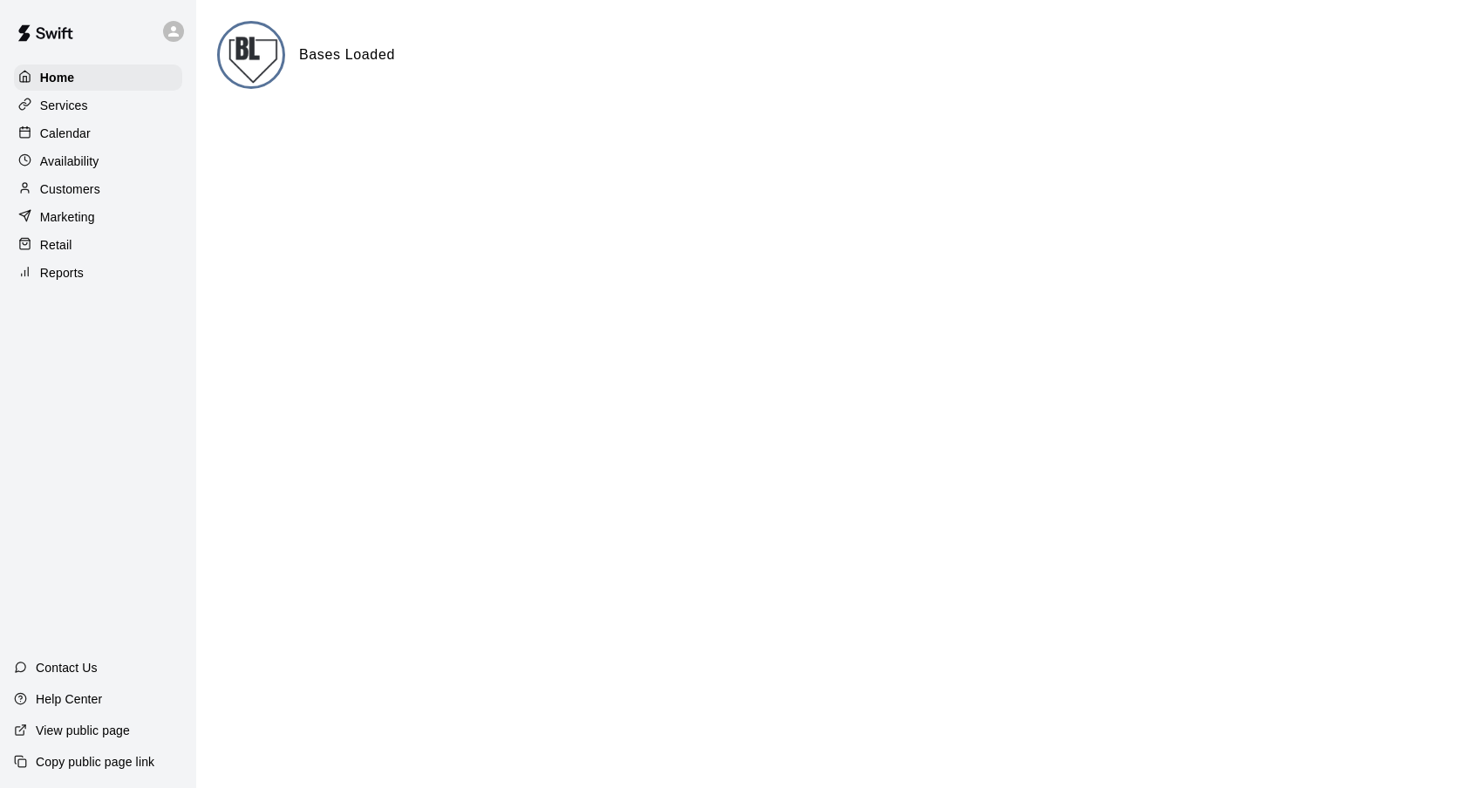
click at [100, 140] on div "Calendar" at bounding box center [98, 133] width 168 height 26
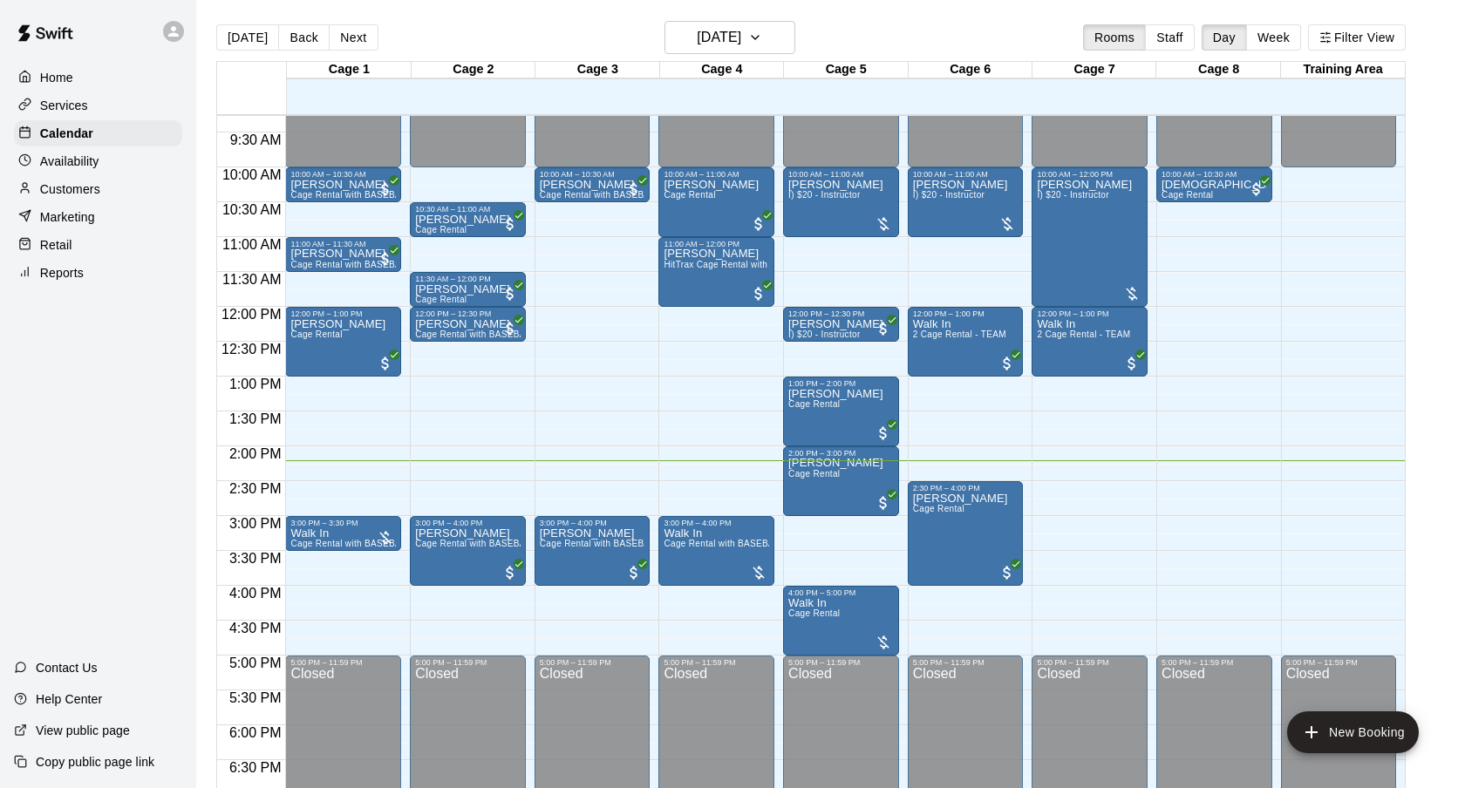
scroll to position [644, 0]
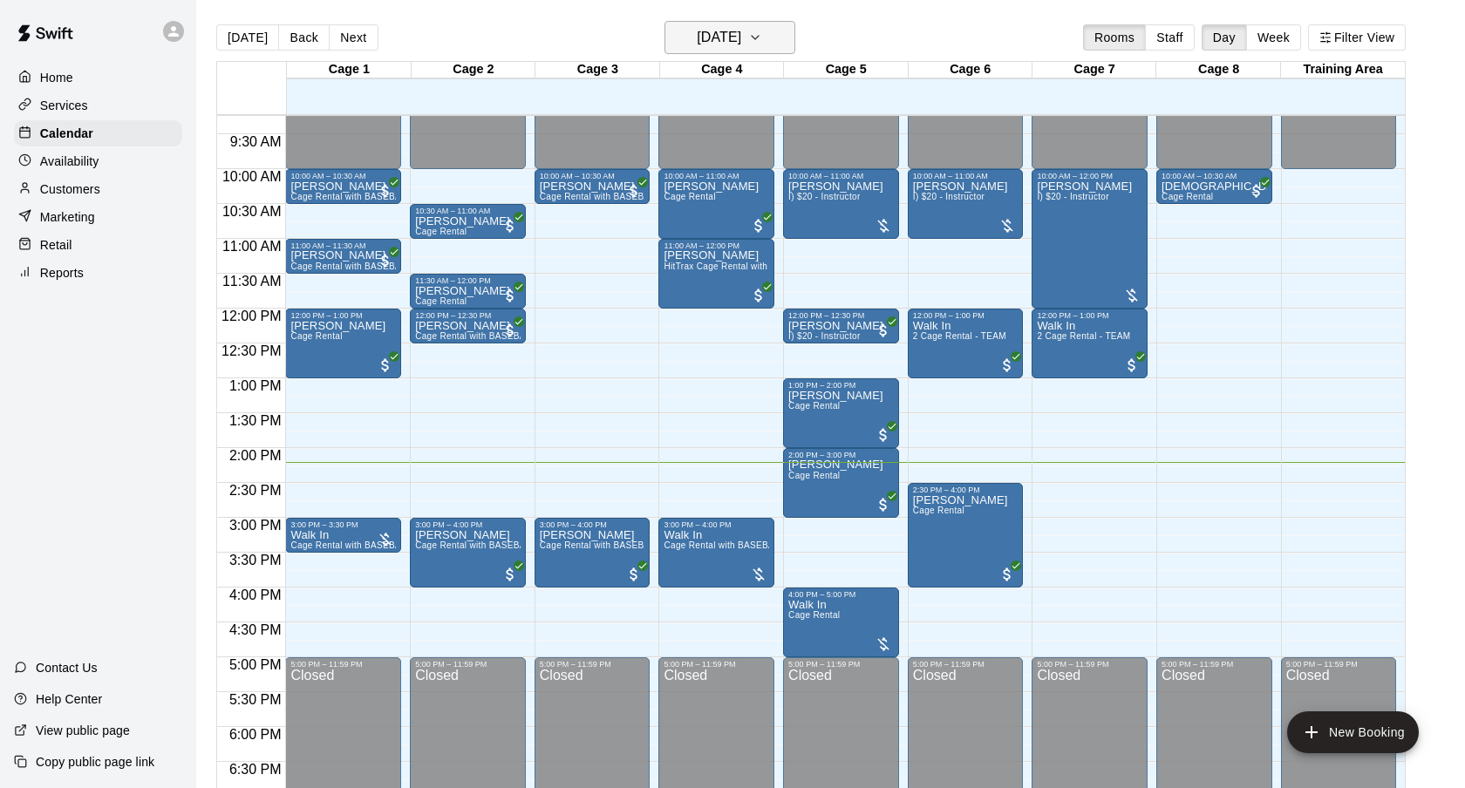
click at [720, 31] on h6 "[DATE]" at bounding box center [719, 37] width 44 height 24
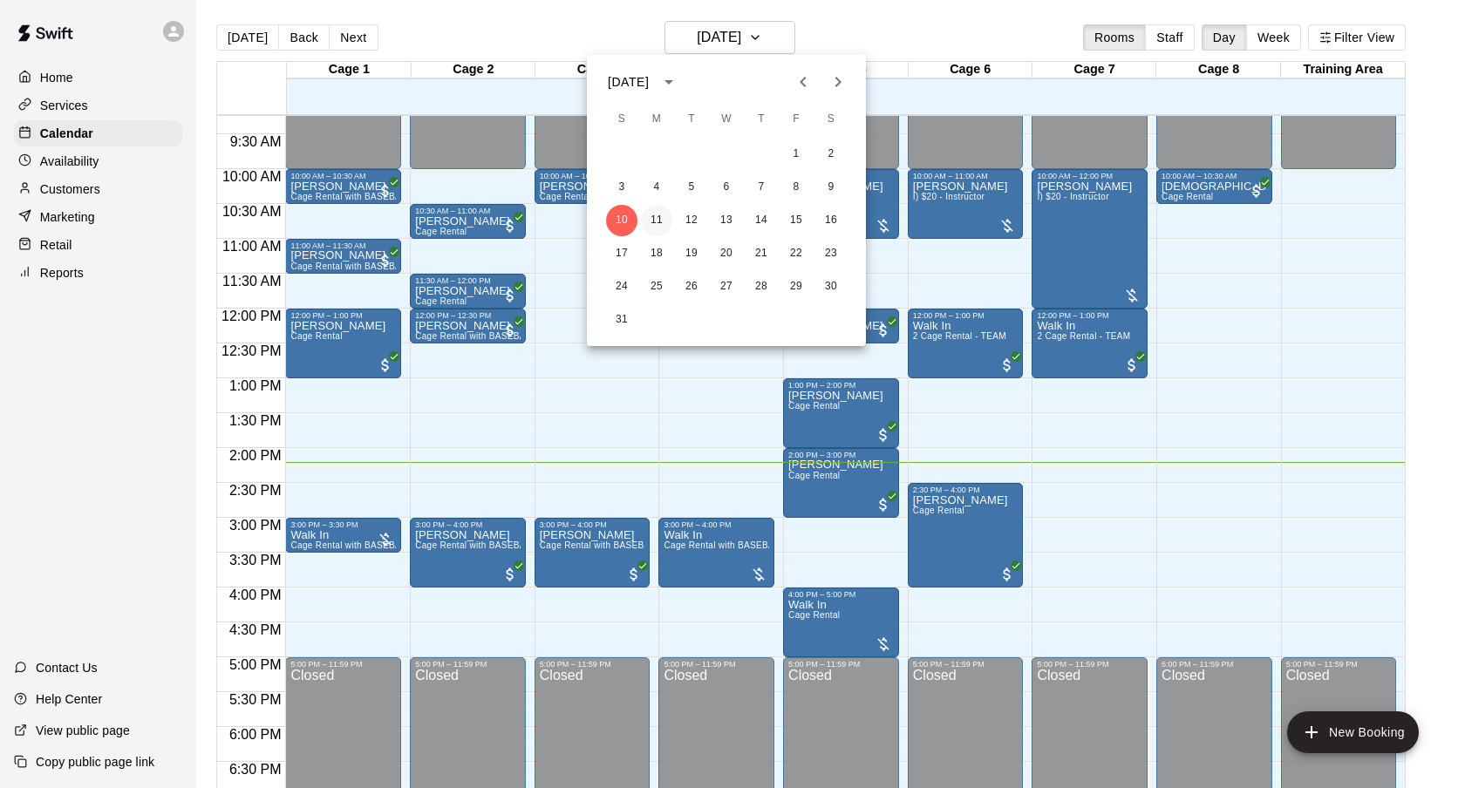
click at [658, 224] on button "11" at bounding box center [656, 220] width 31 height 31
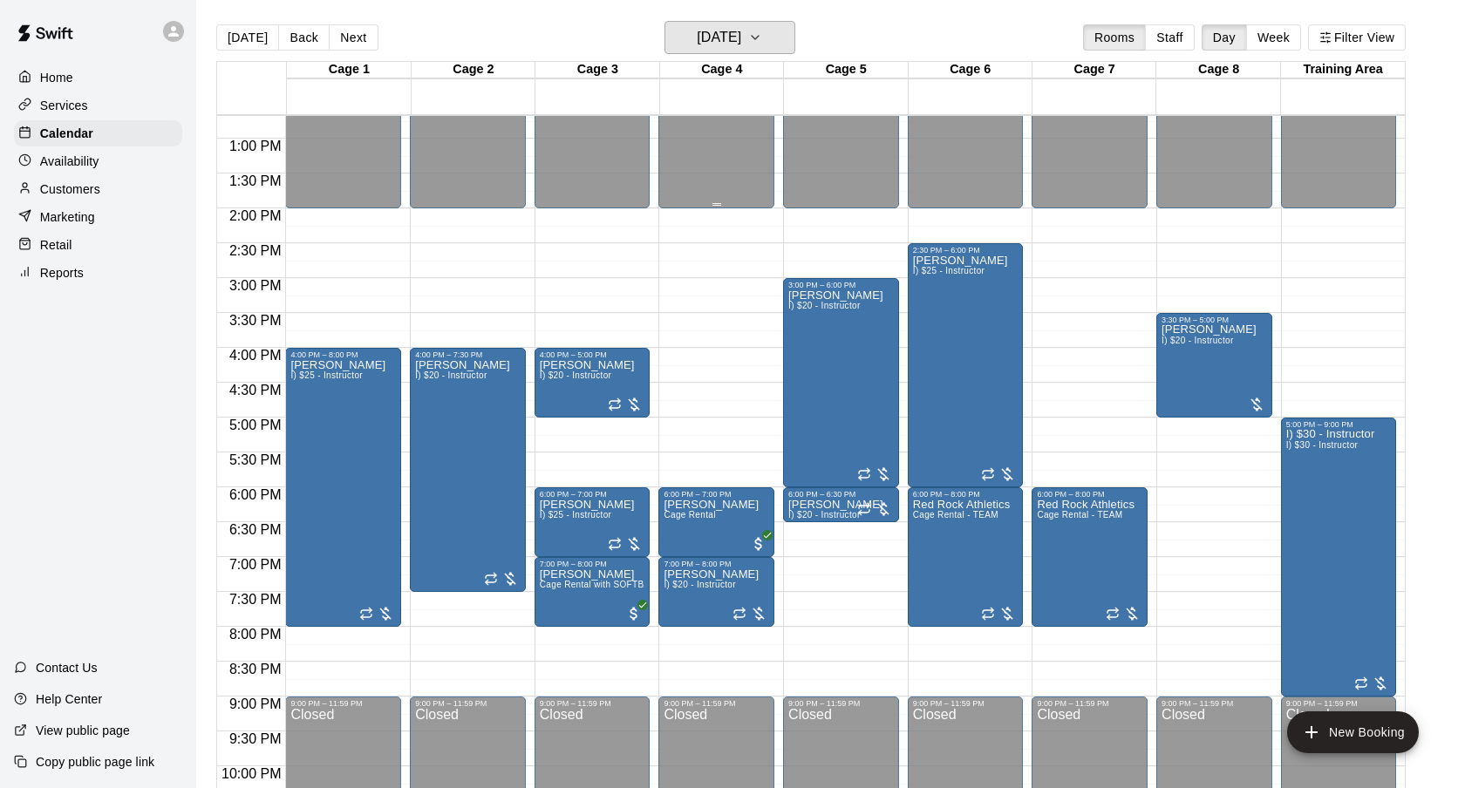
scroll to position [888, 0]
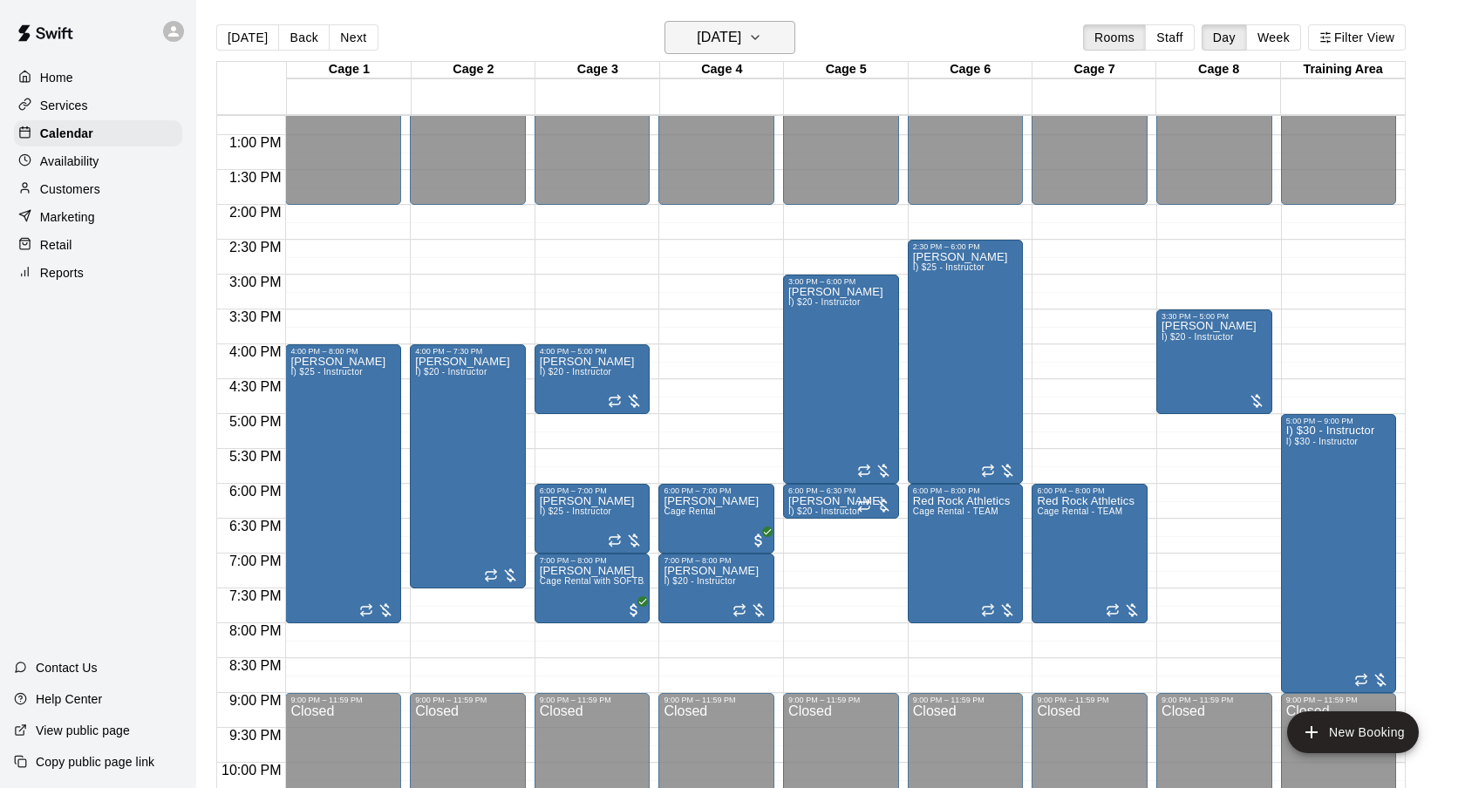
click at [739, 42] on h6 "[DATE]" at bounding box center [719, 37] width 44 height 24
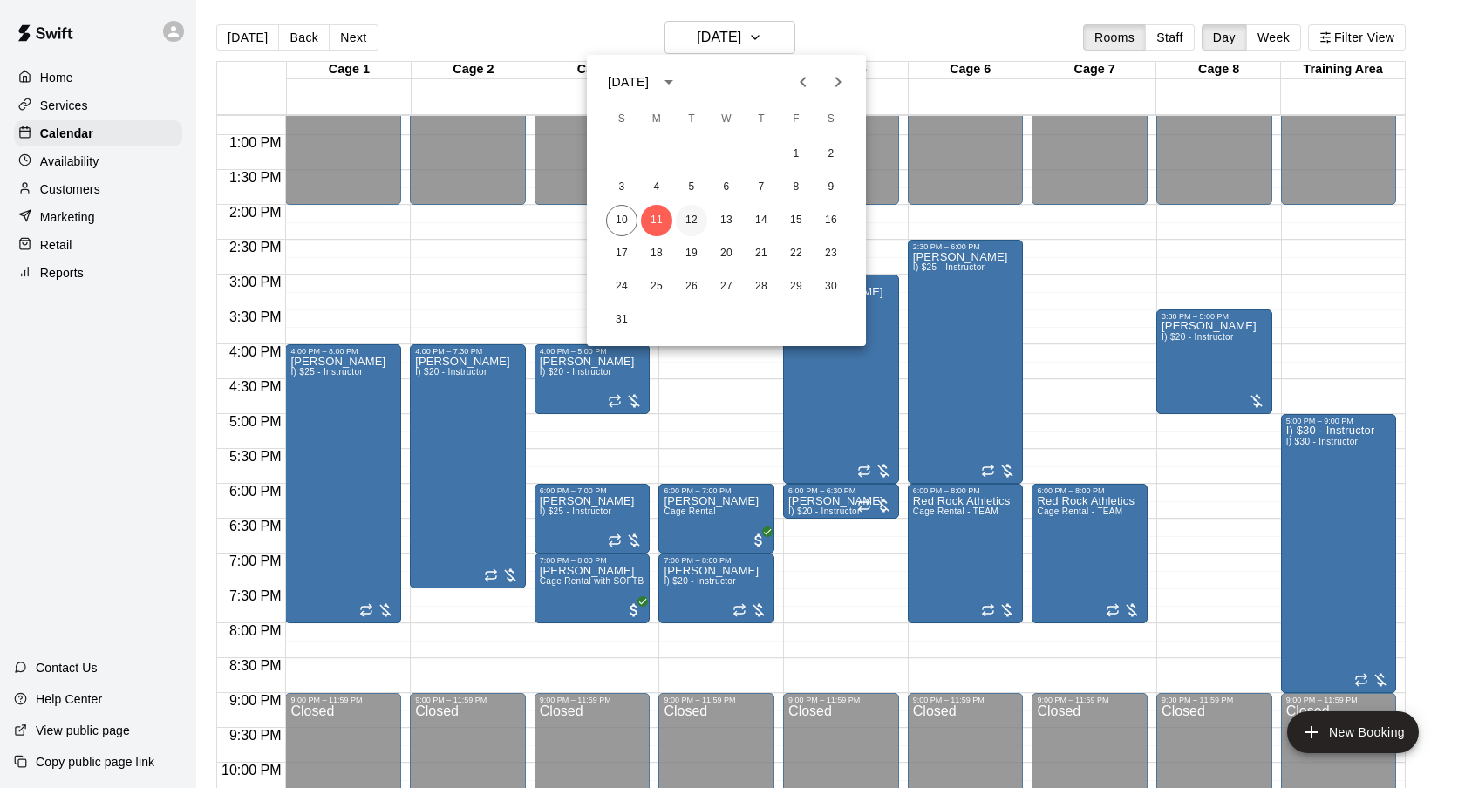
click at [691, 215] on button "12" at bounding box center [691, 220] width 31 height 31
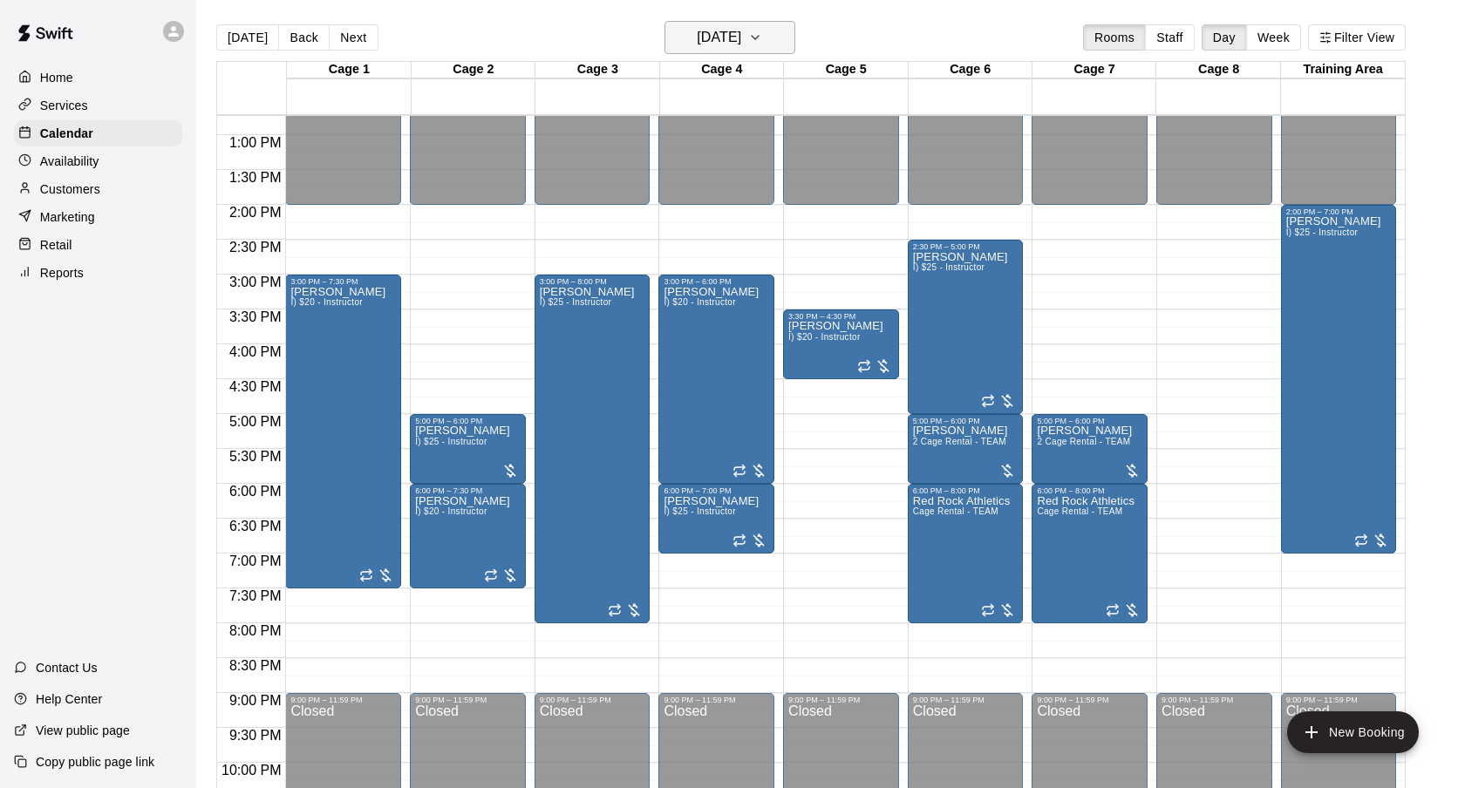
click at [741, 36] on h6 "[DATE]" at bounding box center [719, 37] width 44 height 24
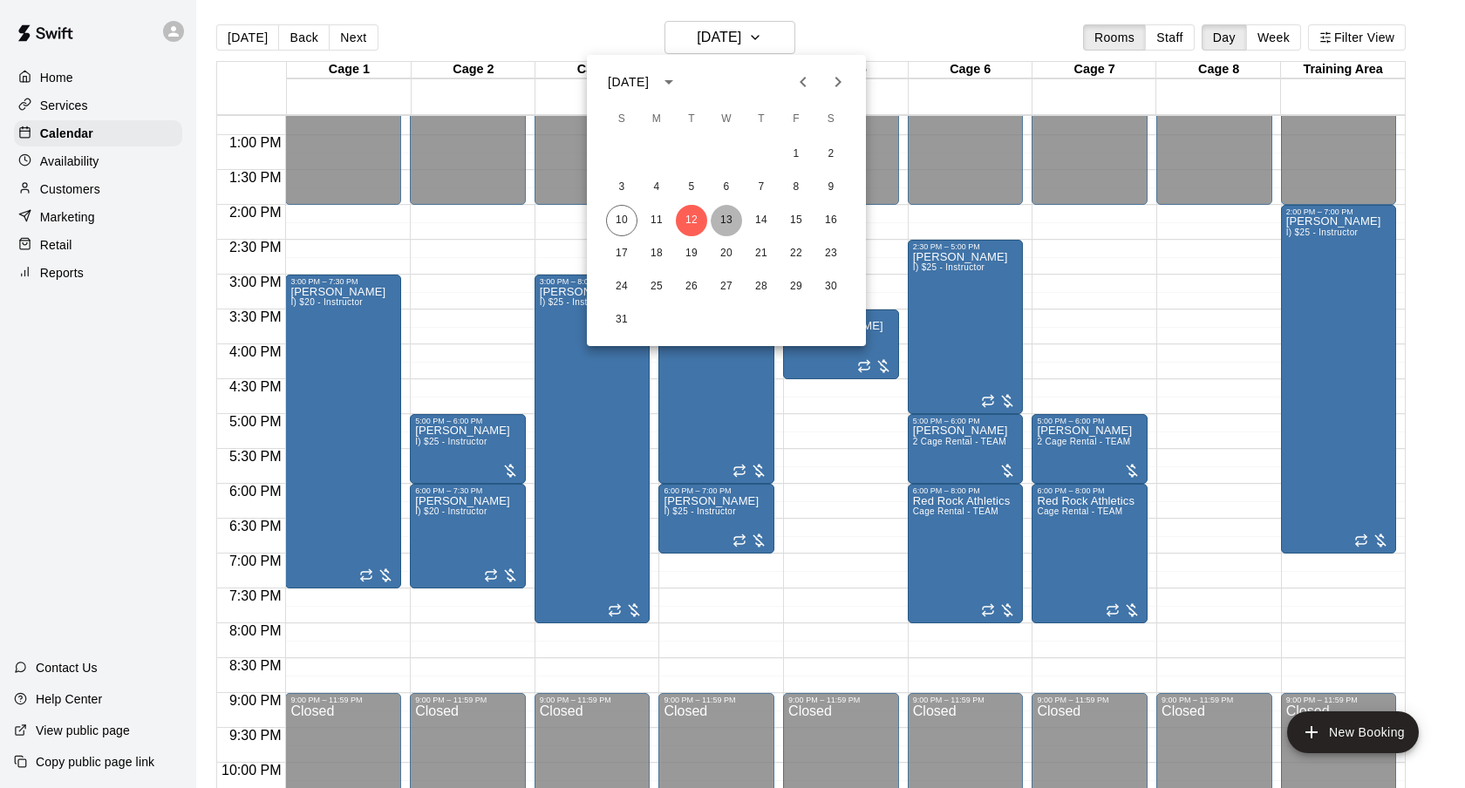
click at [721, 211] on button "13" at bounding box center [726, 220] width 31 height 31
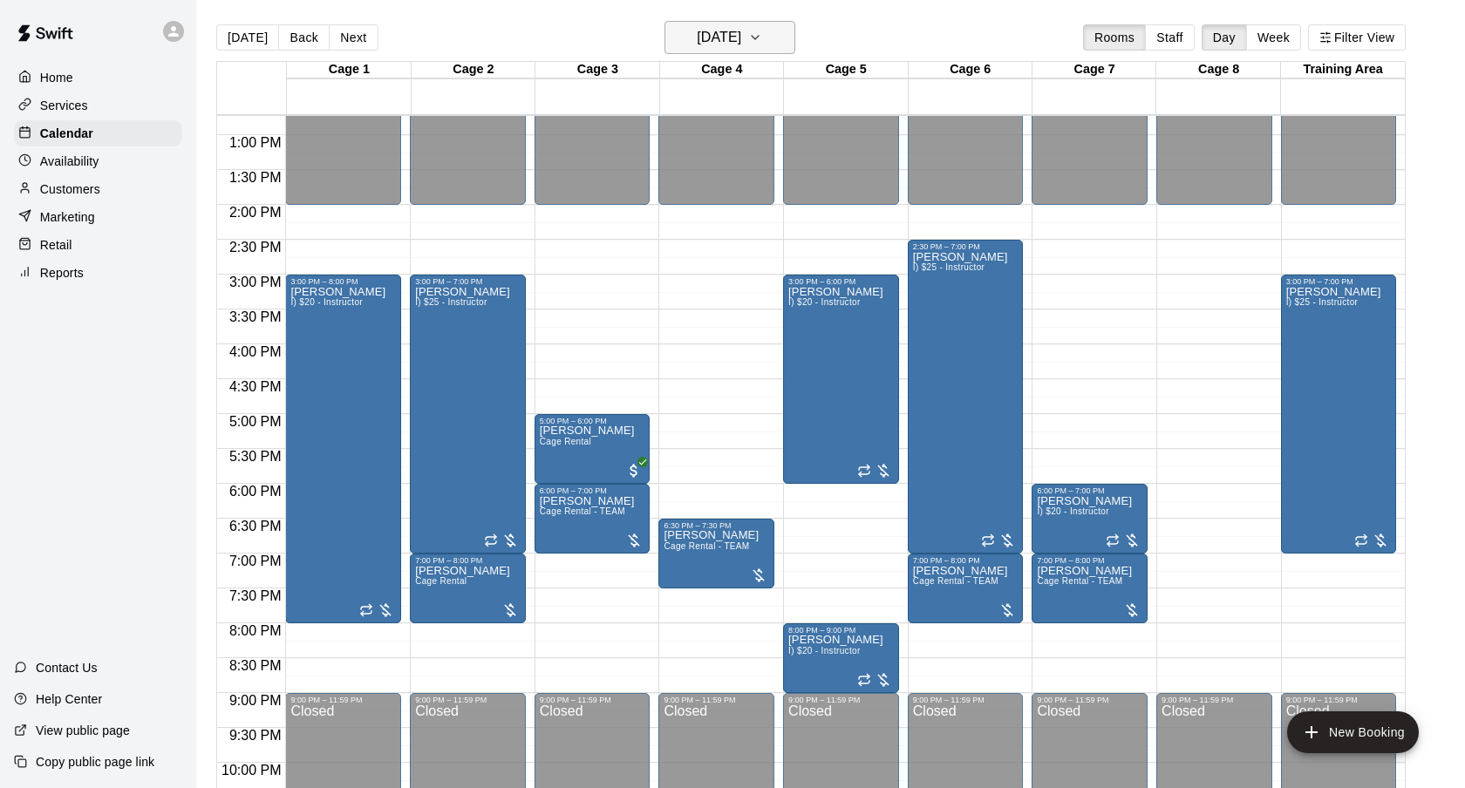
click at [776, 51] on button "[DATE]" at bounding box center [729, 37] width 131 height 33
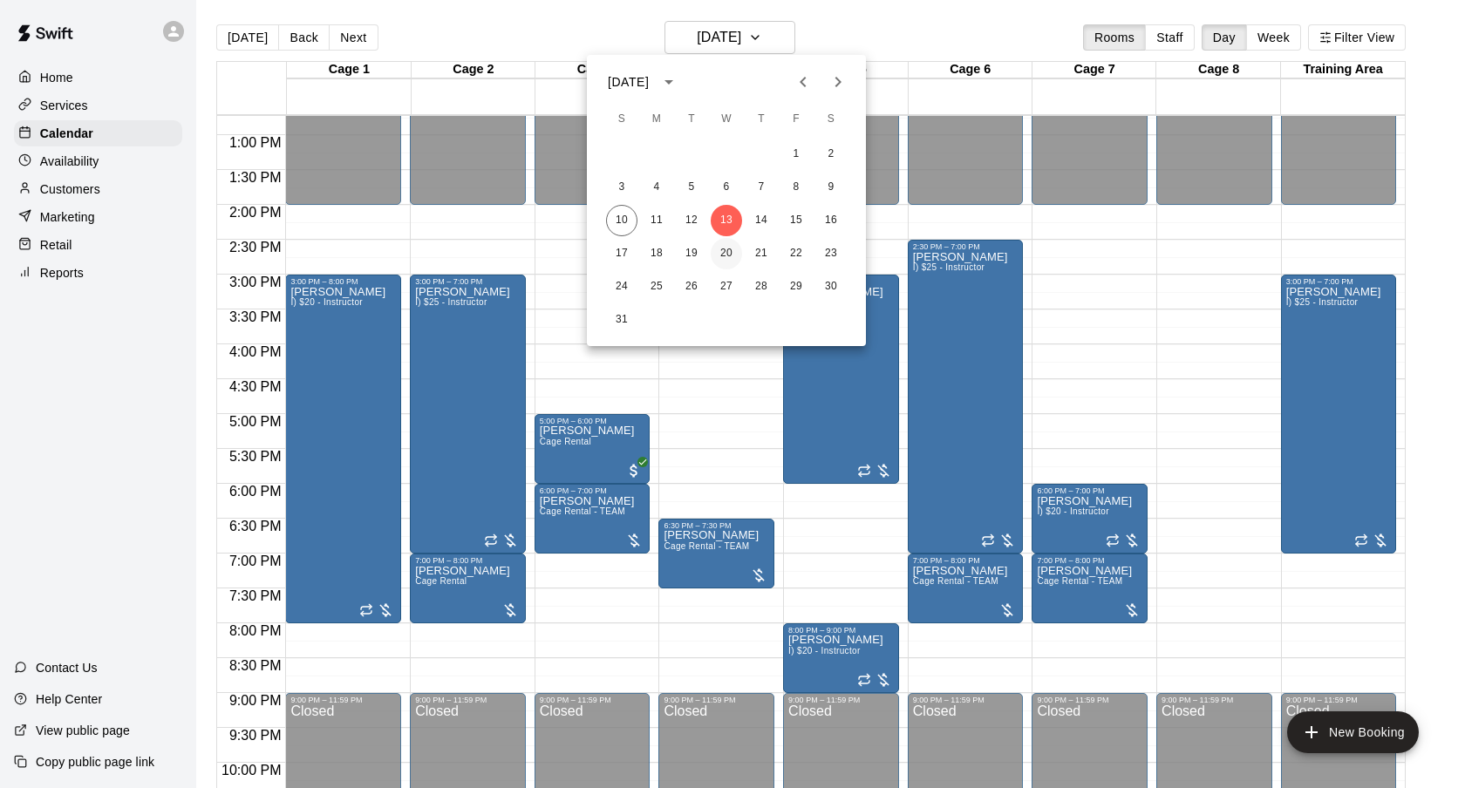
click at [725, 245] on button "20" at bounding box center [726, 253] width 31 height 31
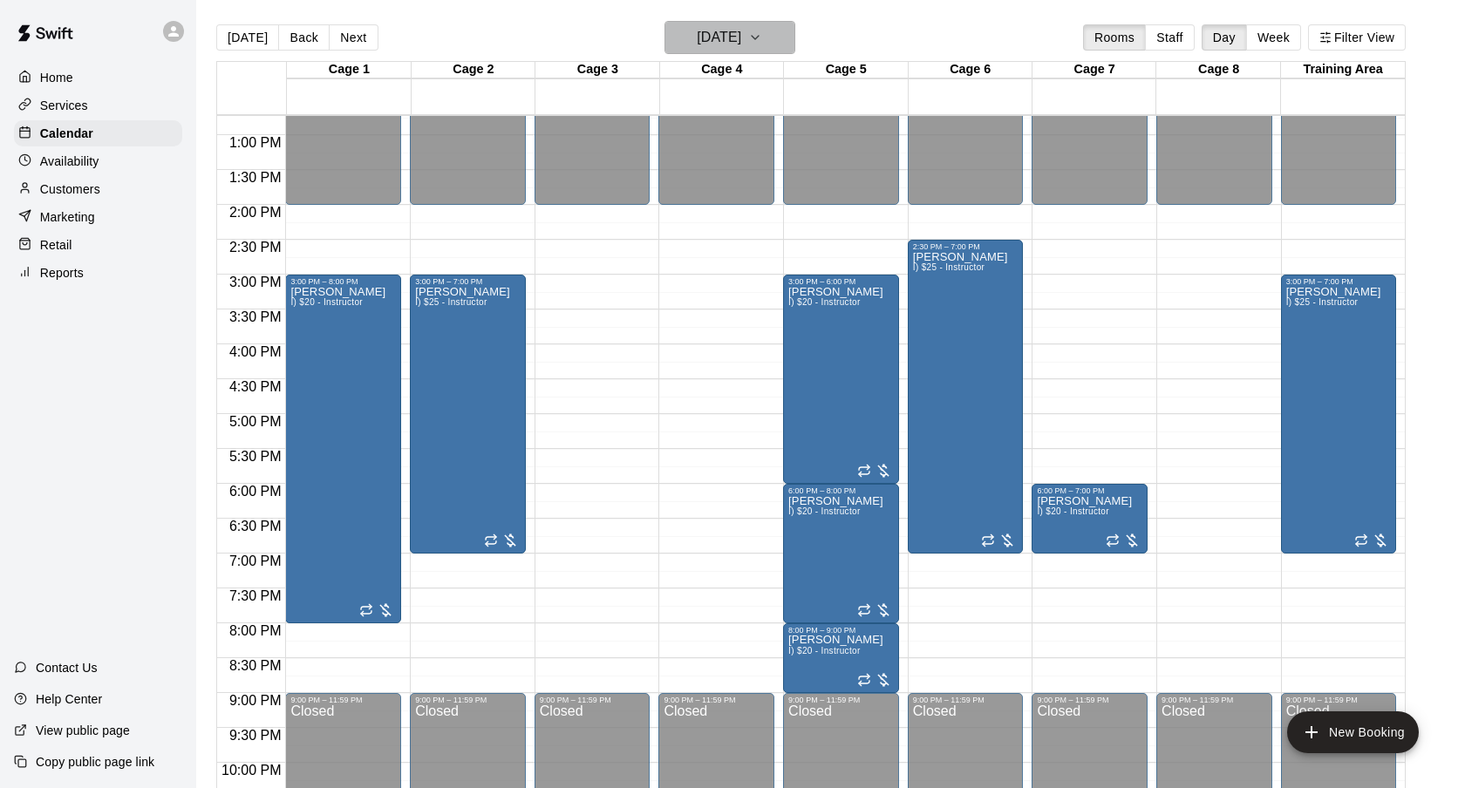
click at [741, 37] on h6 "[DATE]" at bounding box center [719, 37] width 44 height 24
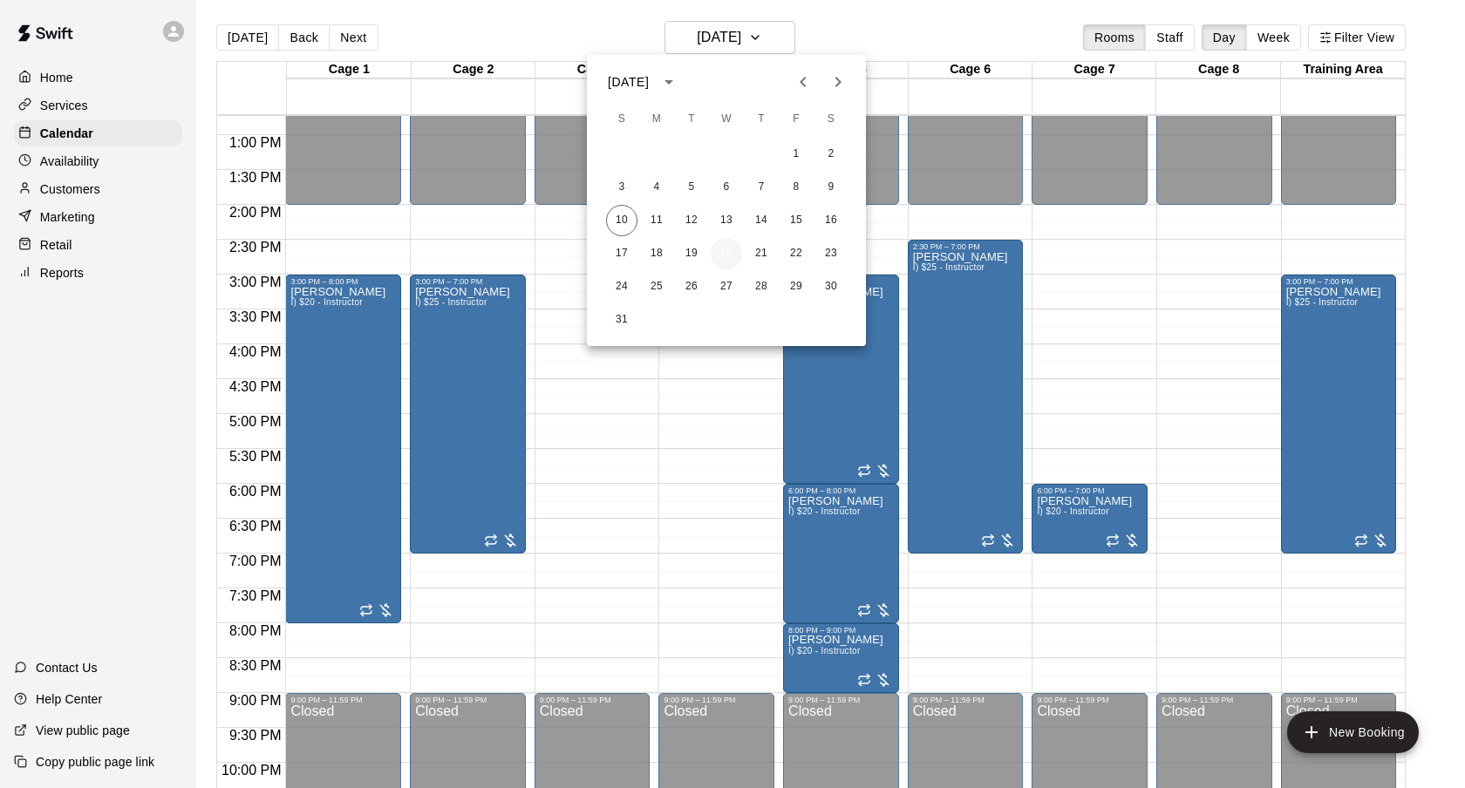
click at [732, 260] on button "20" at bounding box center [726, 253] width 31 height 31
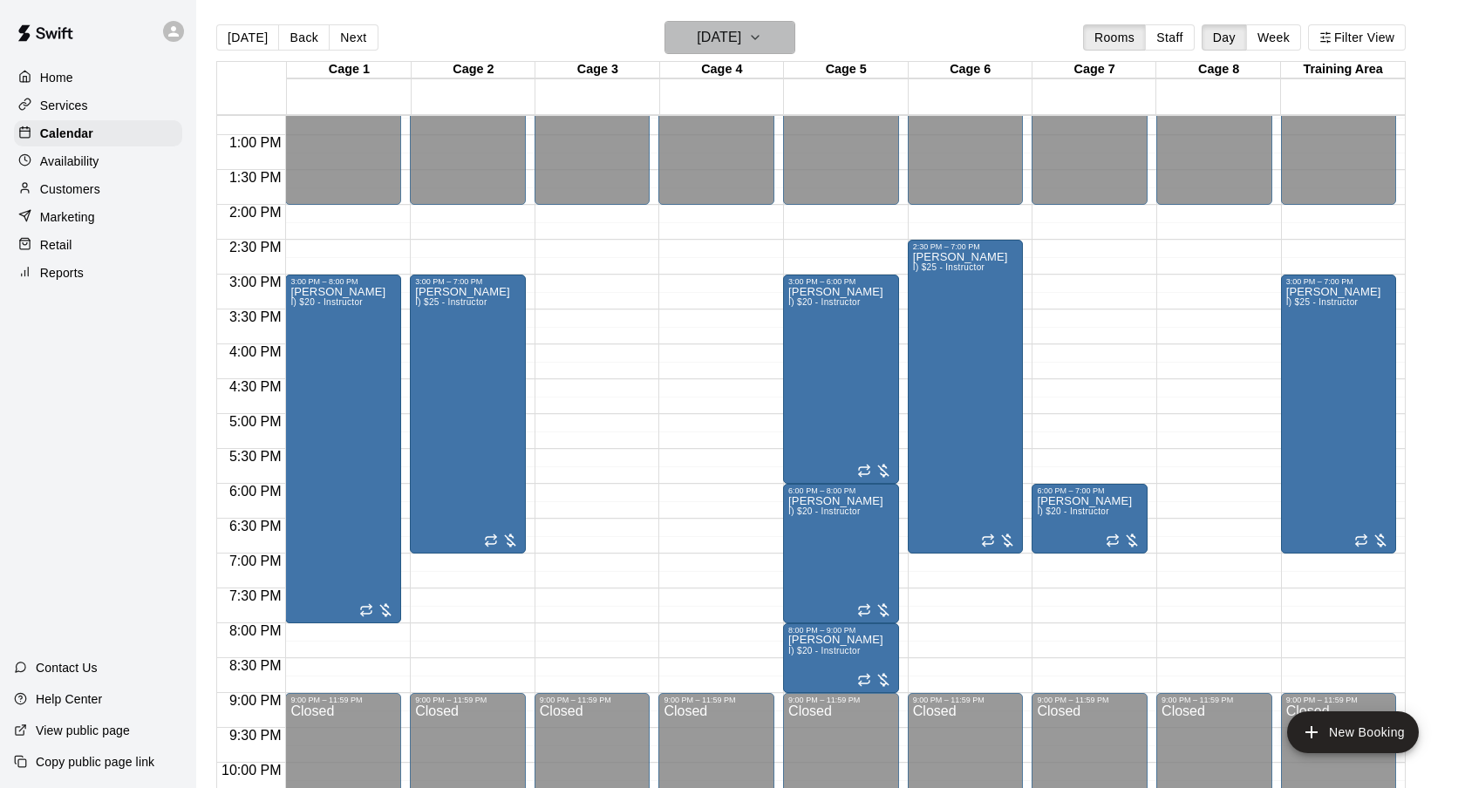
click at [779, 41] on button "[DATE]" at bounding box center [729, 37] width 131 height 33
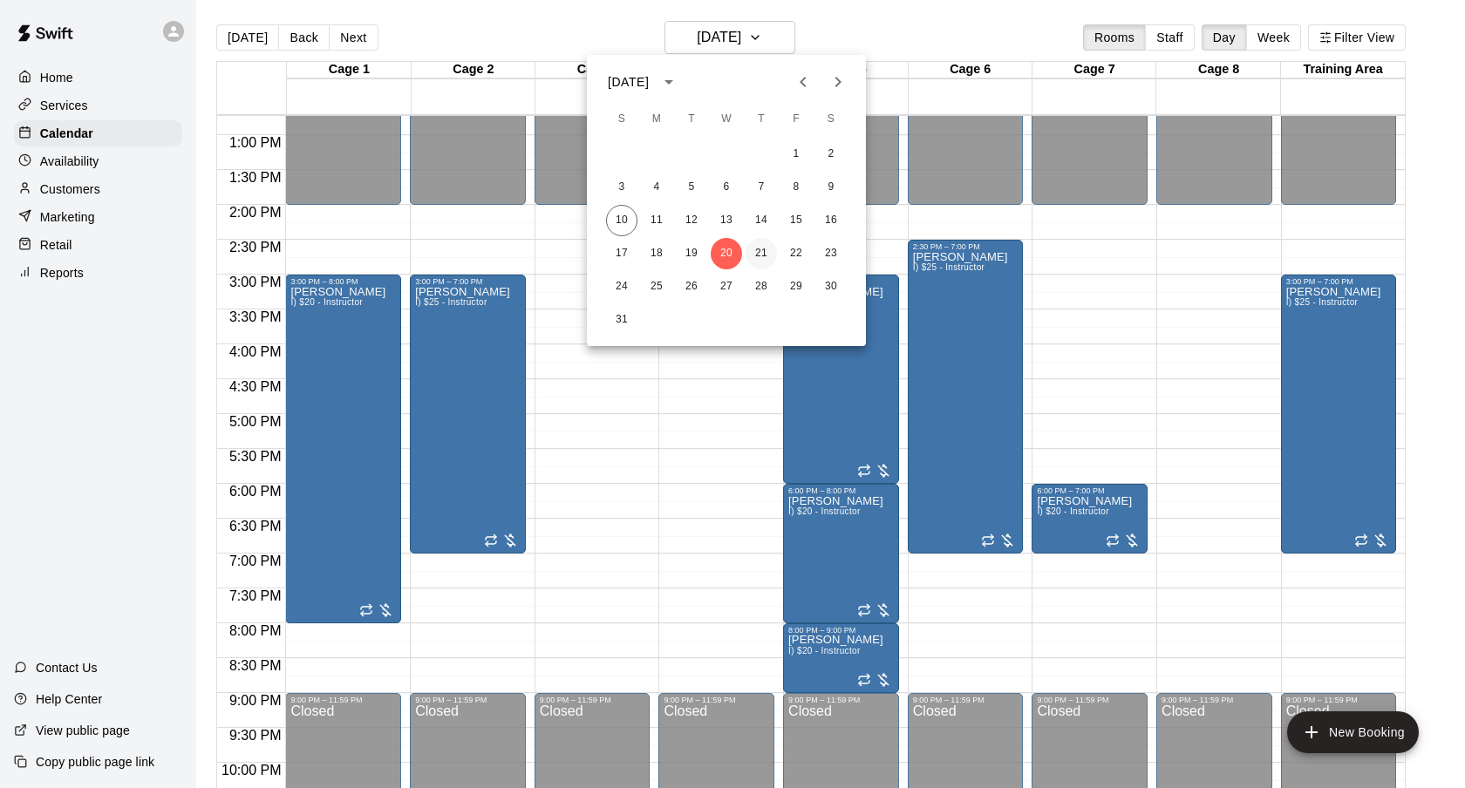
click at [762, 255] on button "21" at bounding box center [760, 253] width 31 height 31
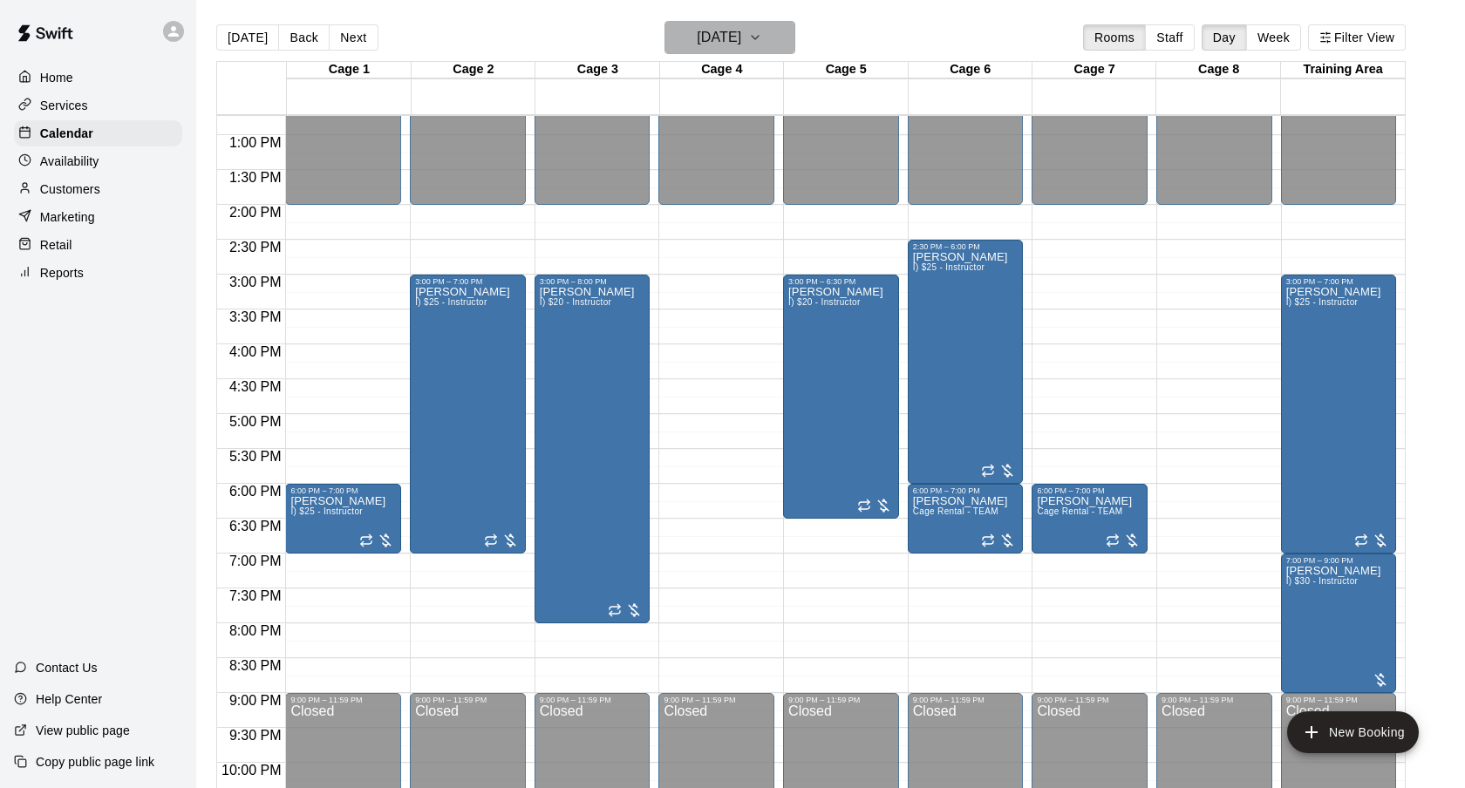
click at [741, 44] on h6 "[DATE]" at bounding box center [719, 37] width 44 height 24
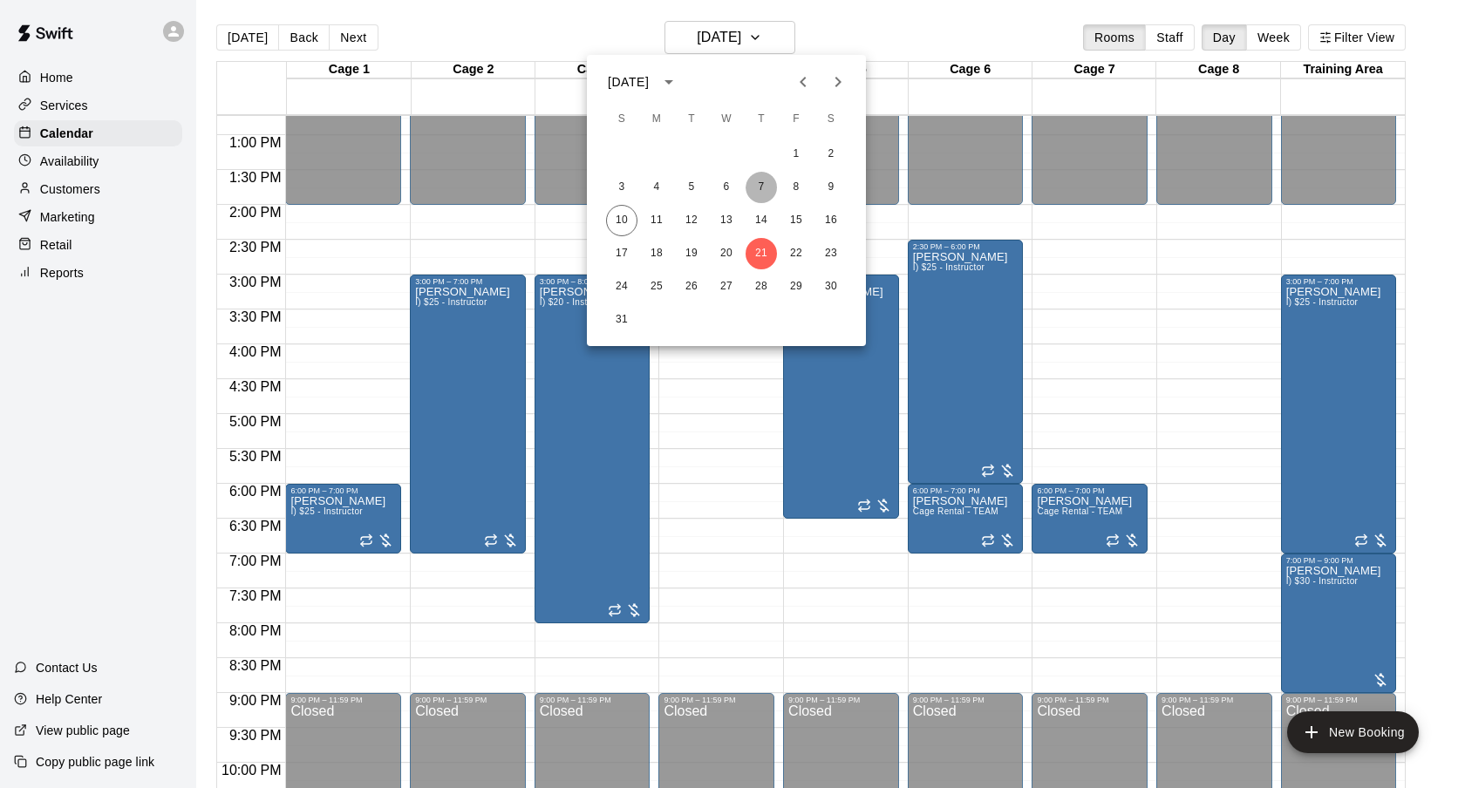
click at [759, 199] on button "7" at bounding box center [760, 187] width 31 height 31
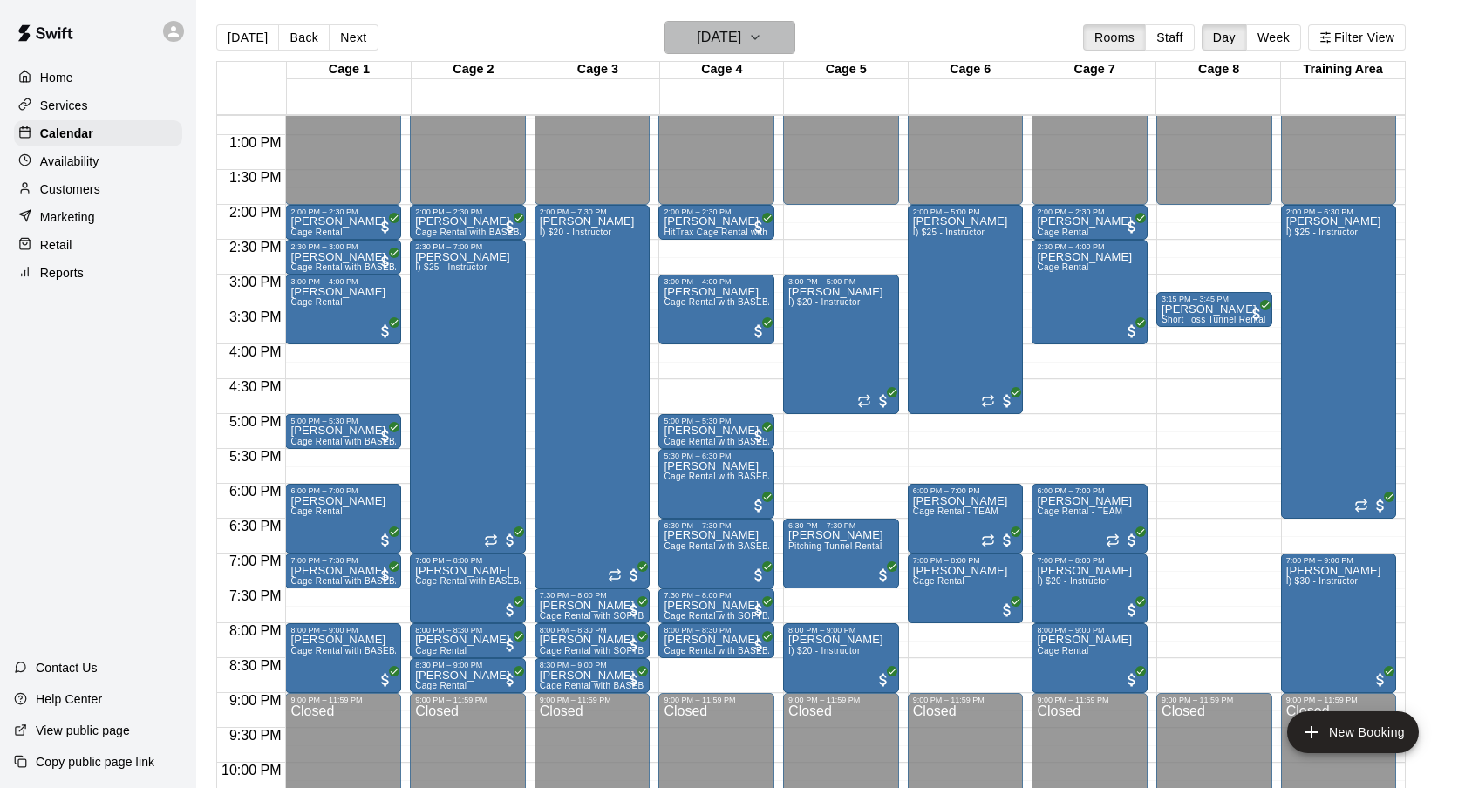
click at [773, 43] on button "[DATE]" at bounding box center [729, 37] width 131 height 33
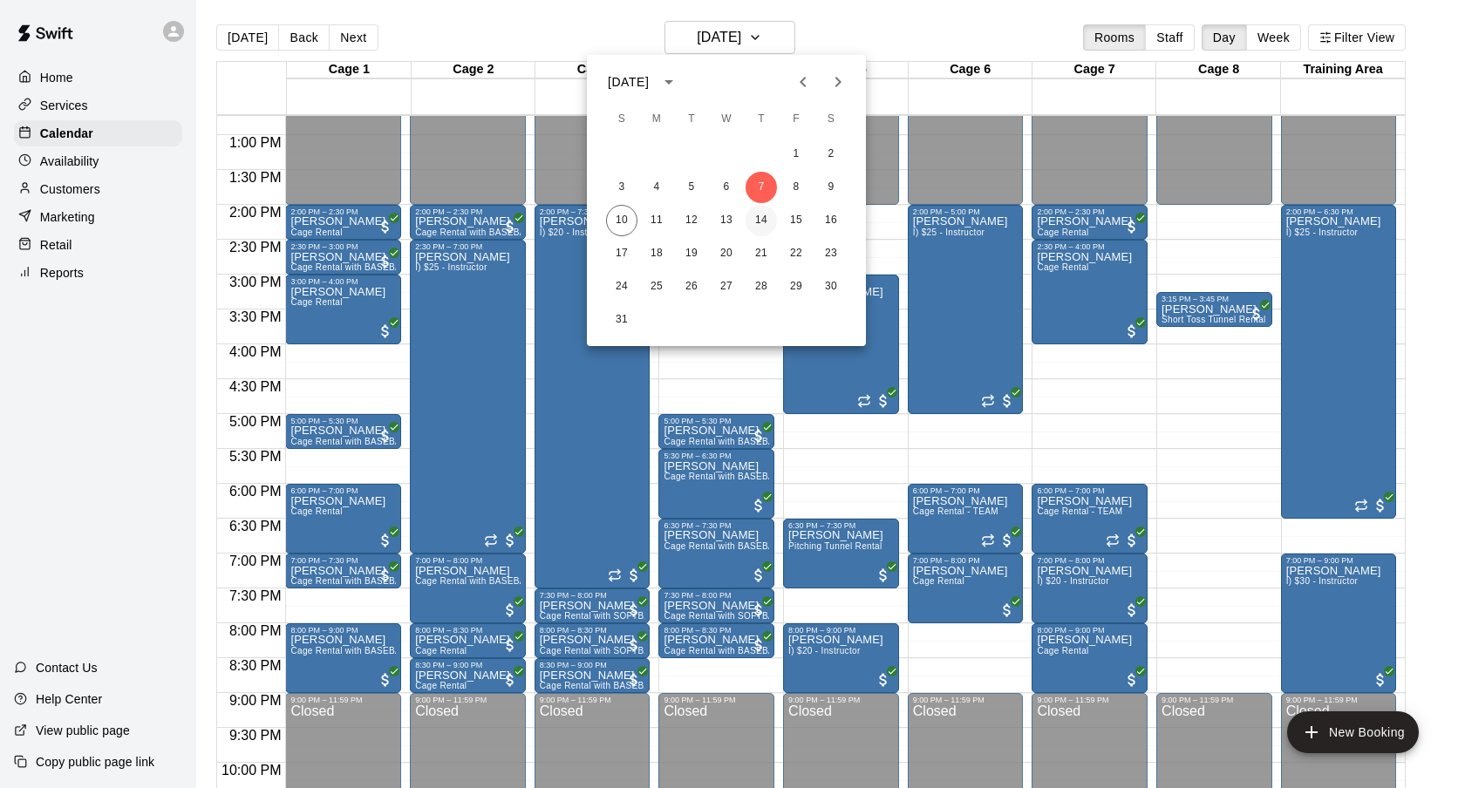
click at [766, 224] on button "14" at bounding box center [760, 220] width 31 height 31
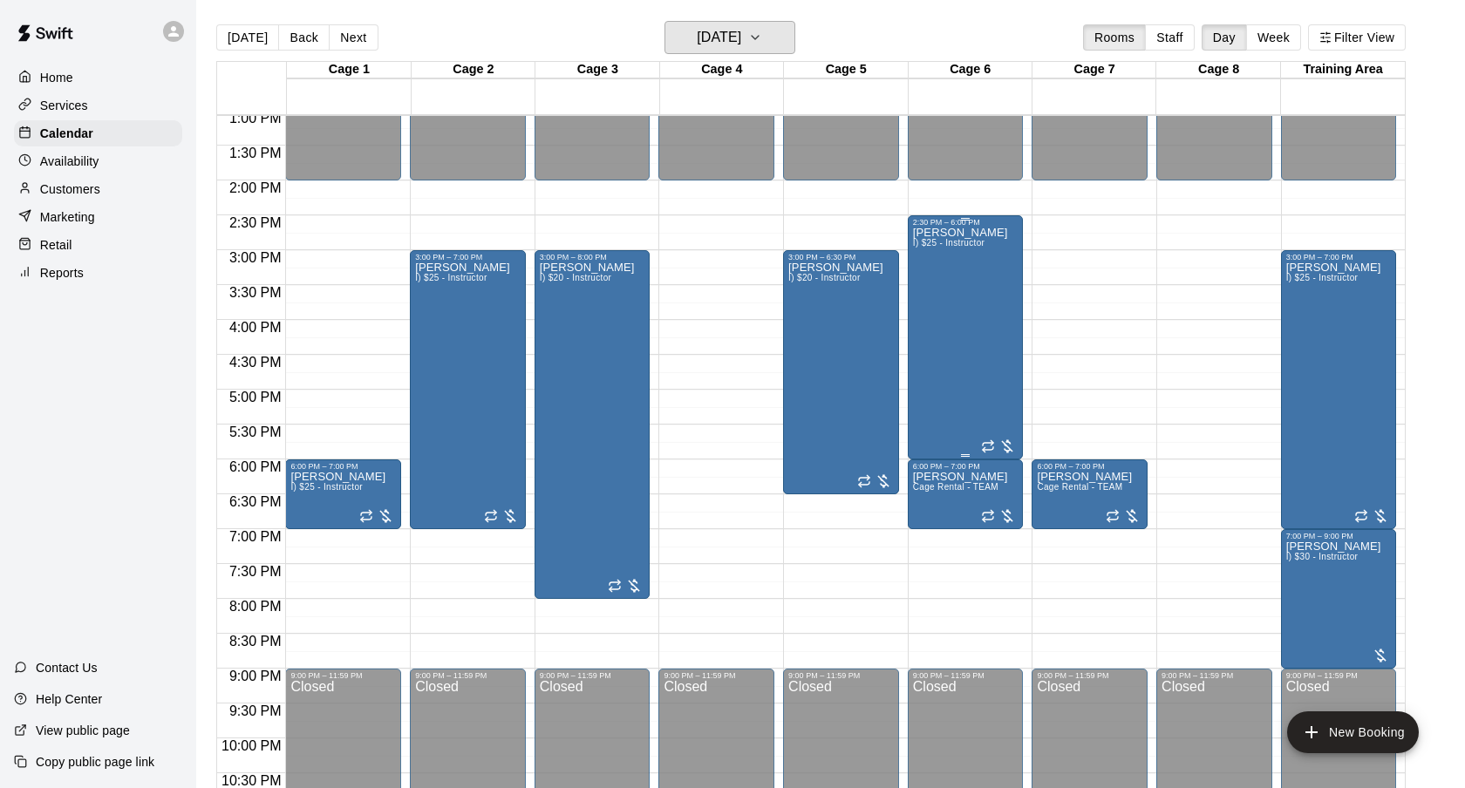
scroll to position [917, 0]
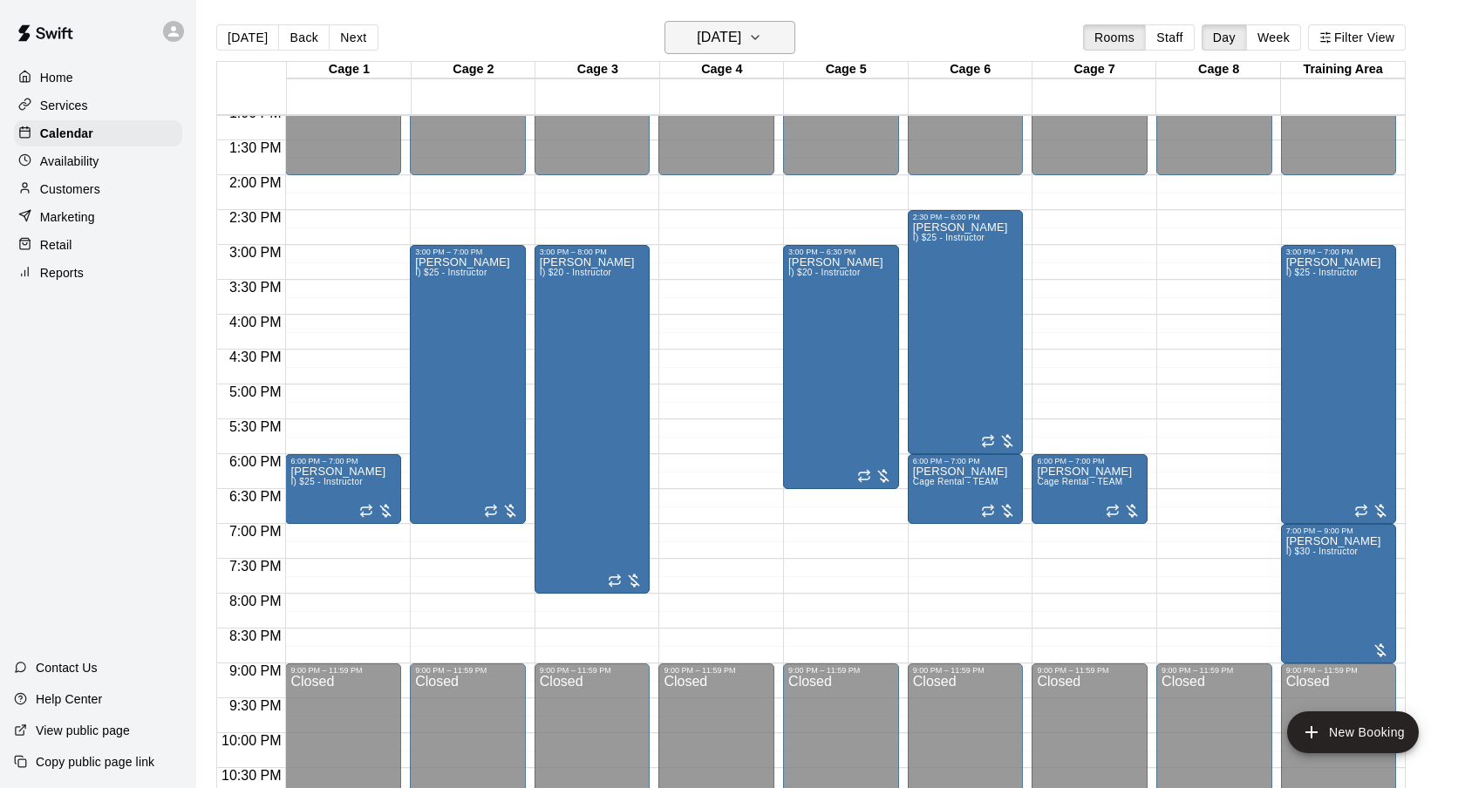
click at [762, 28] on icon "button" at bounding box center [755, 37] width 14 height 21
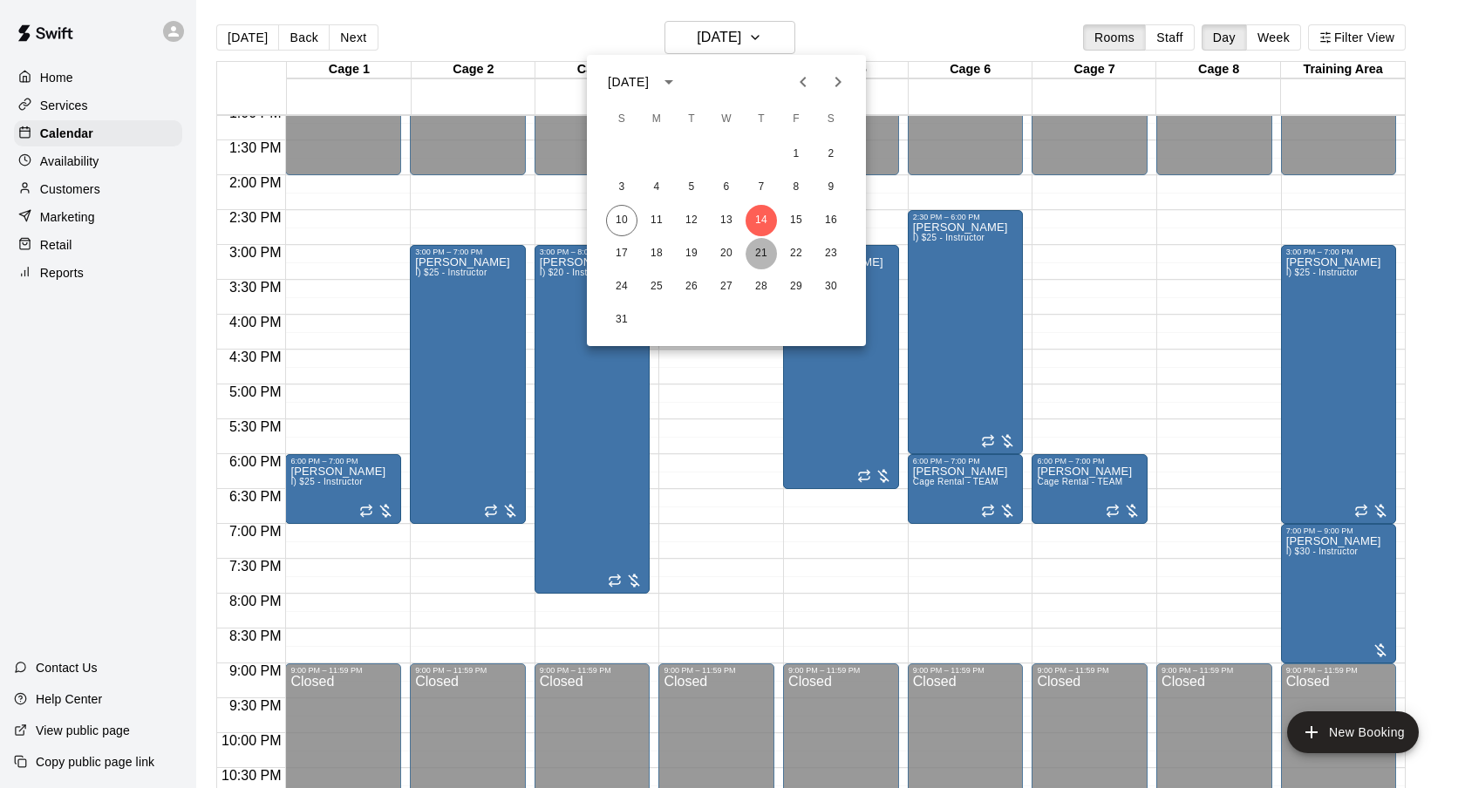
click at [768, 253] on button "21" at bounding box center [760, 253] width 31 height 31
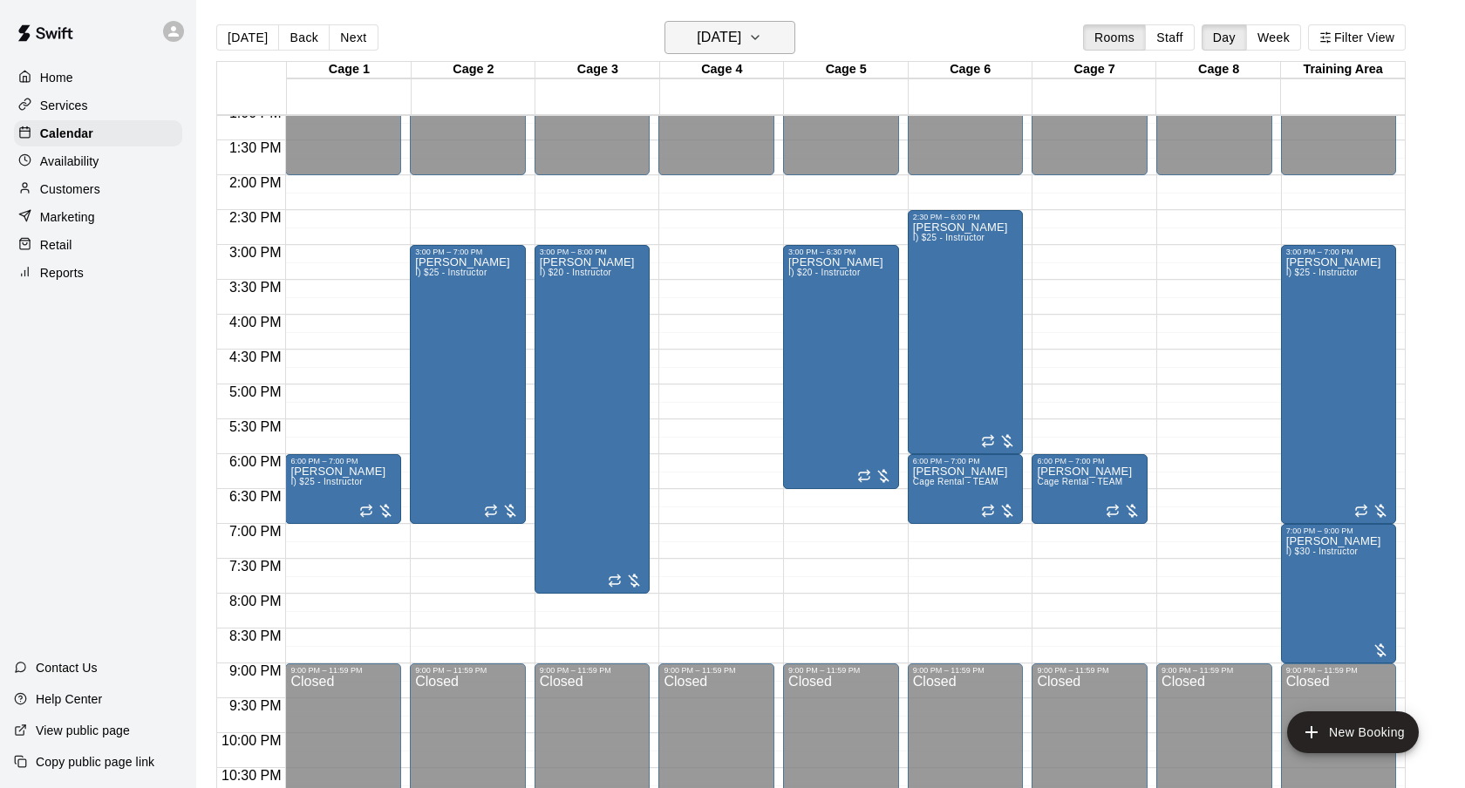
click at [741, 42] on h6 "[DATE]" at bounding box center [719, 37] width 44 height 24
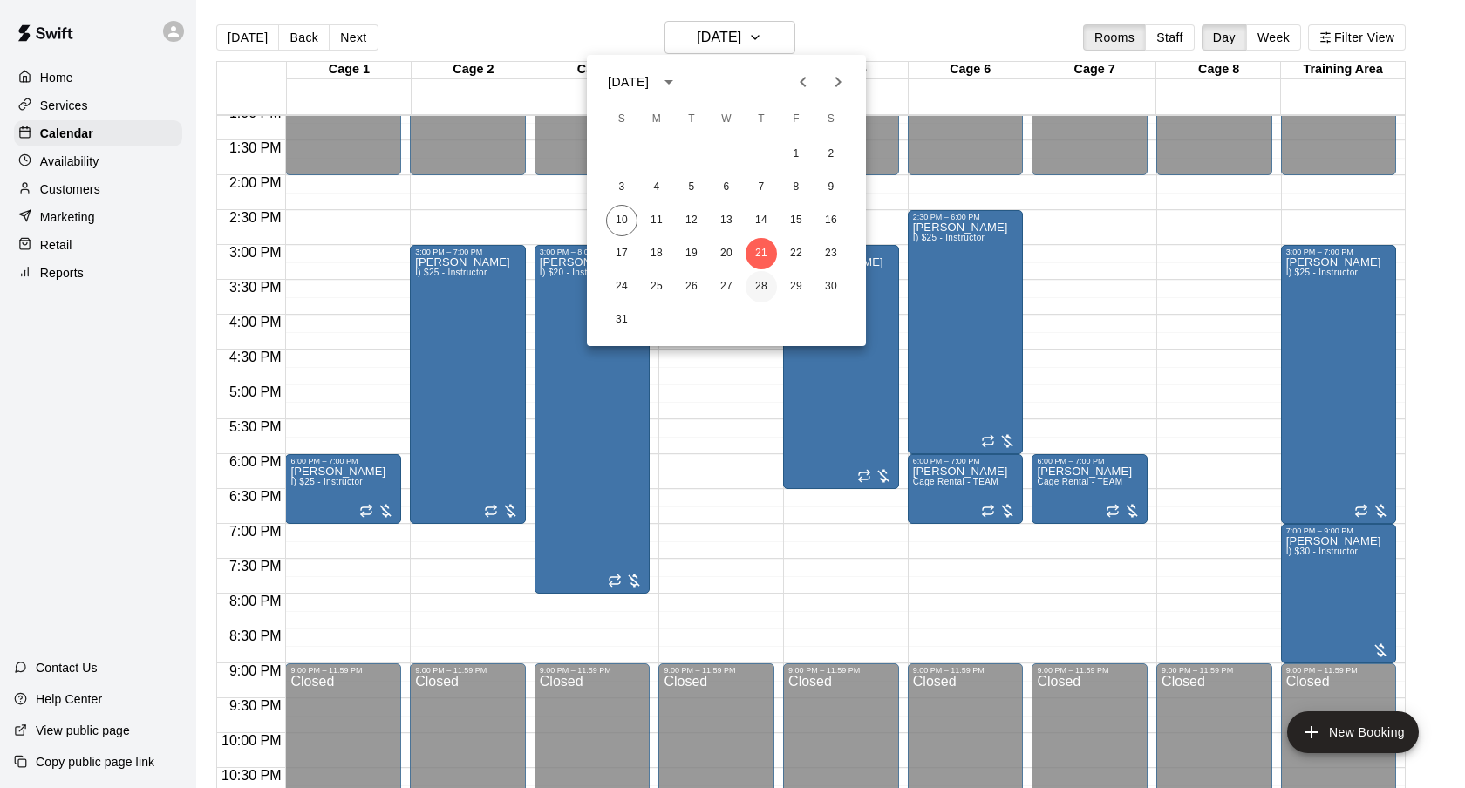
click at [760, 282] on button "28" at bounding box center [760, 286] width 31 height 31
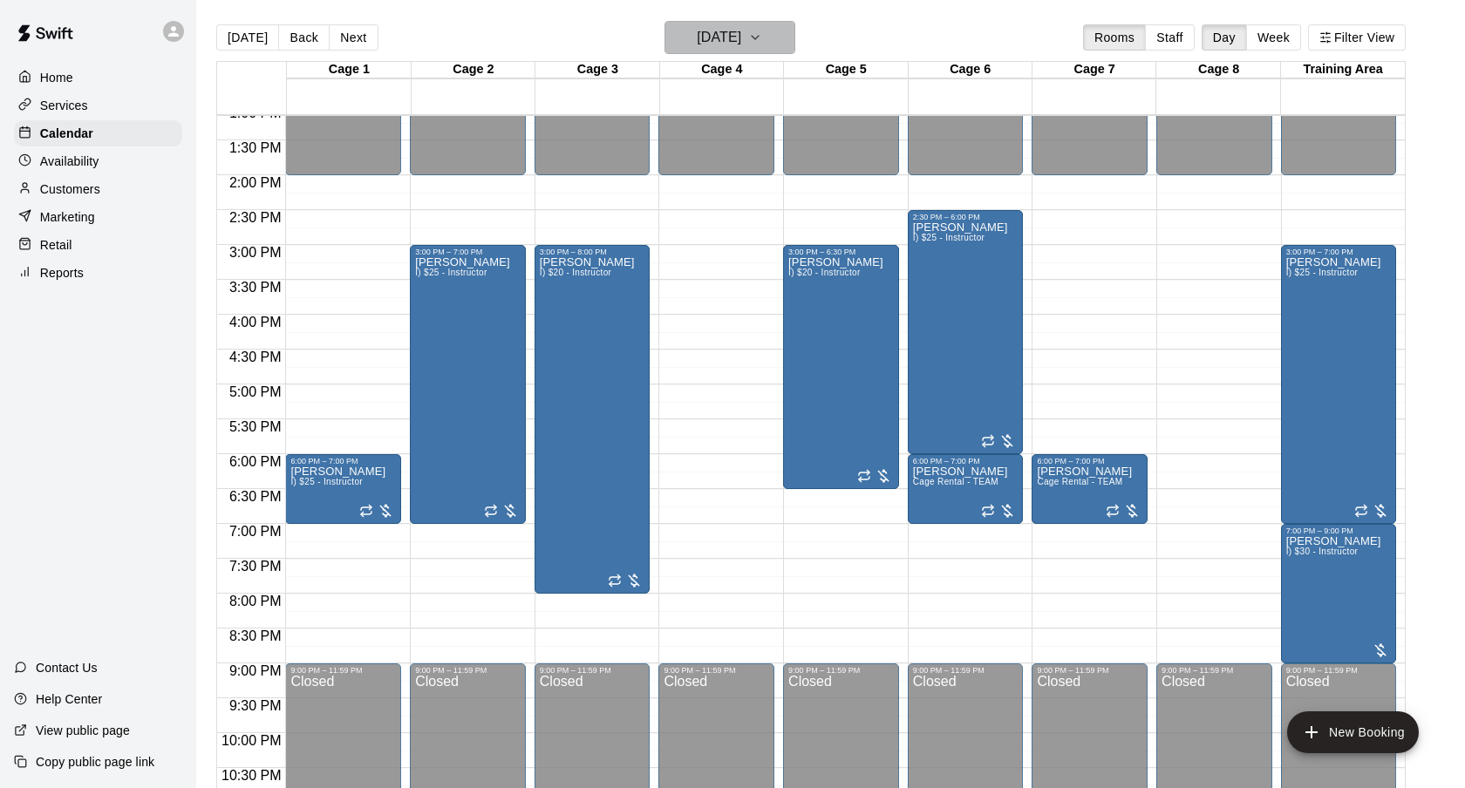
click at [741, 48] on h6 "[DATE]" at bounding box center [719, 37] width 44 height 24
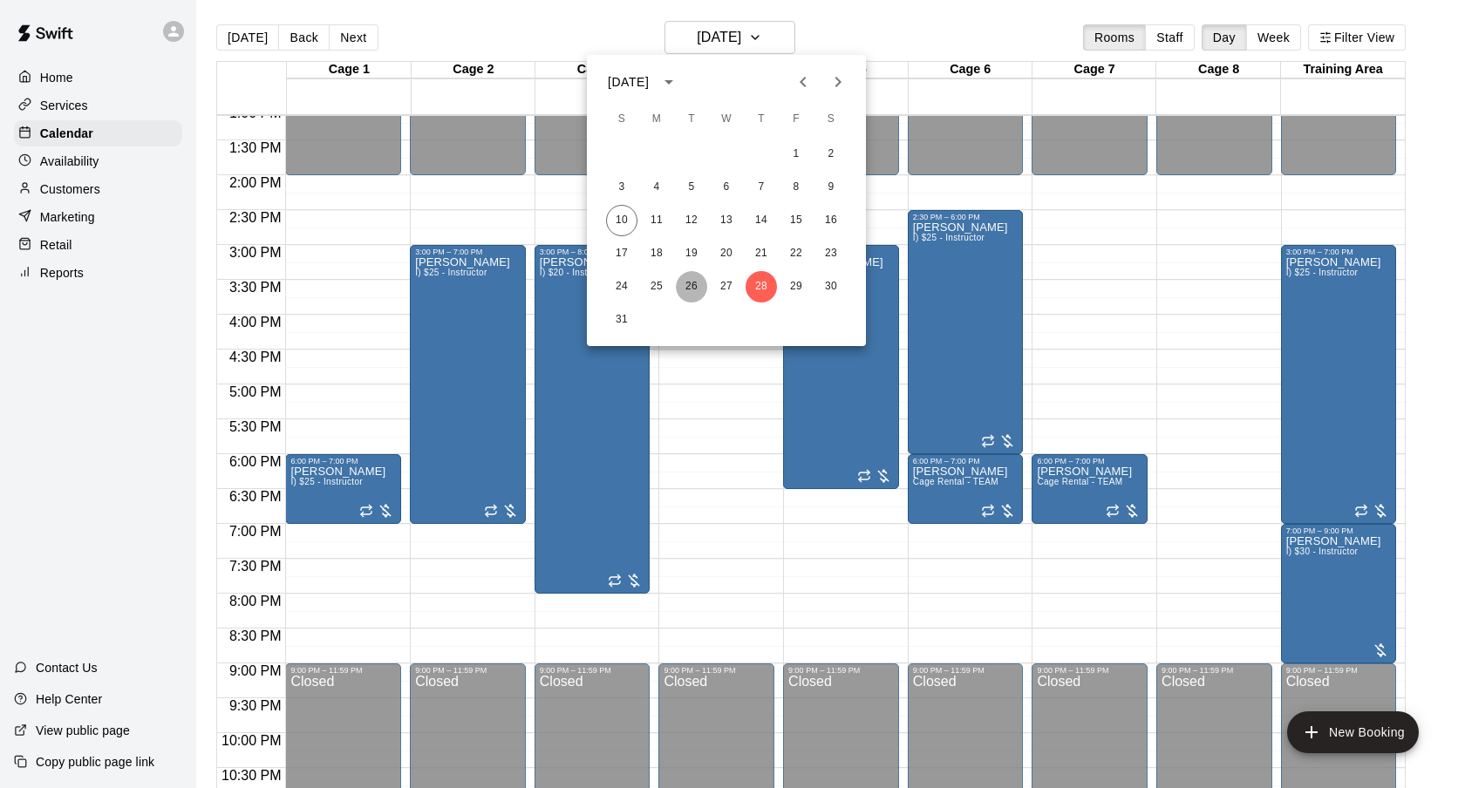
click at [688, 289] on button "26" at bounding box center [691, 286] width 31 height 31
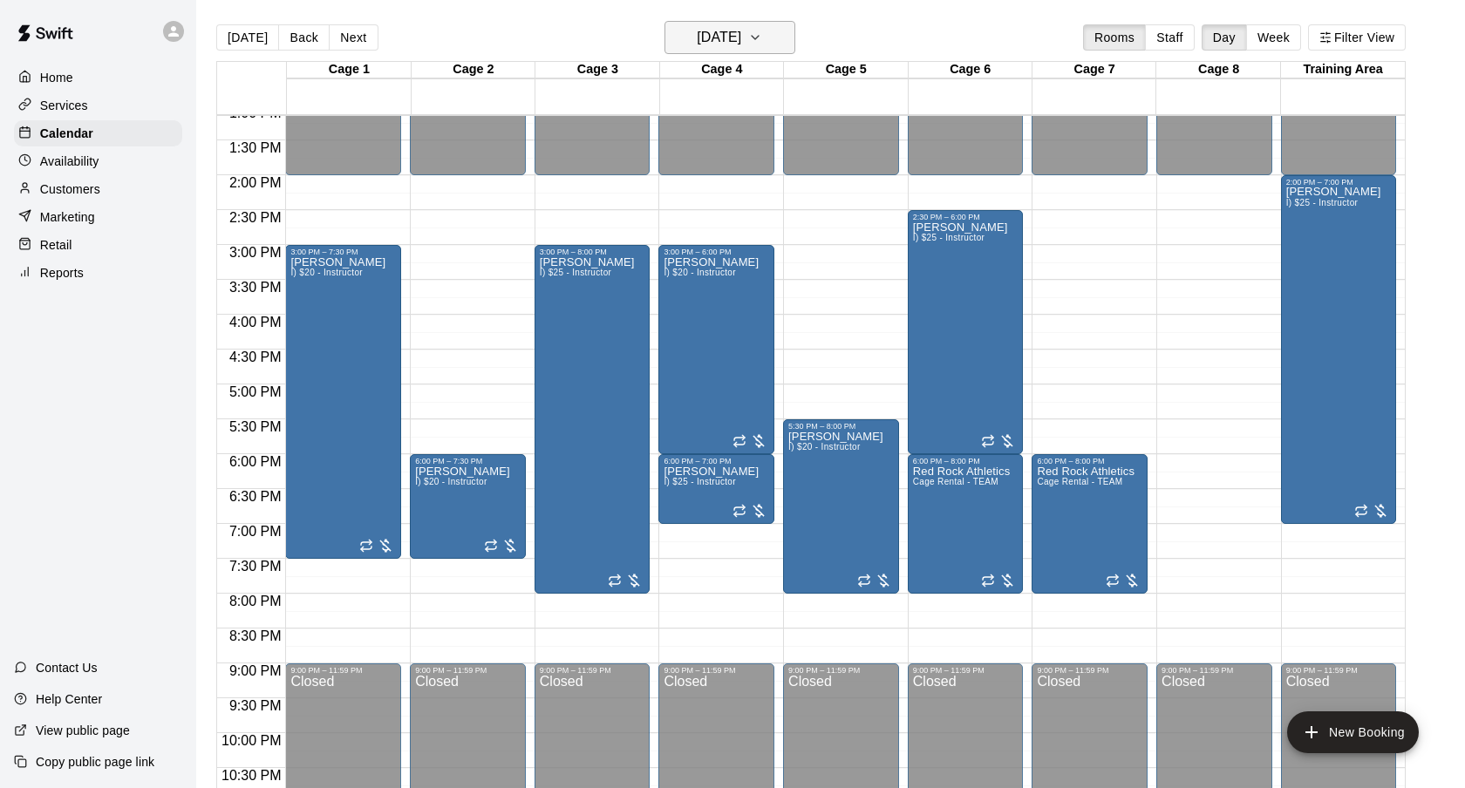
click at [741, 42] on h6 "[DATE]" at bounding box center [719, 37] width 44 height 24
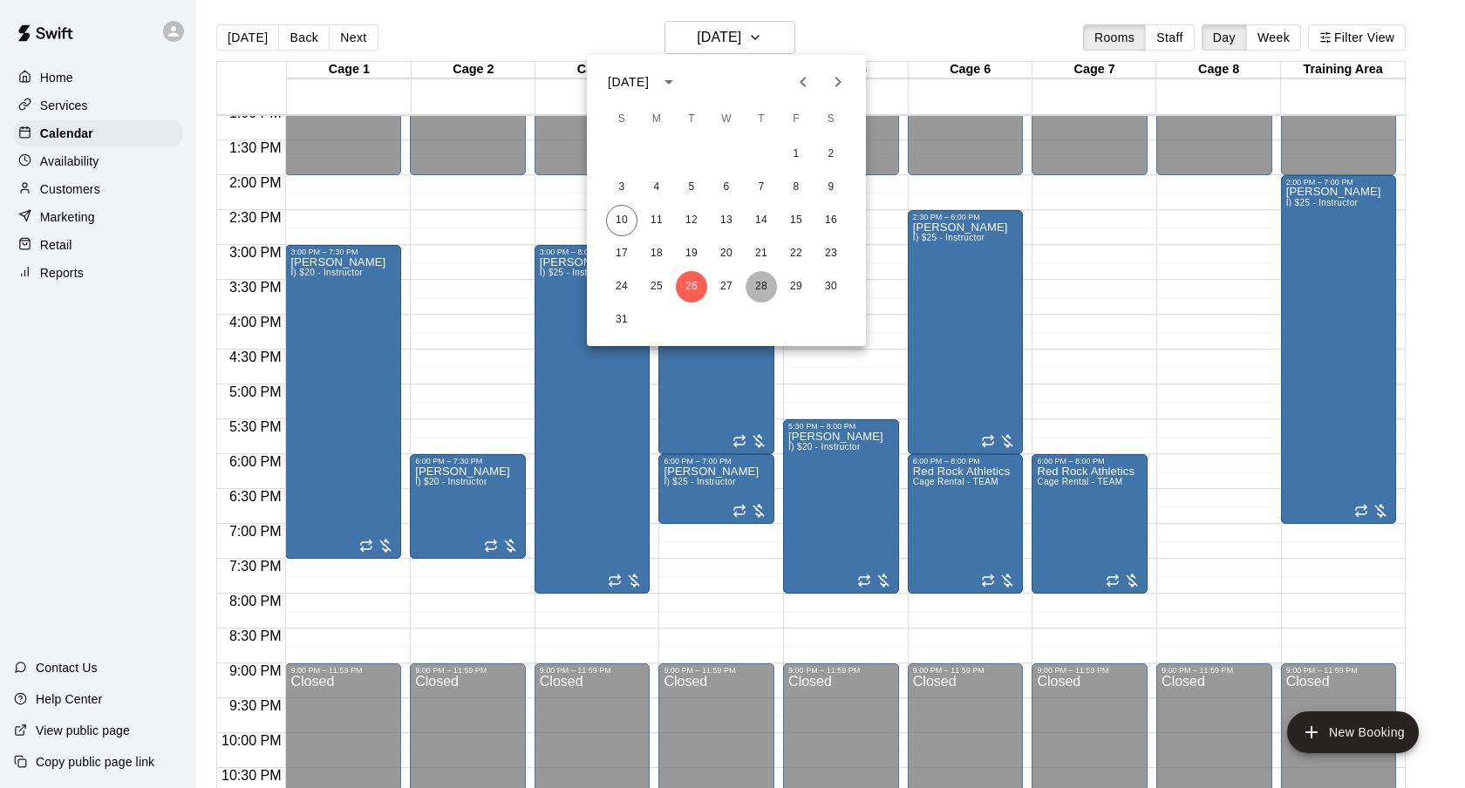
click at [768, 279] on button "28" at bounding box center [760, 286] width 31 height 31
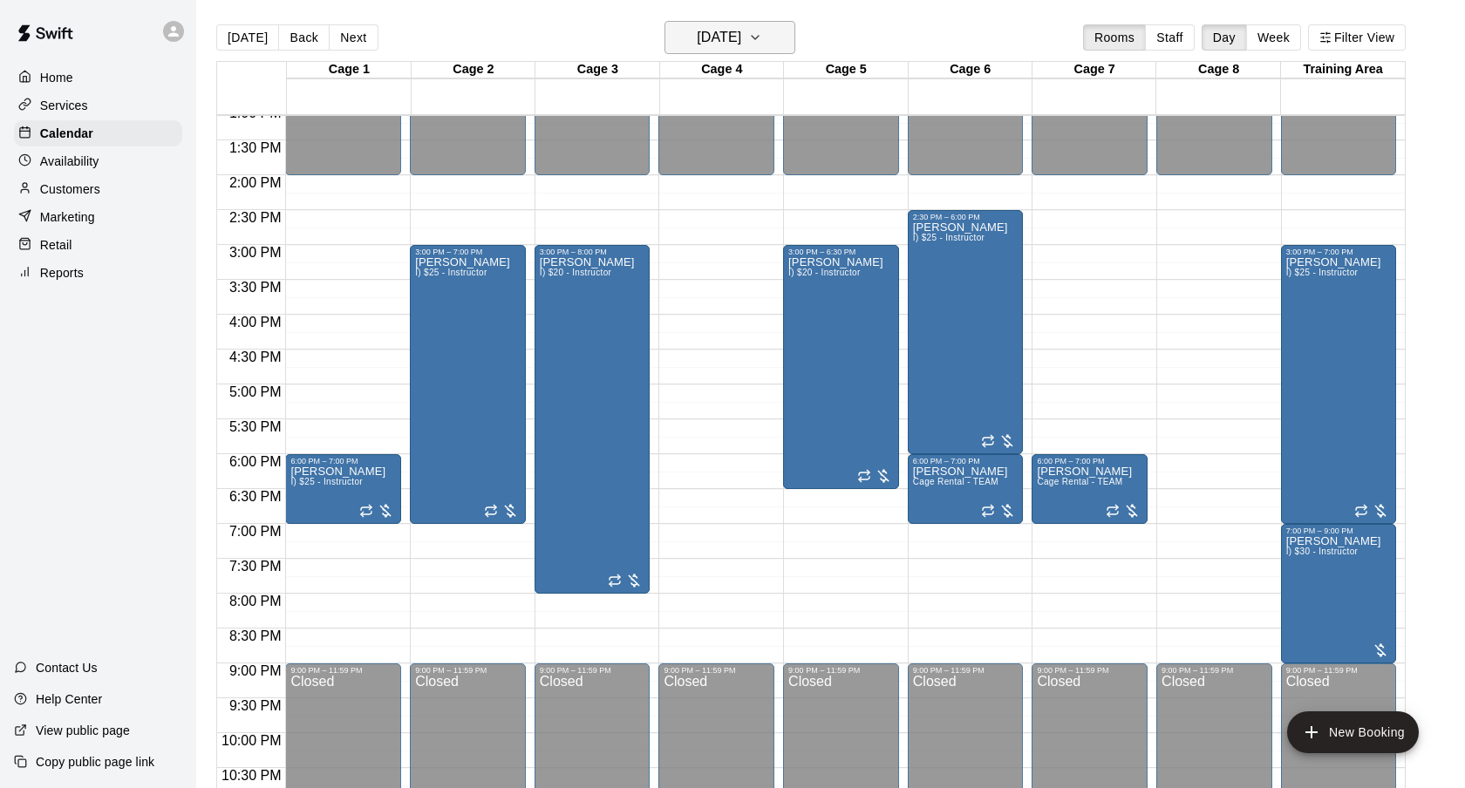
click at [748, 52] on button "[DATE]" at bounding box center [729, 37] width 131 height 33
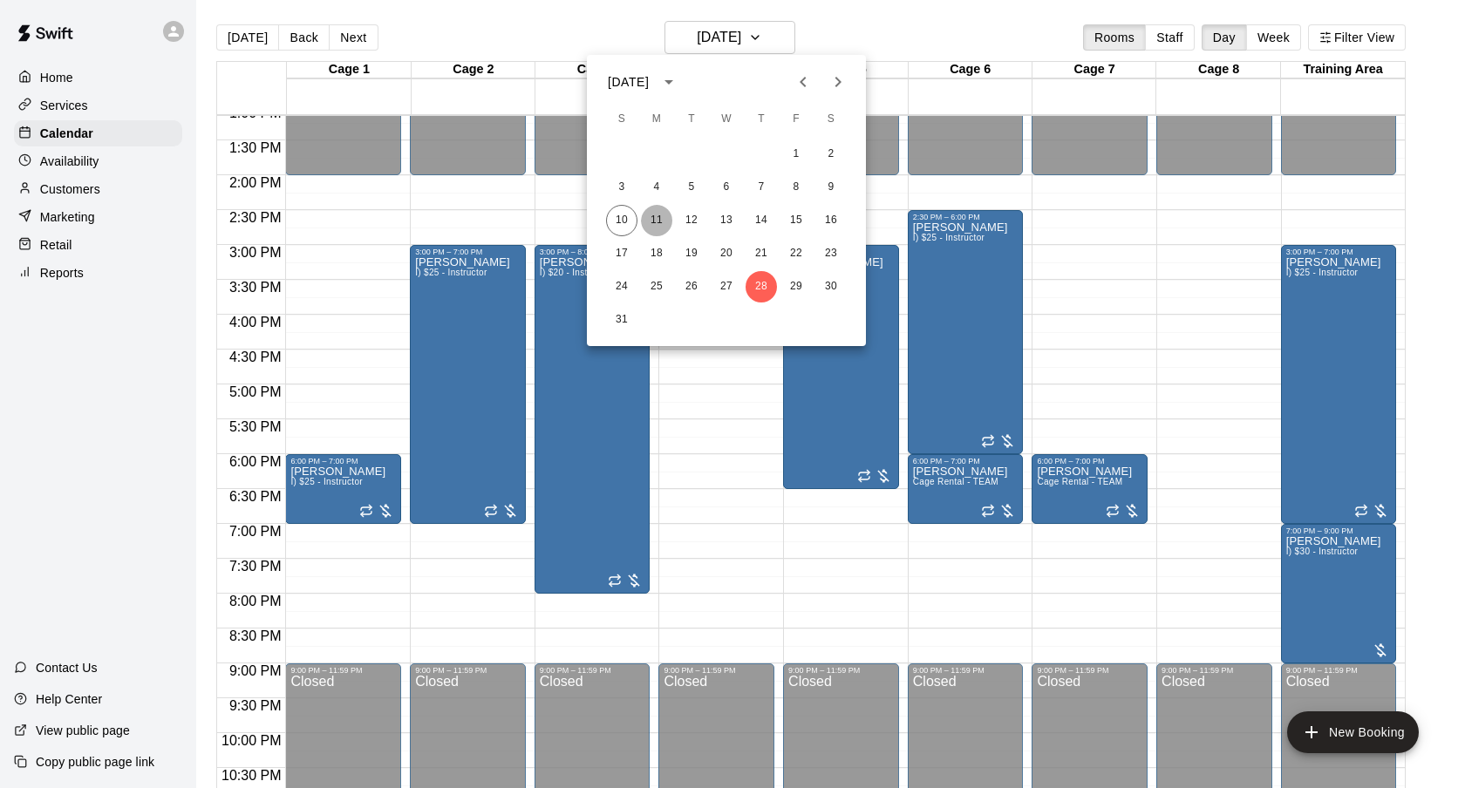
click at [657, 219] on button "11" at bounding box center [656, 220] width 31 height 31
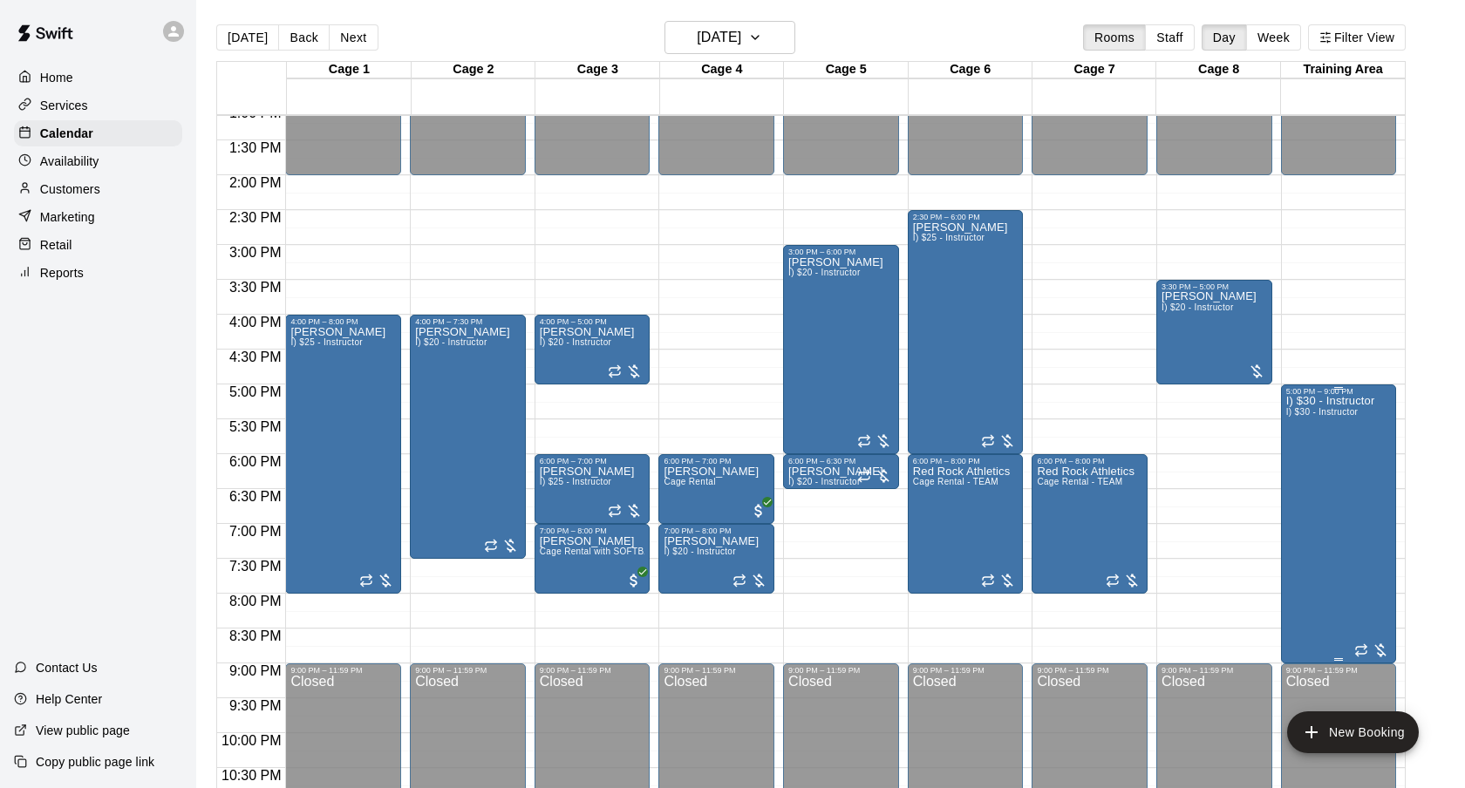
click at [1371, 466] on div "I) $30 - Instructor I) $30 - Instructor" at bounding box center [1330, 790] width 89 height 788
click at [1304, 463] on img "edit" at bounding box center [1304, 456] width 20 height 20
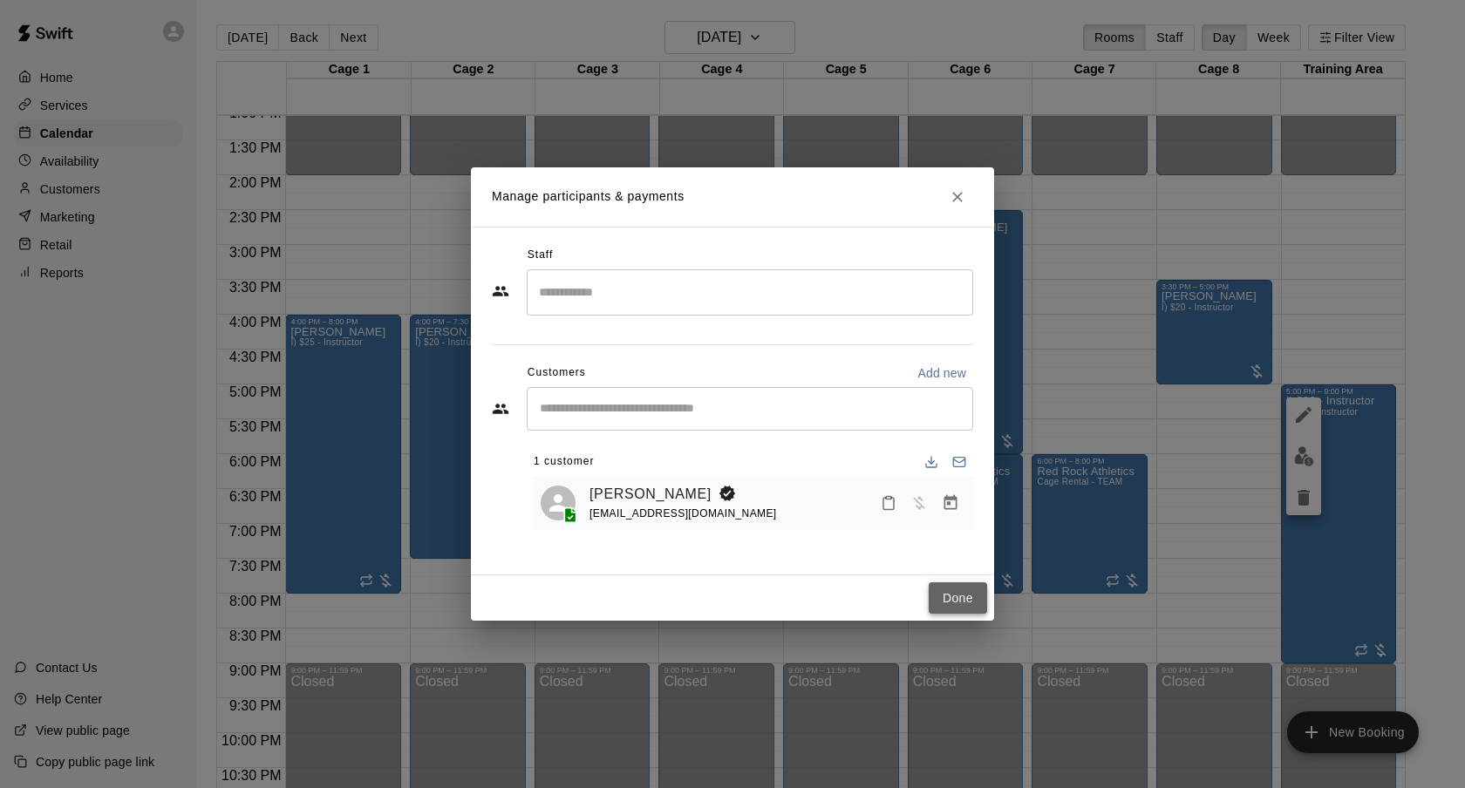
click at [950, 594] on button "Done" at bounding box center [958, 598] width 58 height 32
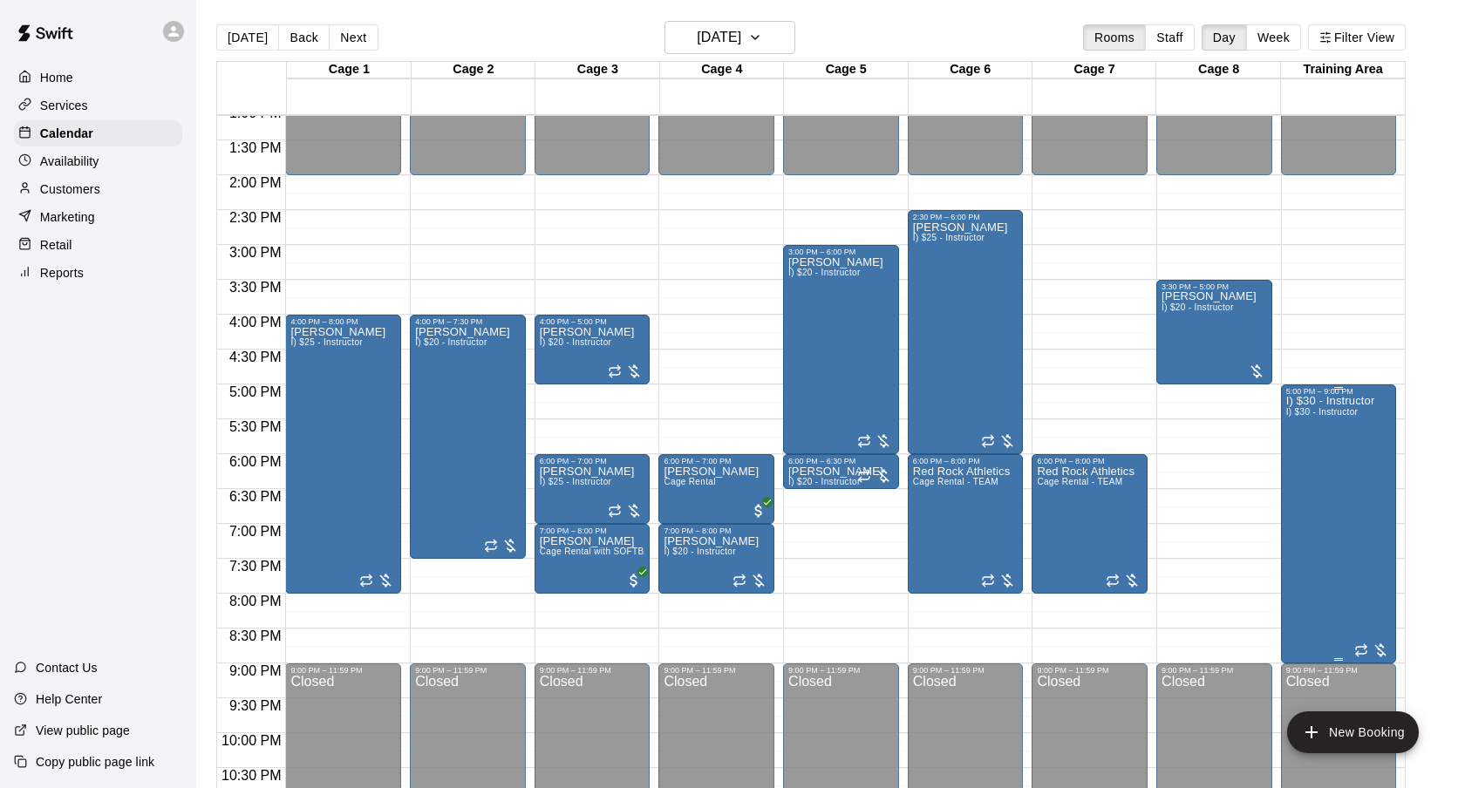
click at [1334, 483] on div "I) $30 - Instructor I) $30 - Instructor" at bounding box center [1330, 790] width 89 height 788
click at [1437, 359] on div at bounding box center [732, 394] width 1465 height 788
click at [715, 29] on h6 "[DATE]" at bounding box center [719, 37] width 44 height 24
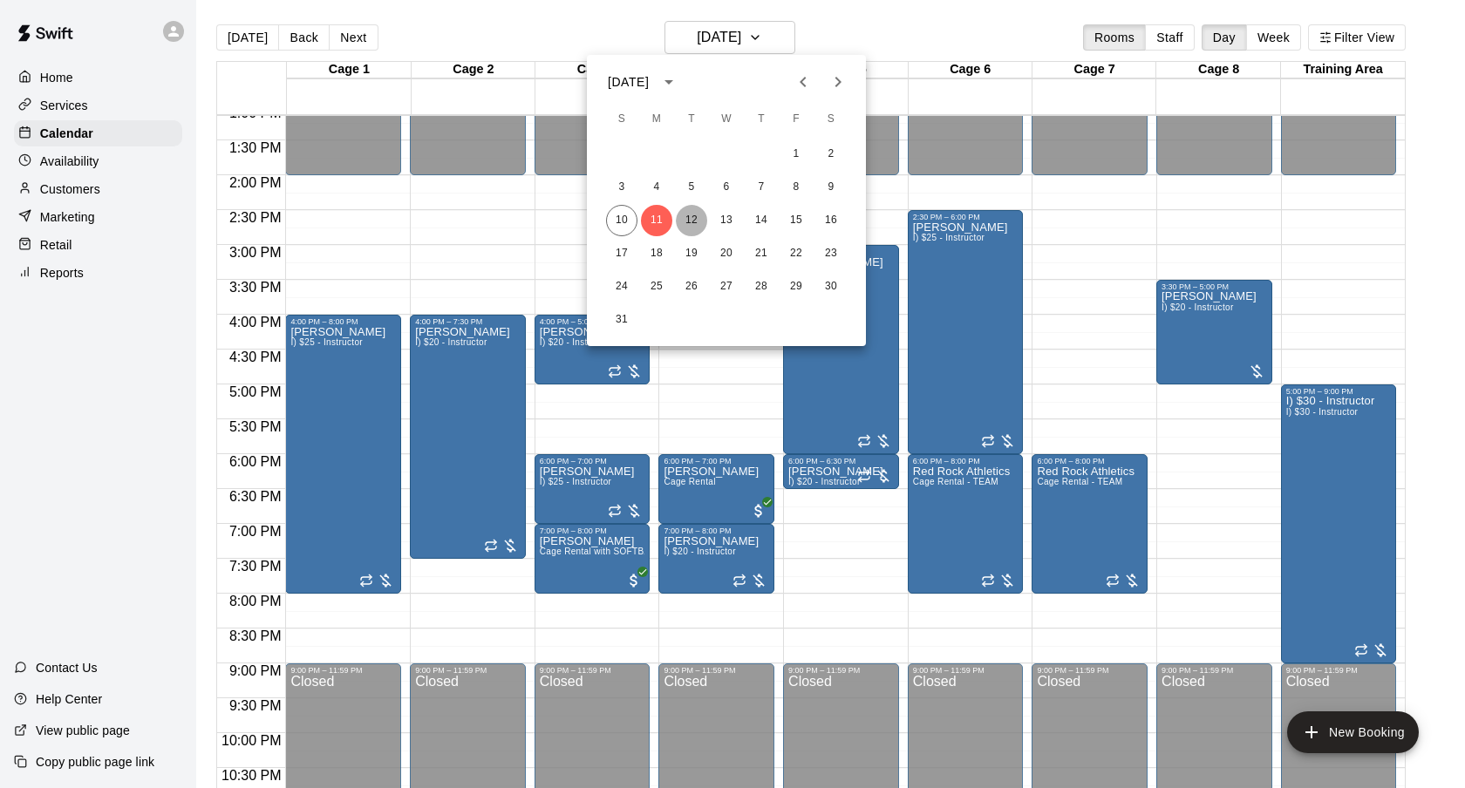
click at [690, 222] on button "12" at bounding box center [691, 220] width 31 height 31
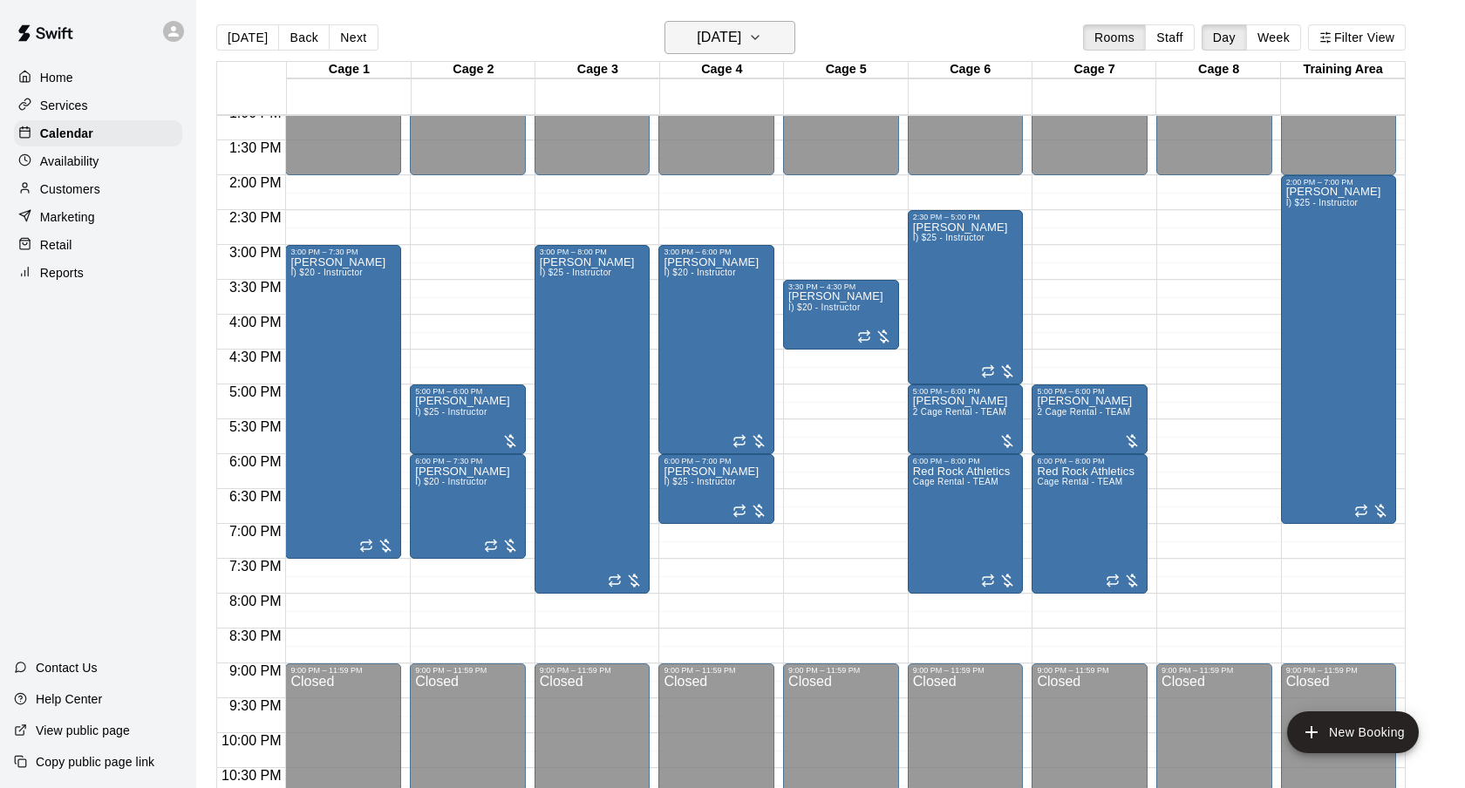
click at [741, 49] on h6 "[DATE]" at bounding box center [719, 37] width 44 height 24
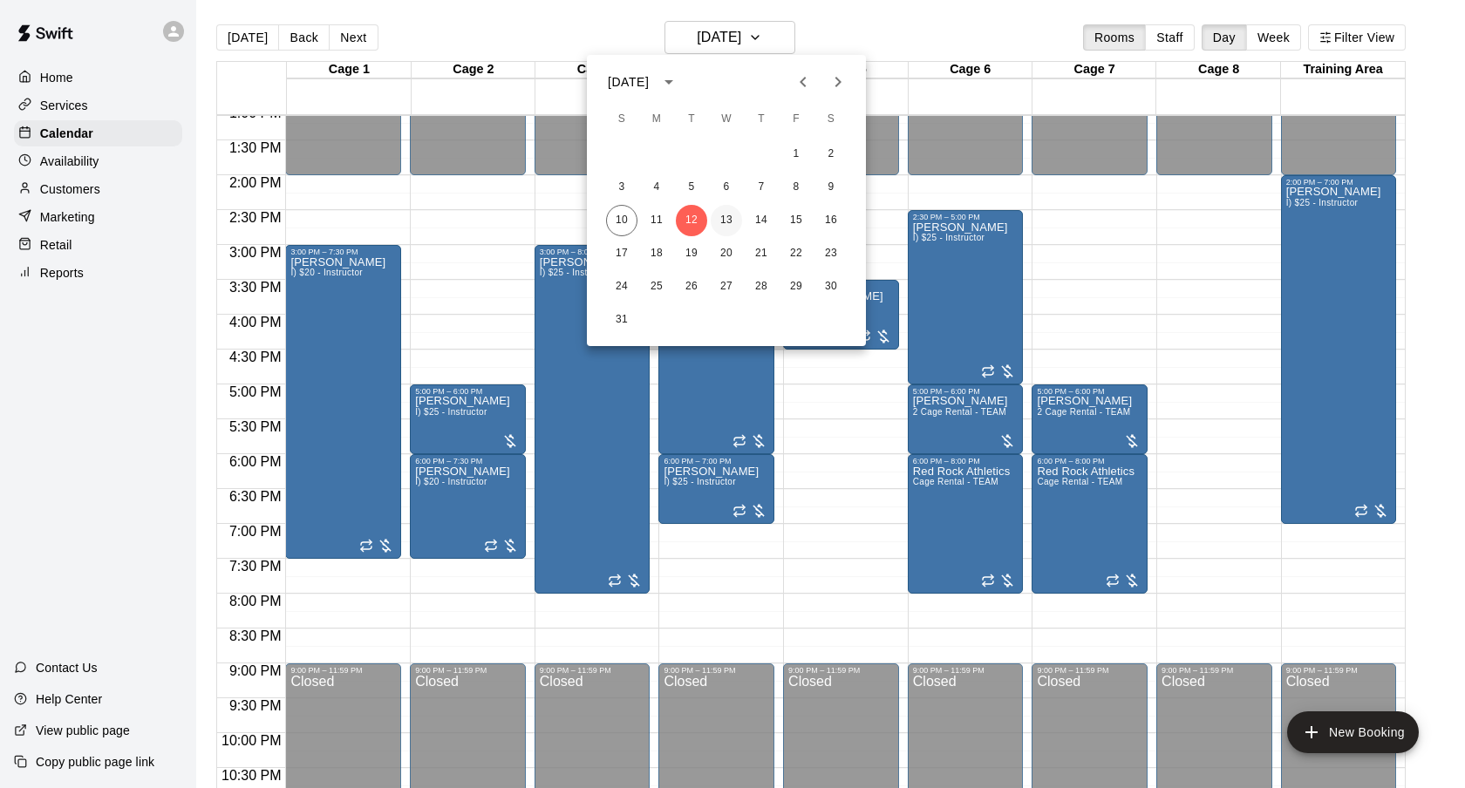
click at [719, 217] on button "13" at bounding box center [726, 220] width 31 height 31
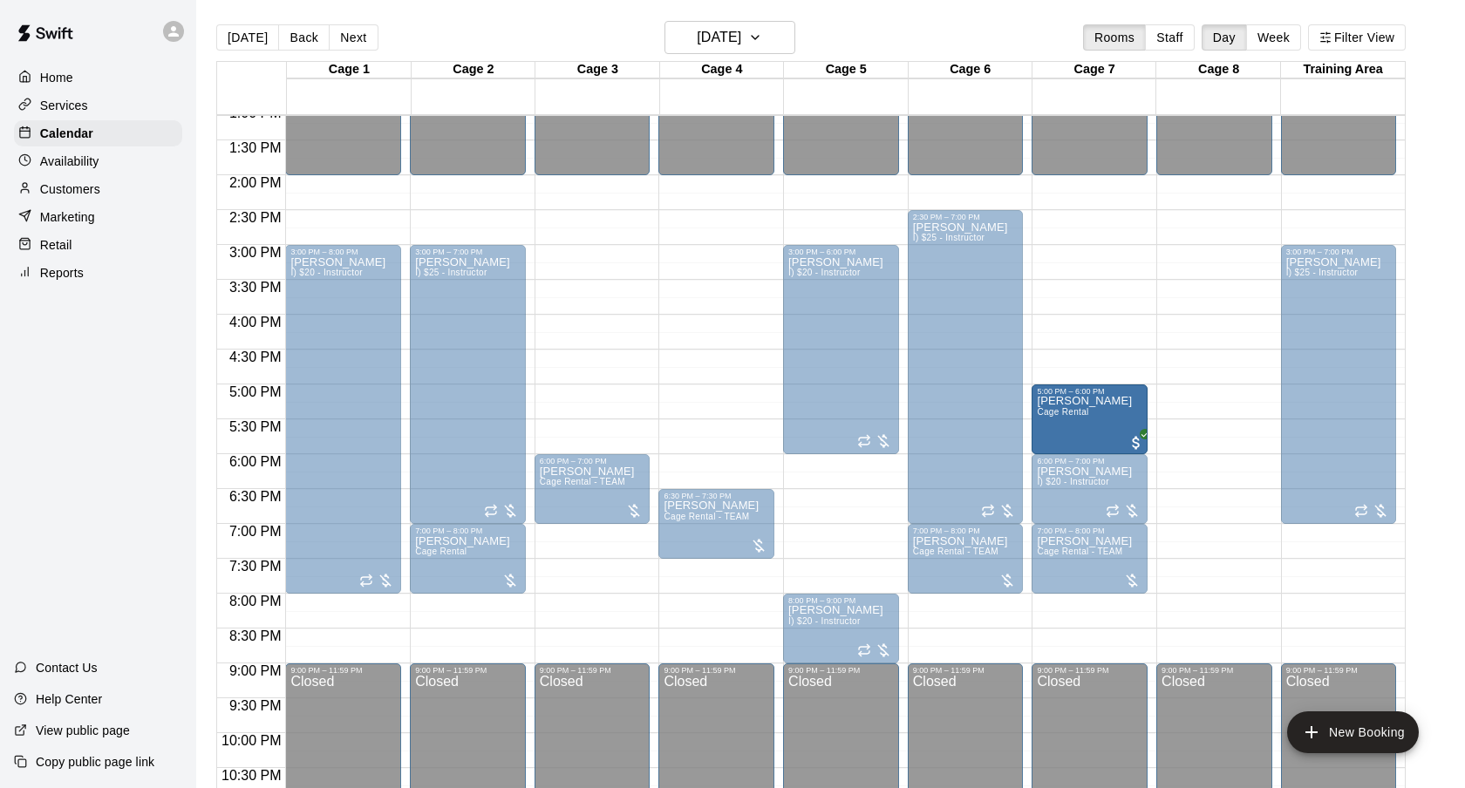
drag, startPoint x: 601, startPoint y: 417, endPoint x: 1075, endPoint y: 425, distance: 474.4
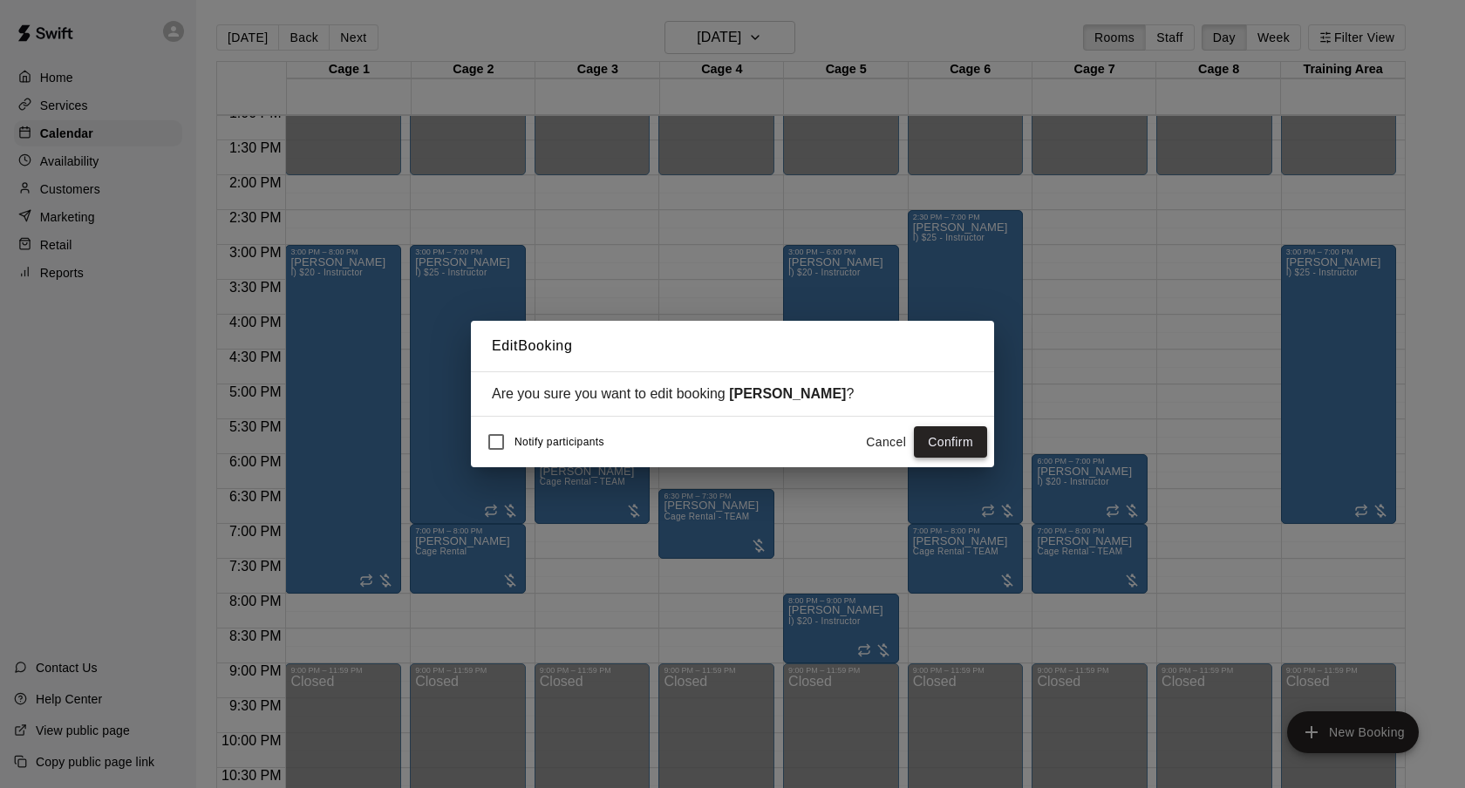
click at [950, 446] on button "Confirm" at bounding box center [950, 442] width 73 height 32
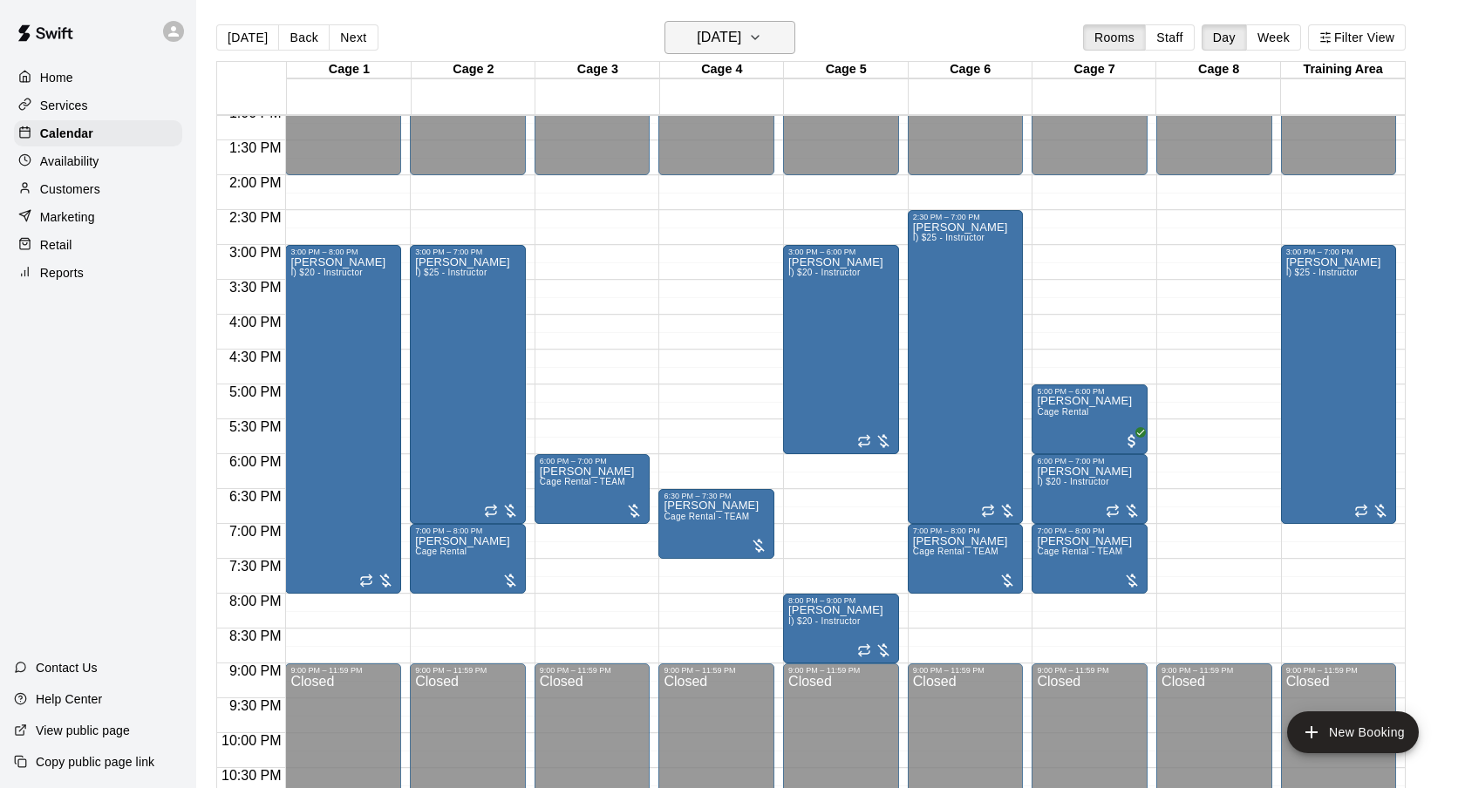
click at [741, 49] on h6 "[DATE]" at bounding box center [719, 37] width 44 height 24
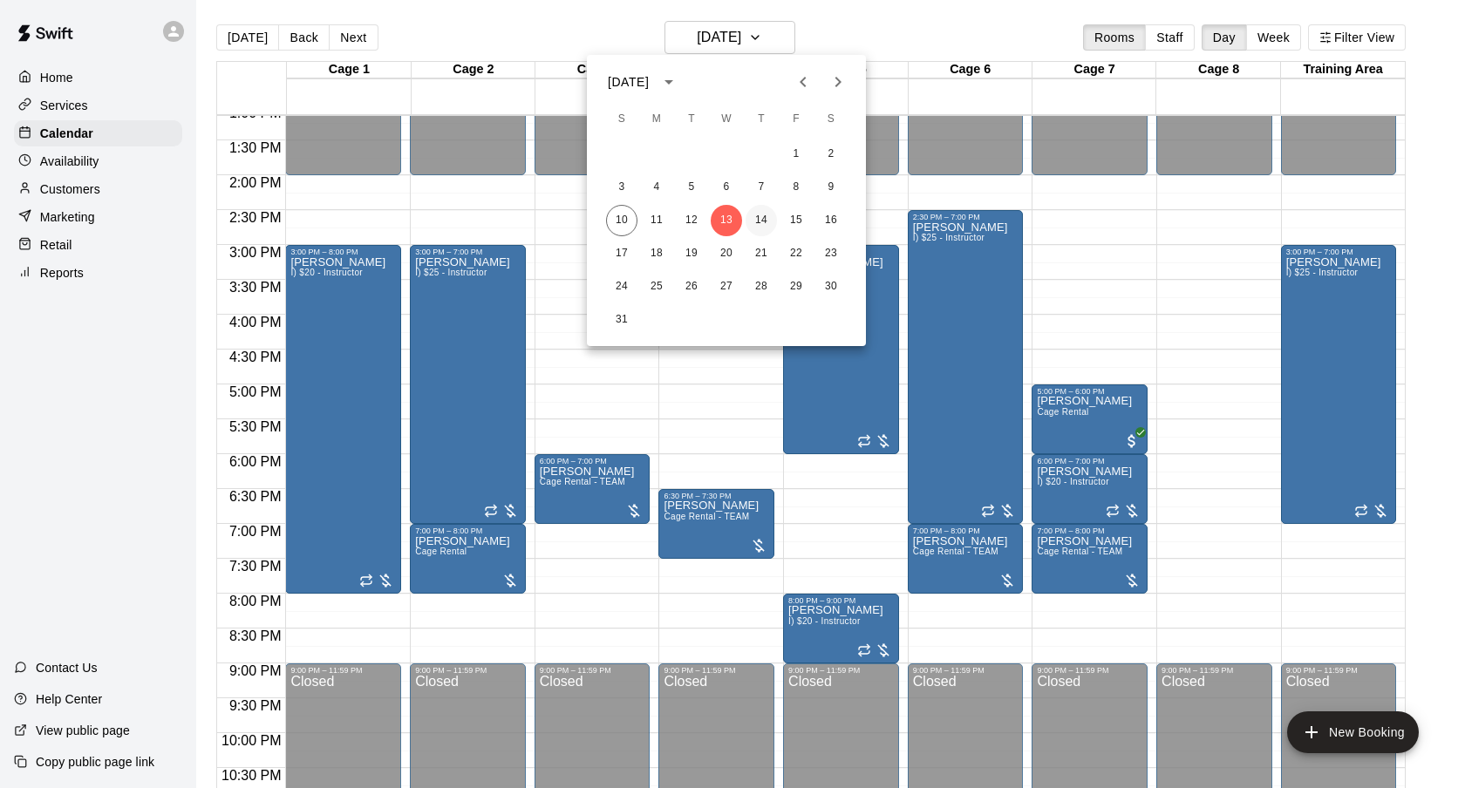
click at [766, 224] on button "14" at bounding box center [760, 220] width 31 height 31
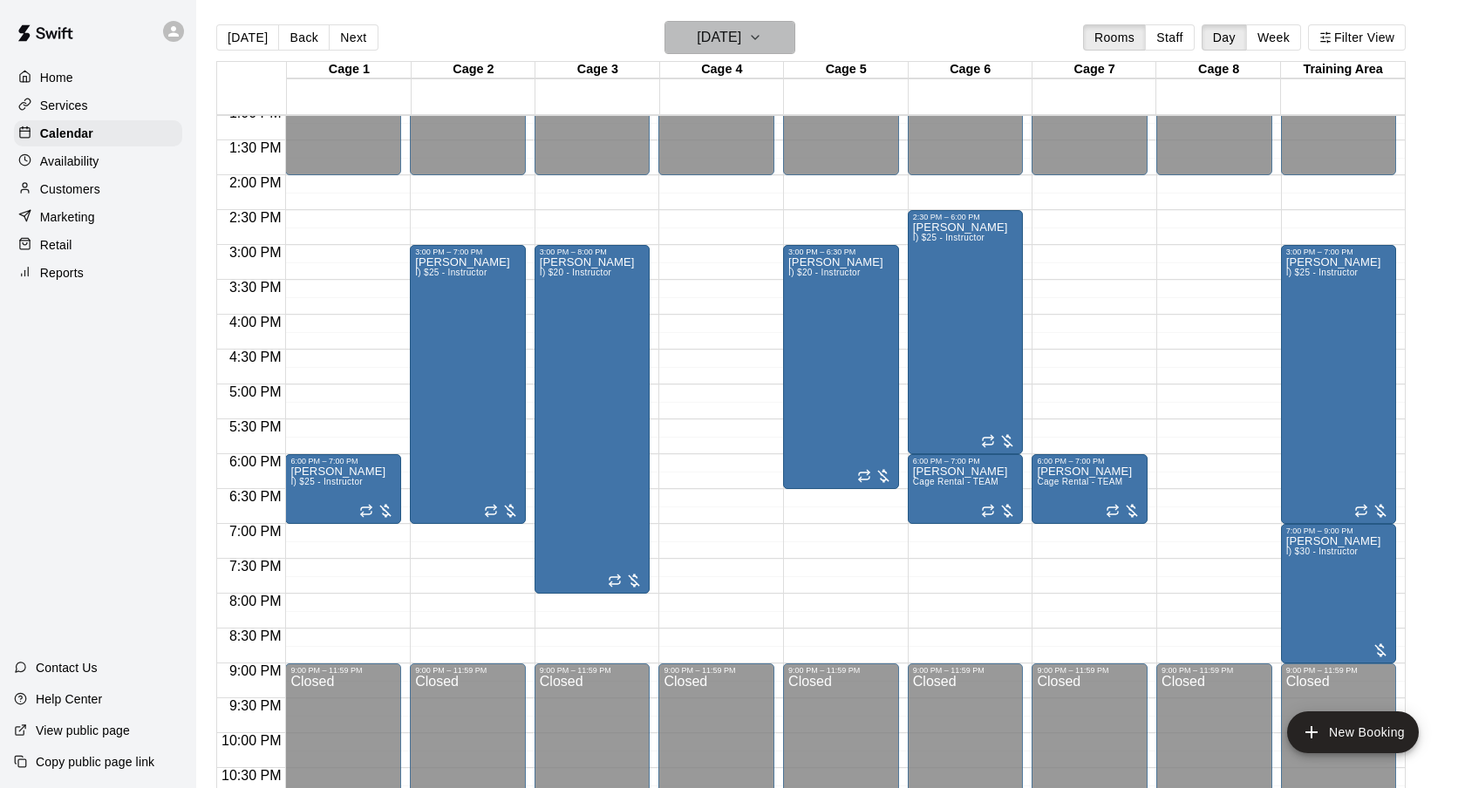
click at [729, 38] on h6 "[DATE]" at bounding box center [719, 37] width 44 height 24
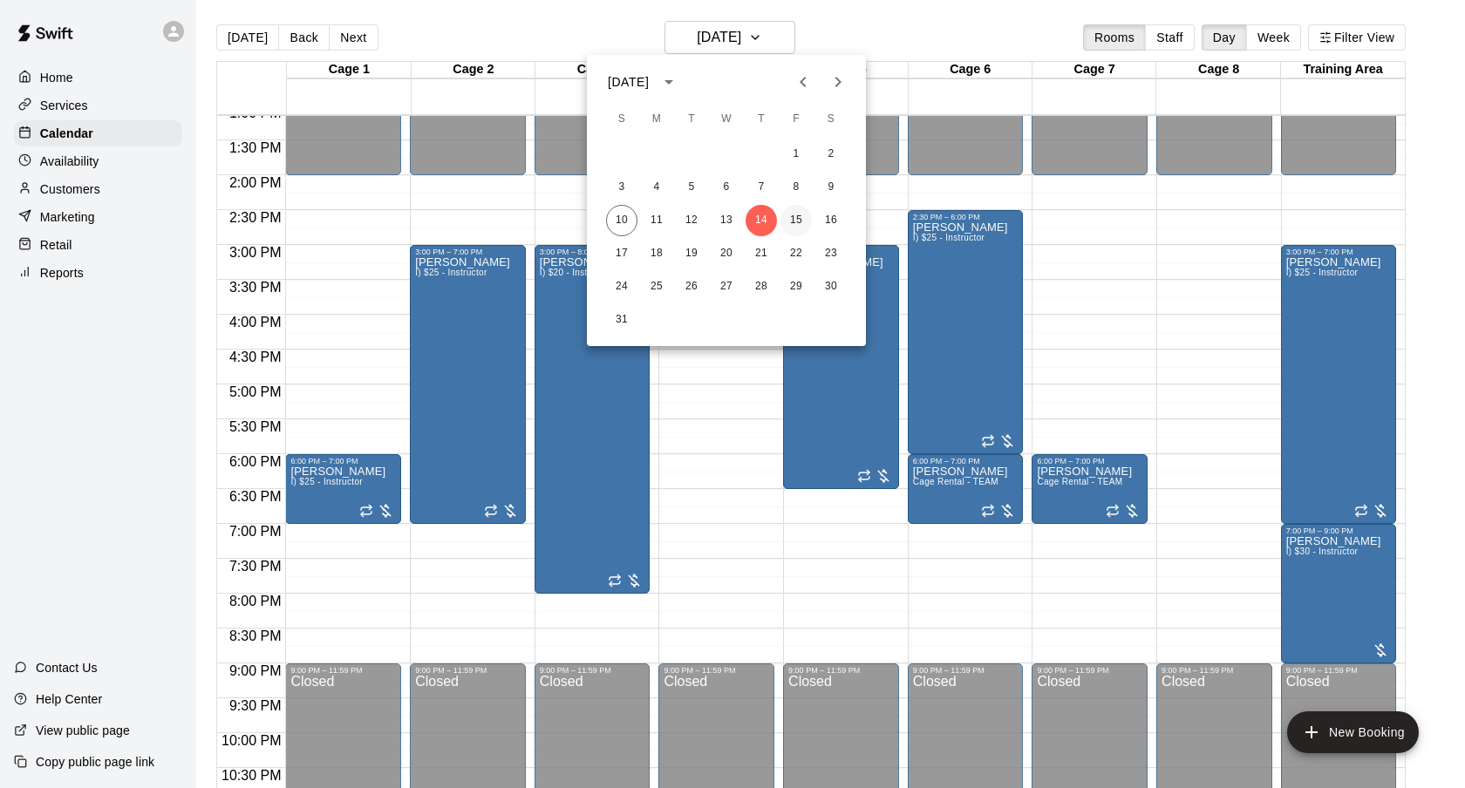
click at [791, 225] on button "15" at bounding box center [795, 220] width 31 height 31
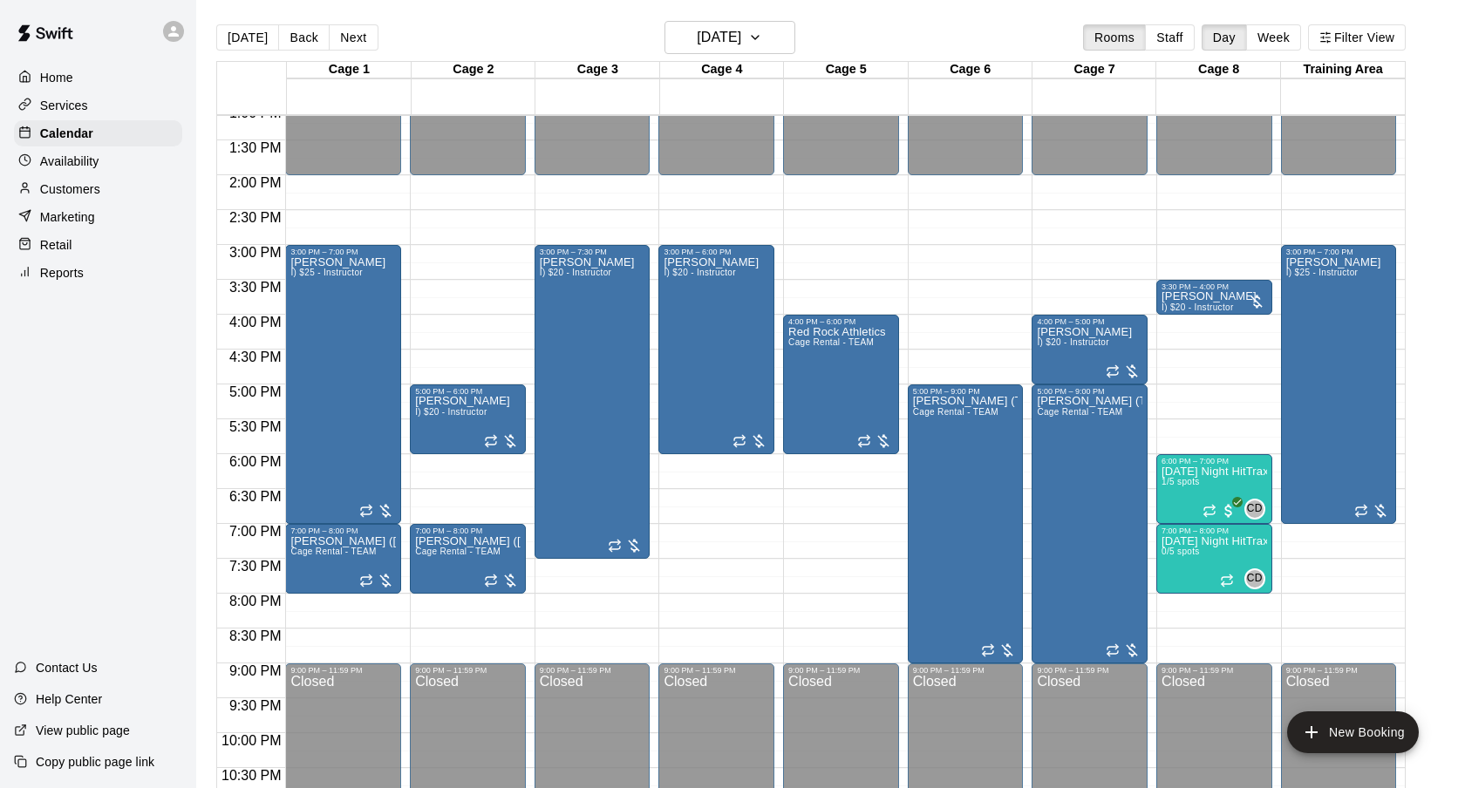
click at [767, 8] on main "[DATE] Back [DATE][DATE] Rooms Staff Day Week Filter View Cage 1 15 Fri Cage 2 …" at bounding box center [830, 408] width 1269 height 816
click at [766, 22] on button "[DATE]" at bounding box center [729, 37] width 131 height 33
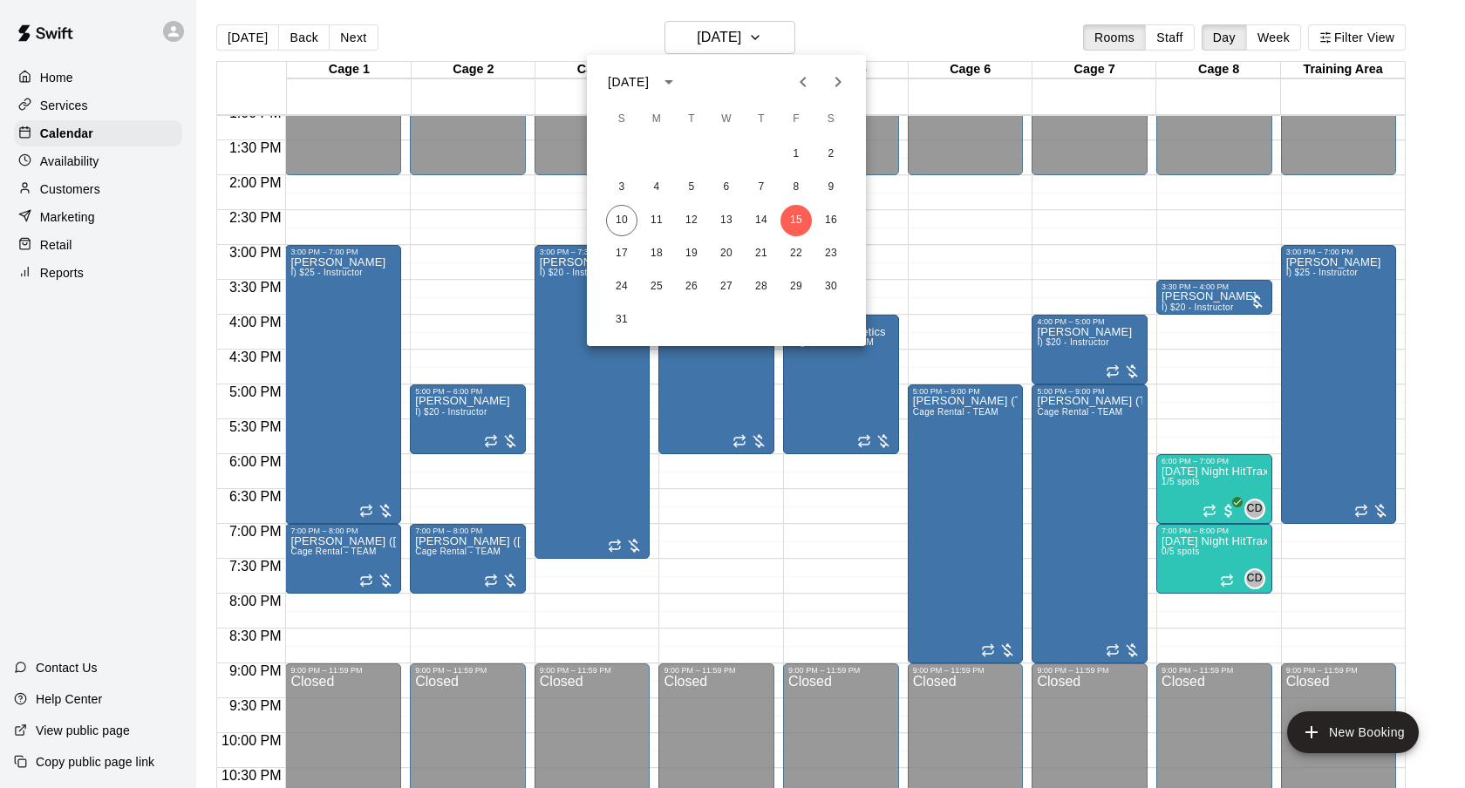
click at [857, 45] on div at bounding box center [732, 394] width 1465 height 788
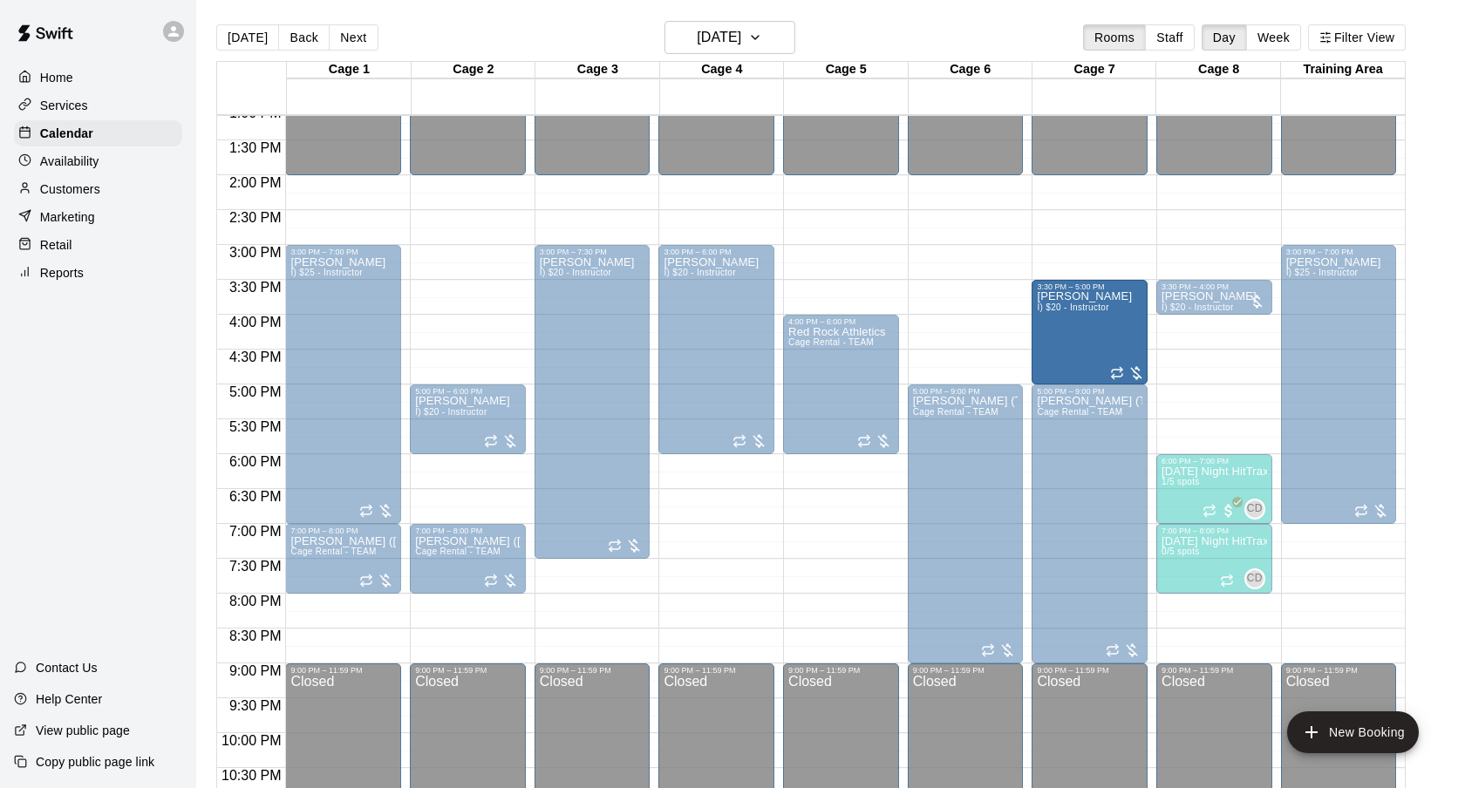
drag, startPoint x: 1089, startPoint y: 319, endPoint x: 1092, endPoint y: 287, distance: 32.4
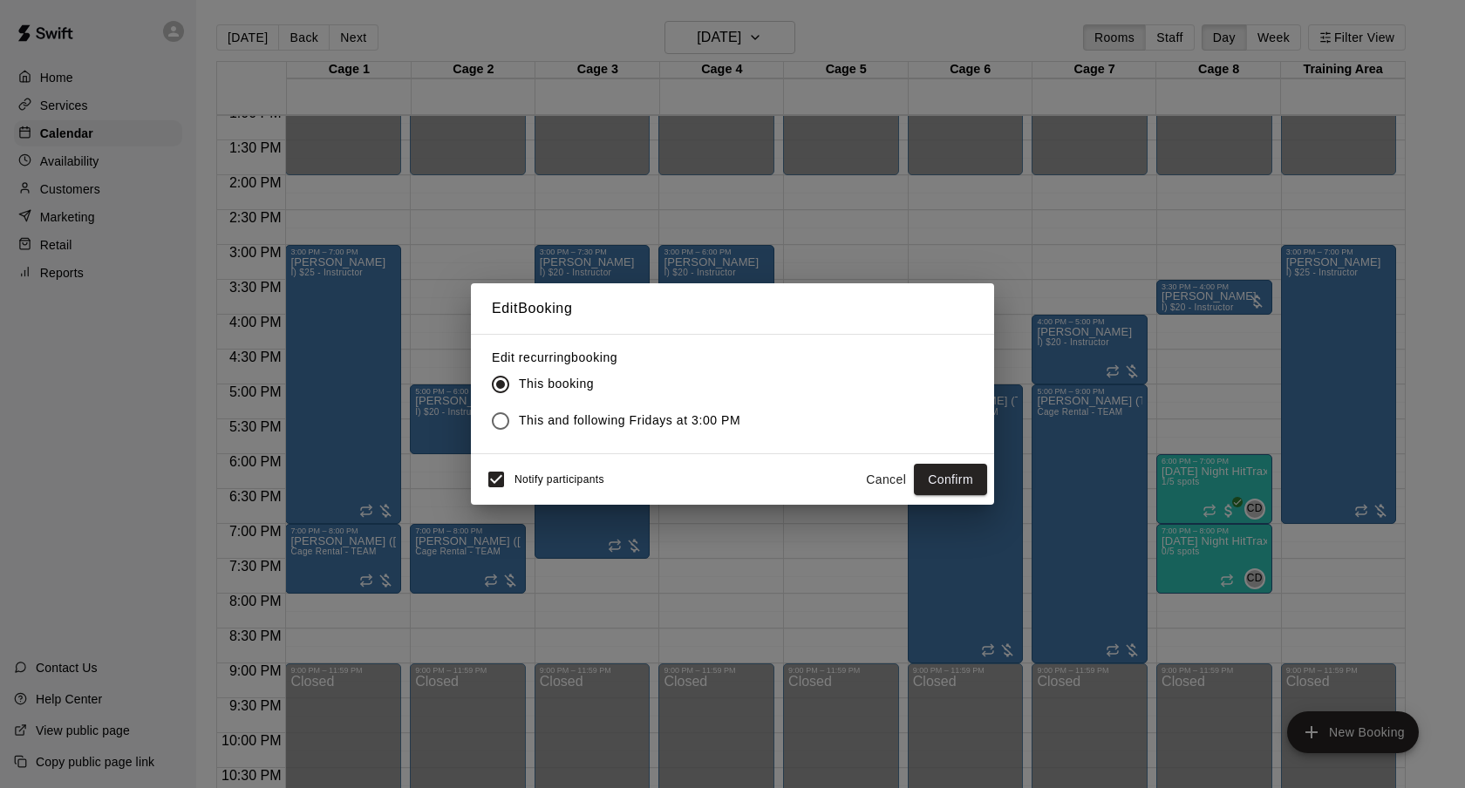
click at [515, 484] on span "Notify participants" at bounding box center [559, 479] width 90 height 12
click at [974, 492] on button "Confirm" at bounding box center [950, 480] width 73 height 32
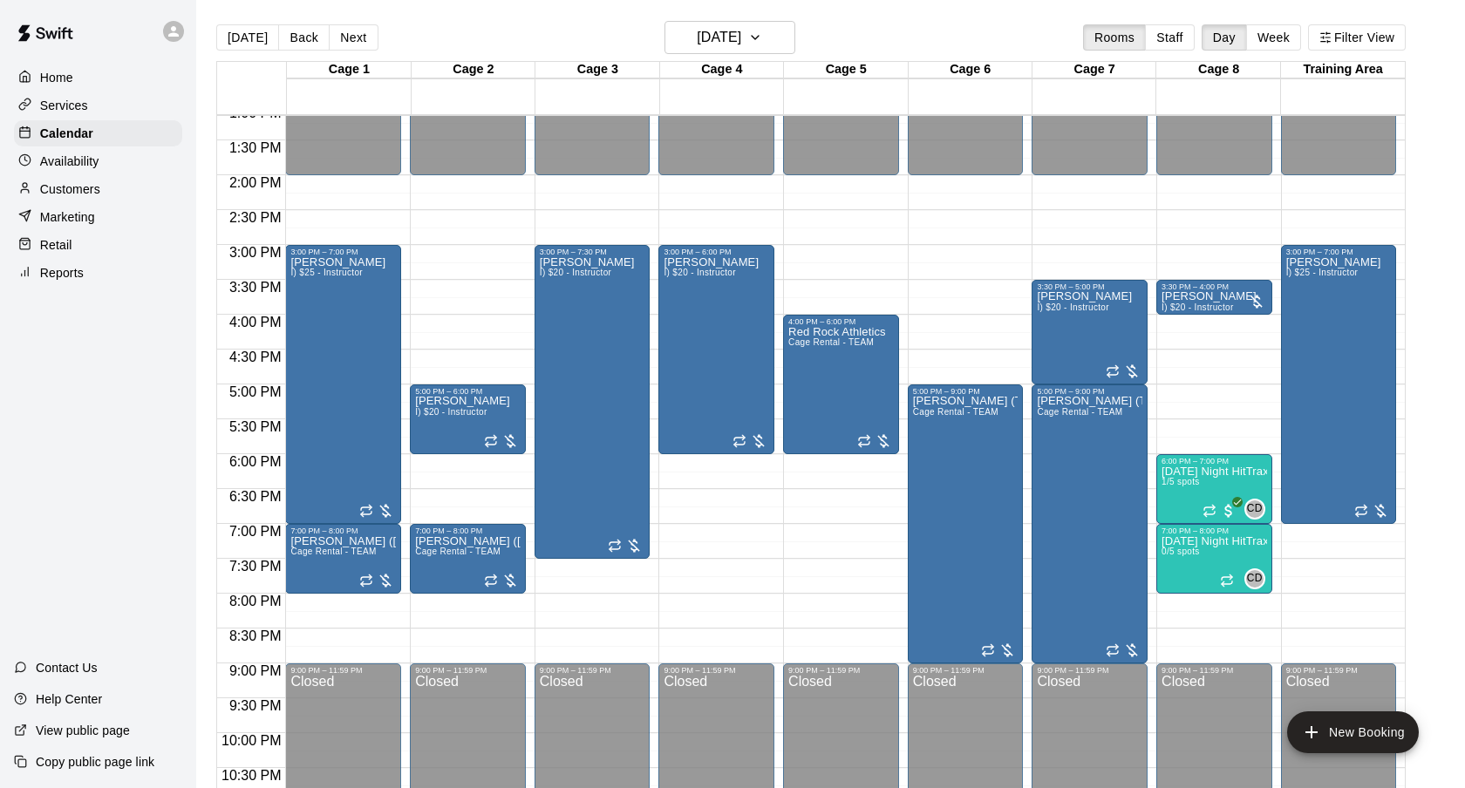
click at [1222, 296] on p "[PERSON_NAME]" at bounding box center [1208, 296] width 95 height 0
click at [1175, 395] on icon "delete" at bounding box center [1179, 399] width 12 height 16
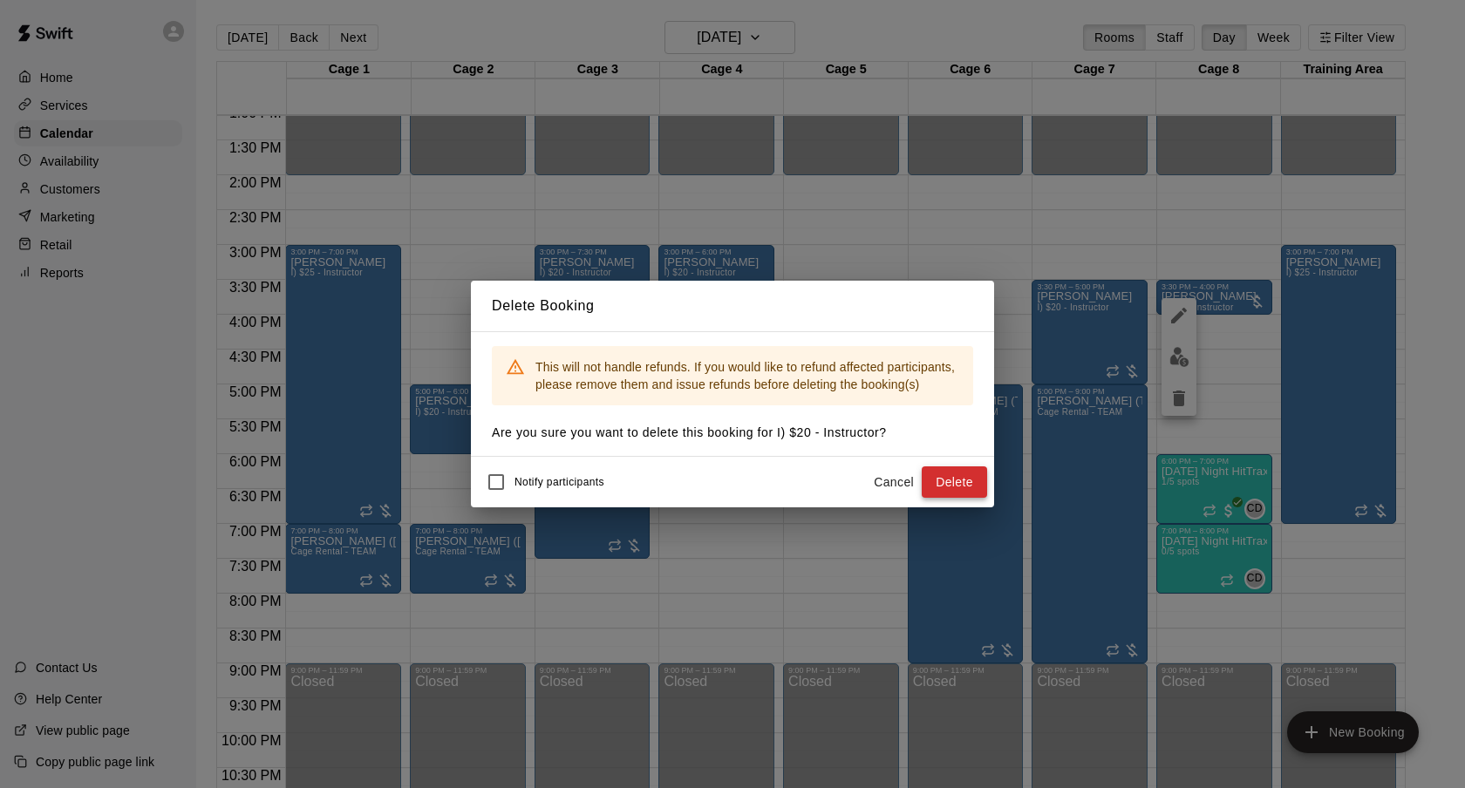
click at [943, 480] on button "Delete" at bounding box center [954, 482] width 65 height 32
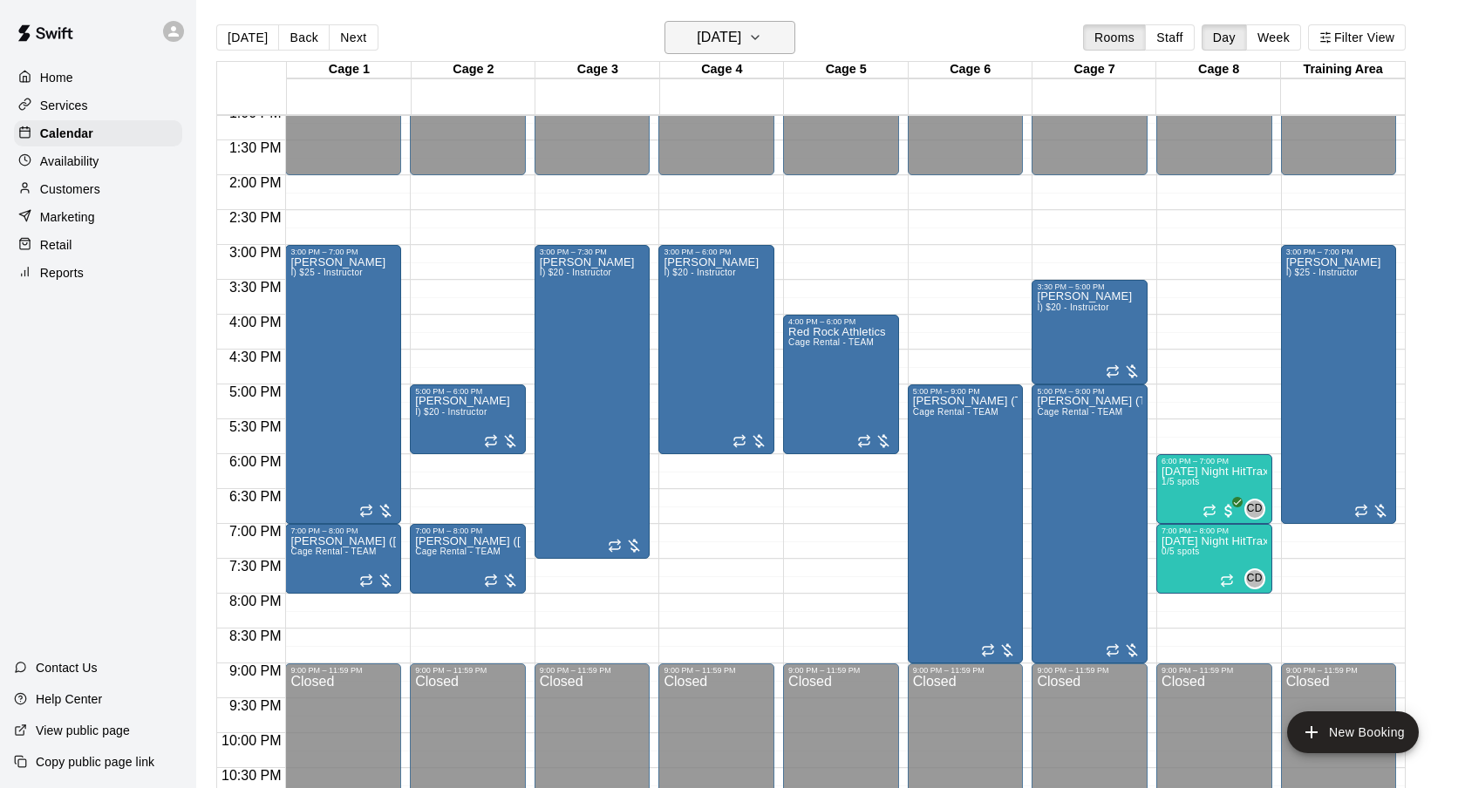
click at [741, 44] on h6 "[DATE]" at bounding box center [719, 37] width 44 height 24
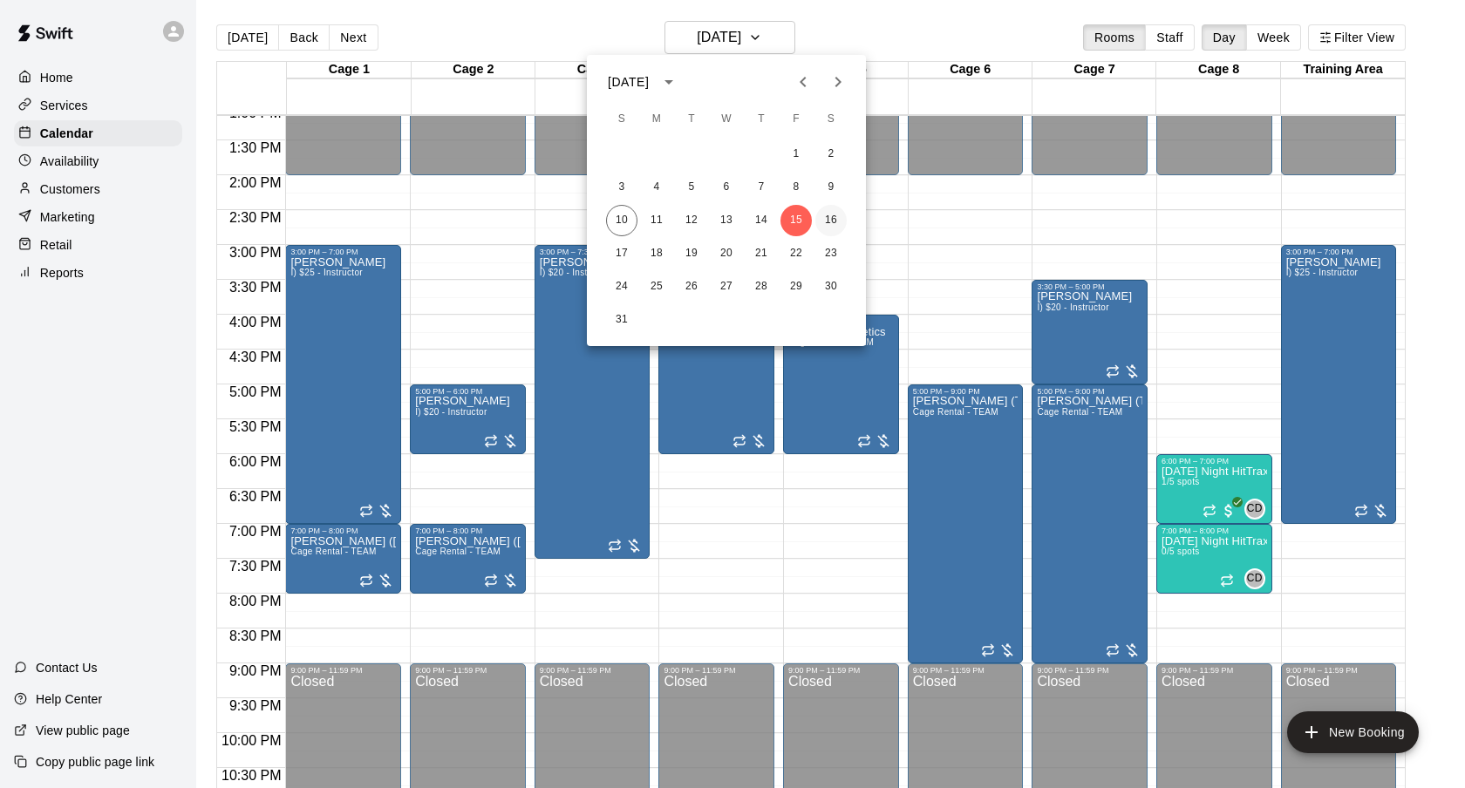
click at [829, 222] on button "16" at bounding box center [830, 220] width 31 height 31
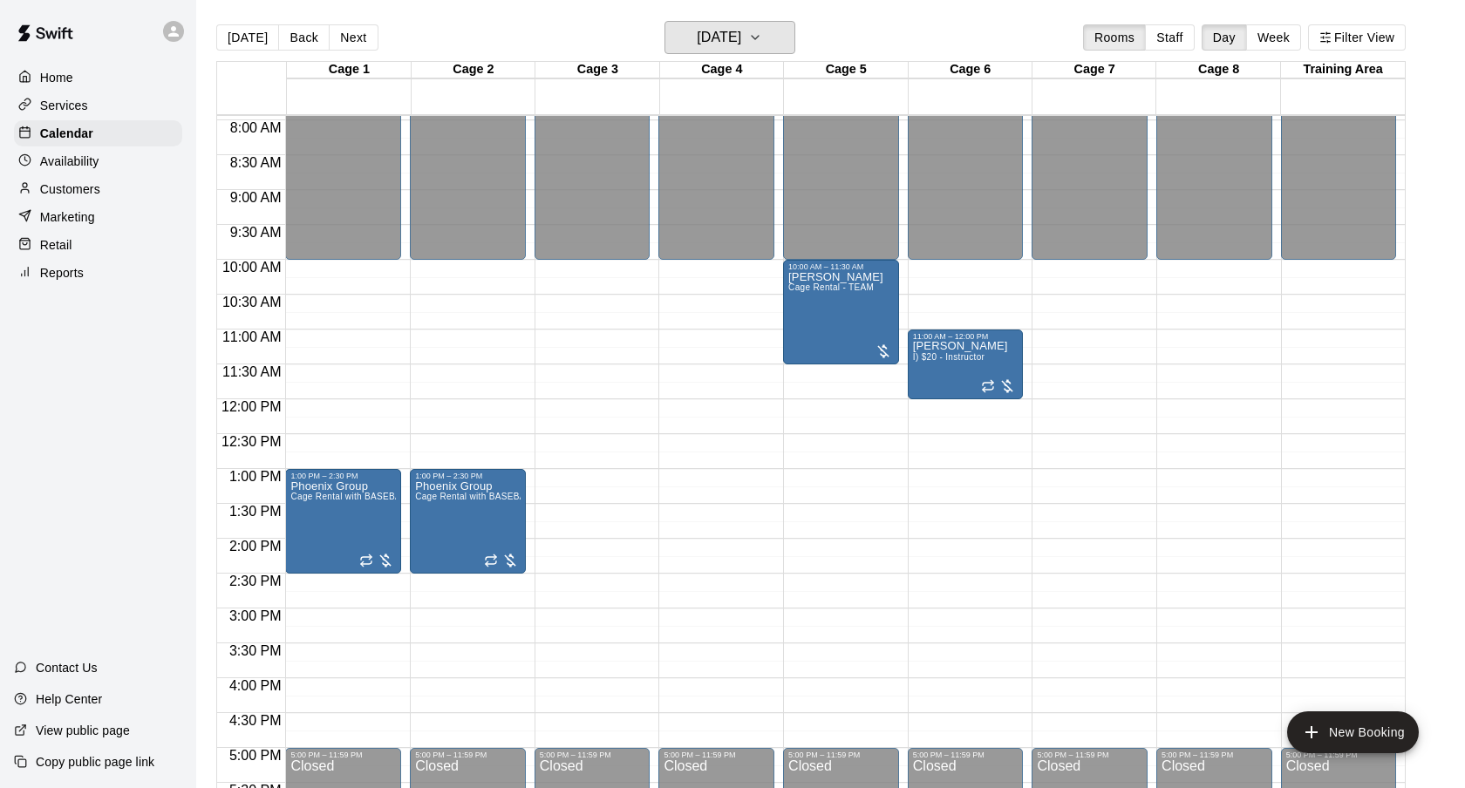
scroll to position [528, 0]
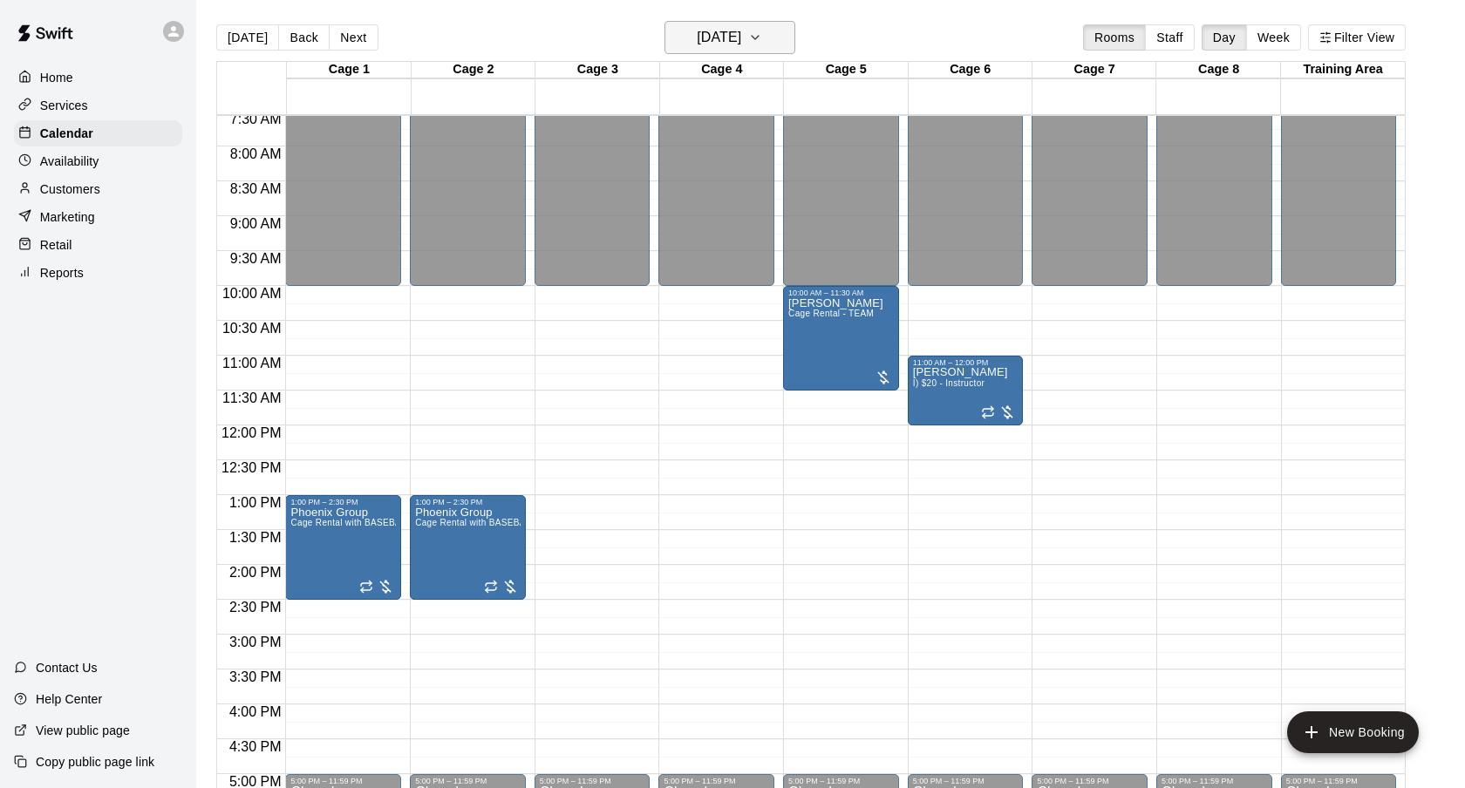
click at [730, 27] on h6 "[DATE]" at bounding box center [719, 37] width 44 height 24
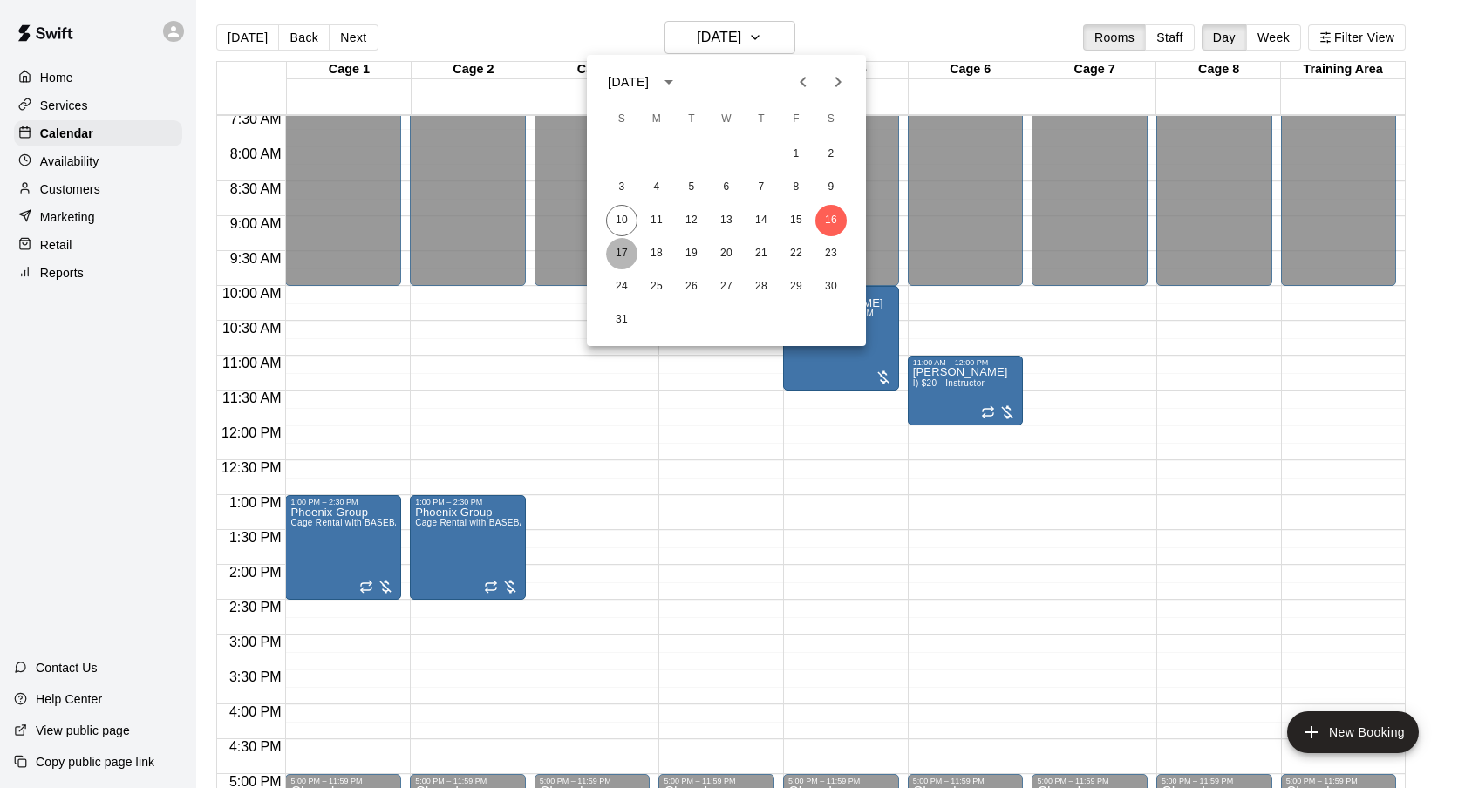
click at [629, 256] on button "17" at bounding box center [621, 253] width 31 height 31
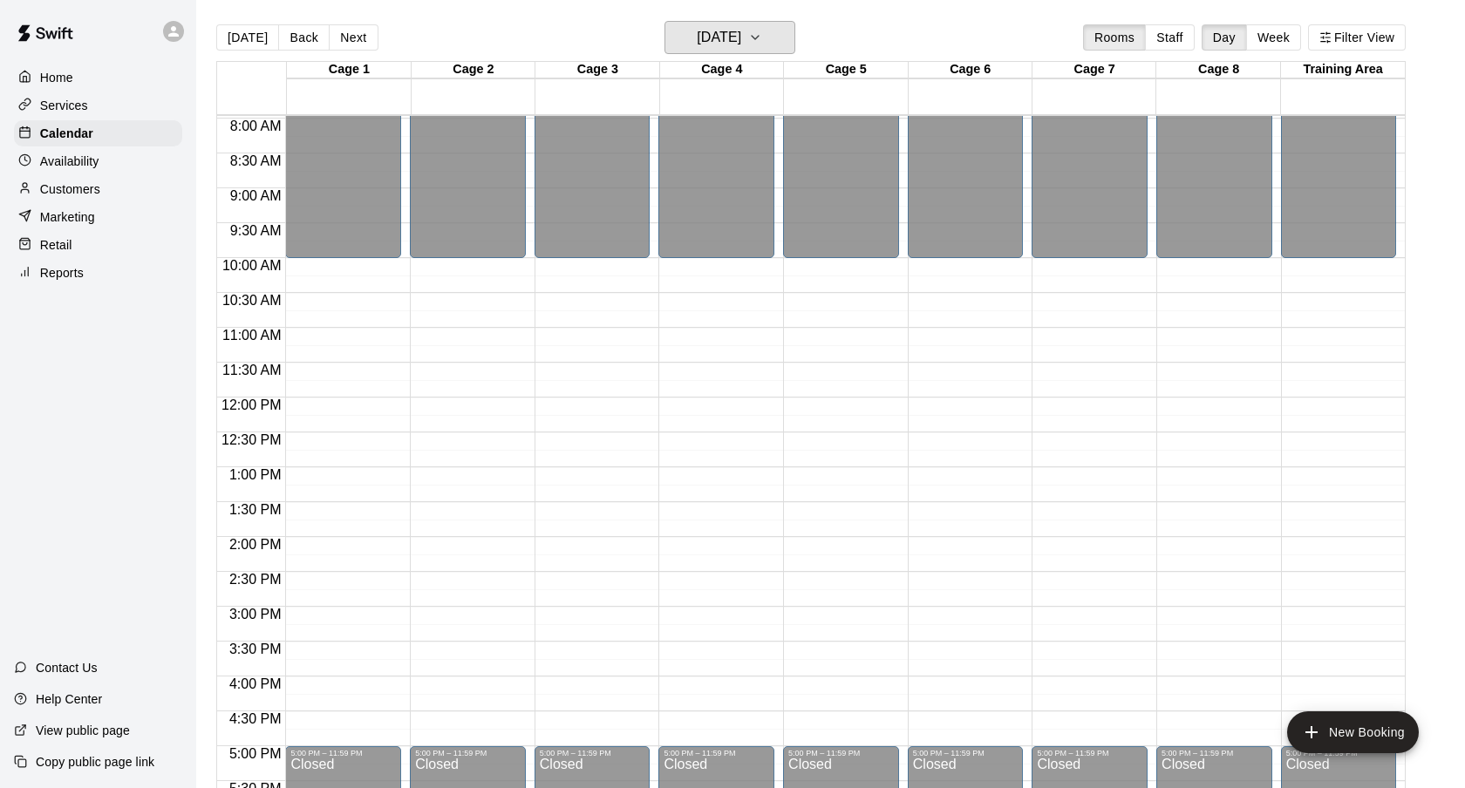
scroll to position [559, 0]
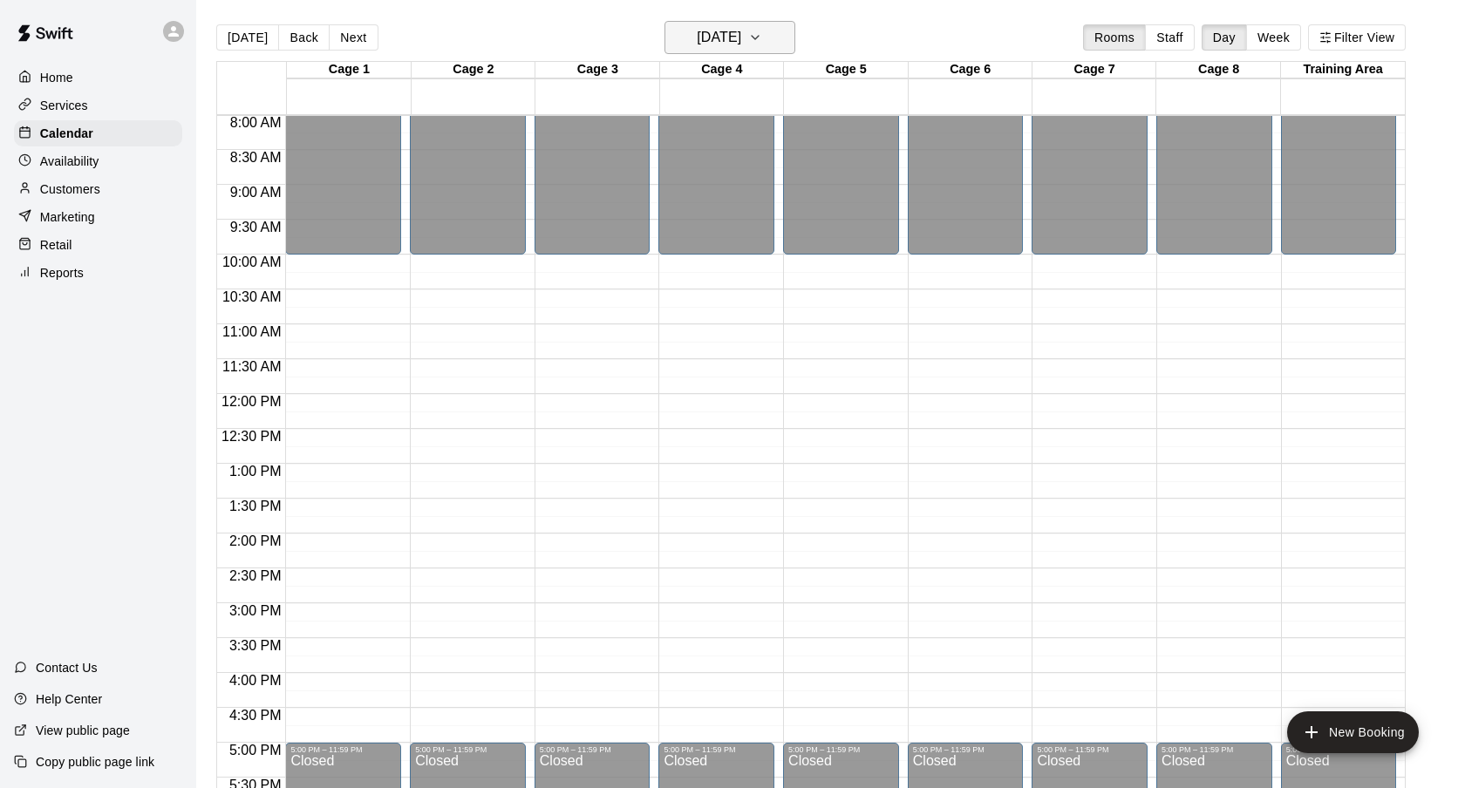
click at [741, 28] on h6 "[DATE]" at bounding box center [719, 37] width 44 height 24
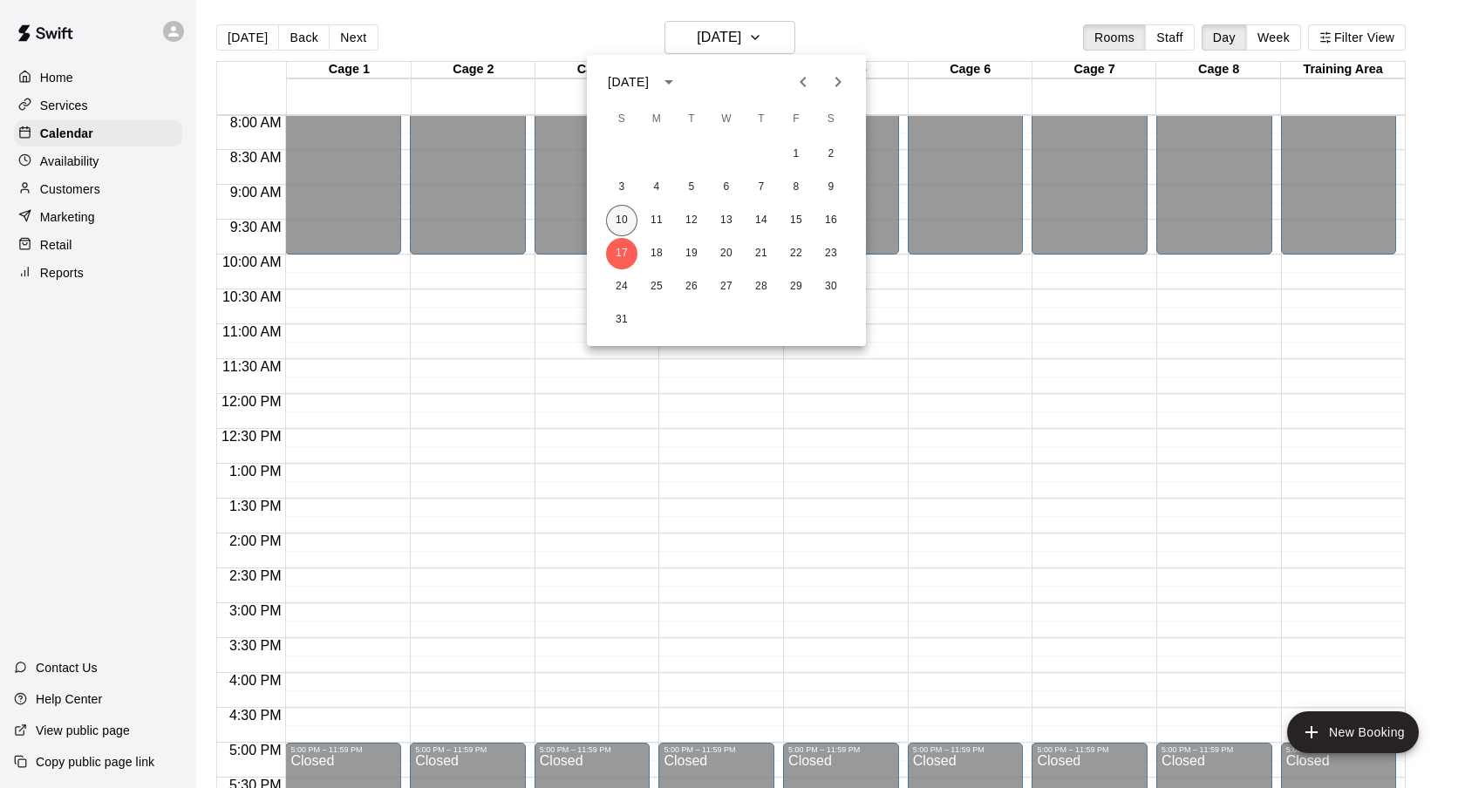
click at [609, 223] on button "10" at bounding box center [621, 220] width 31 height 31
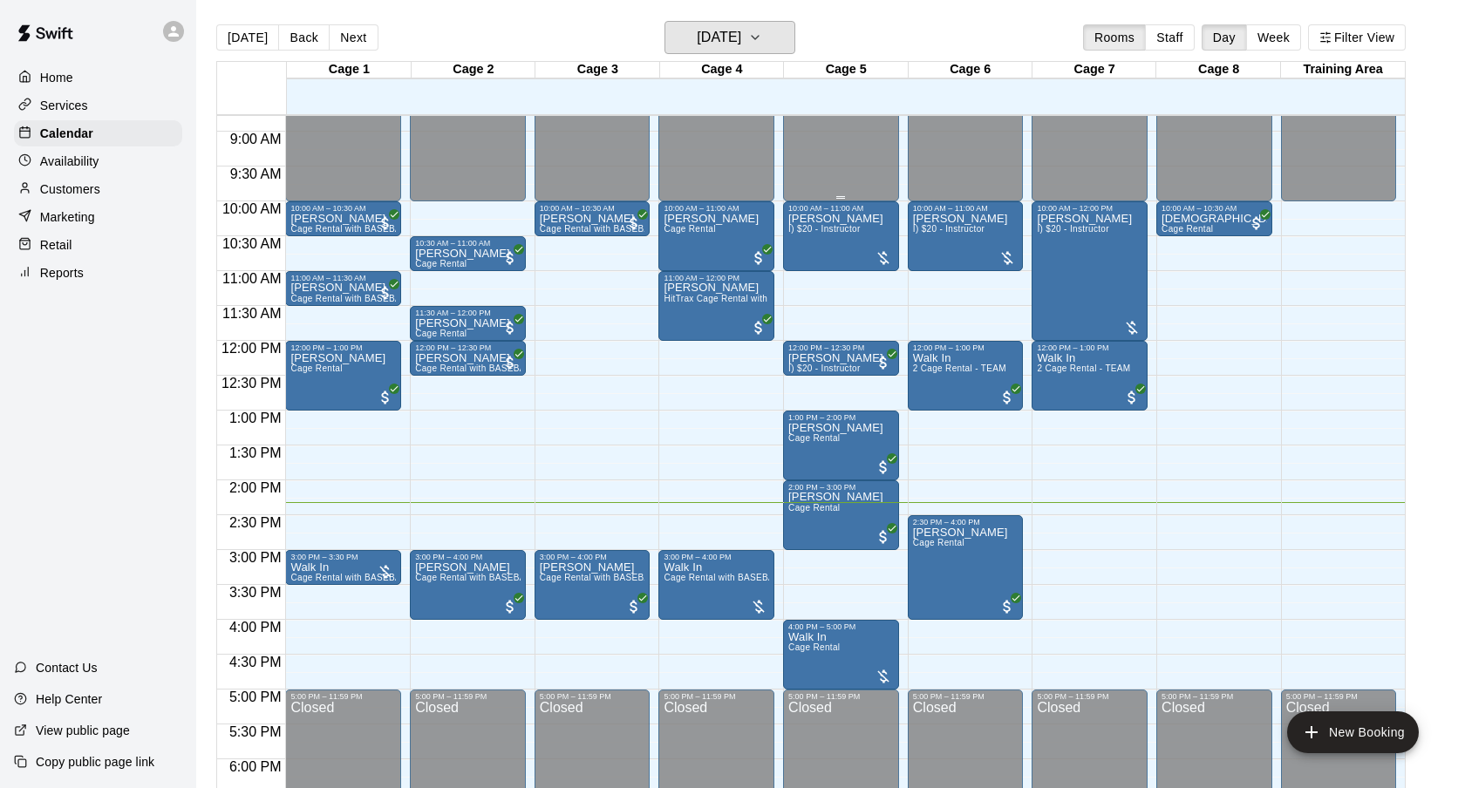
scroll to position [623, 0]
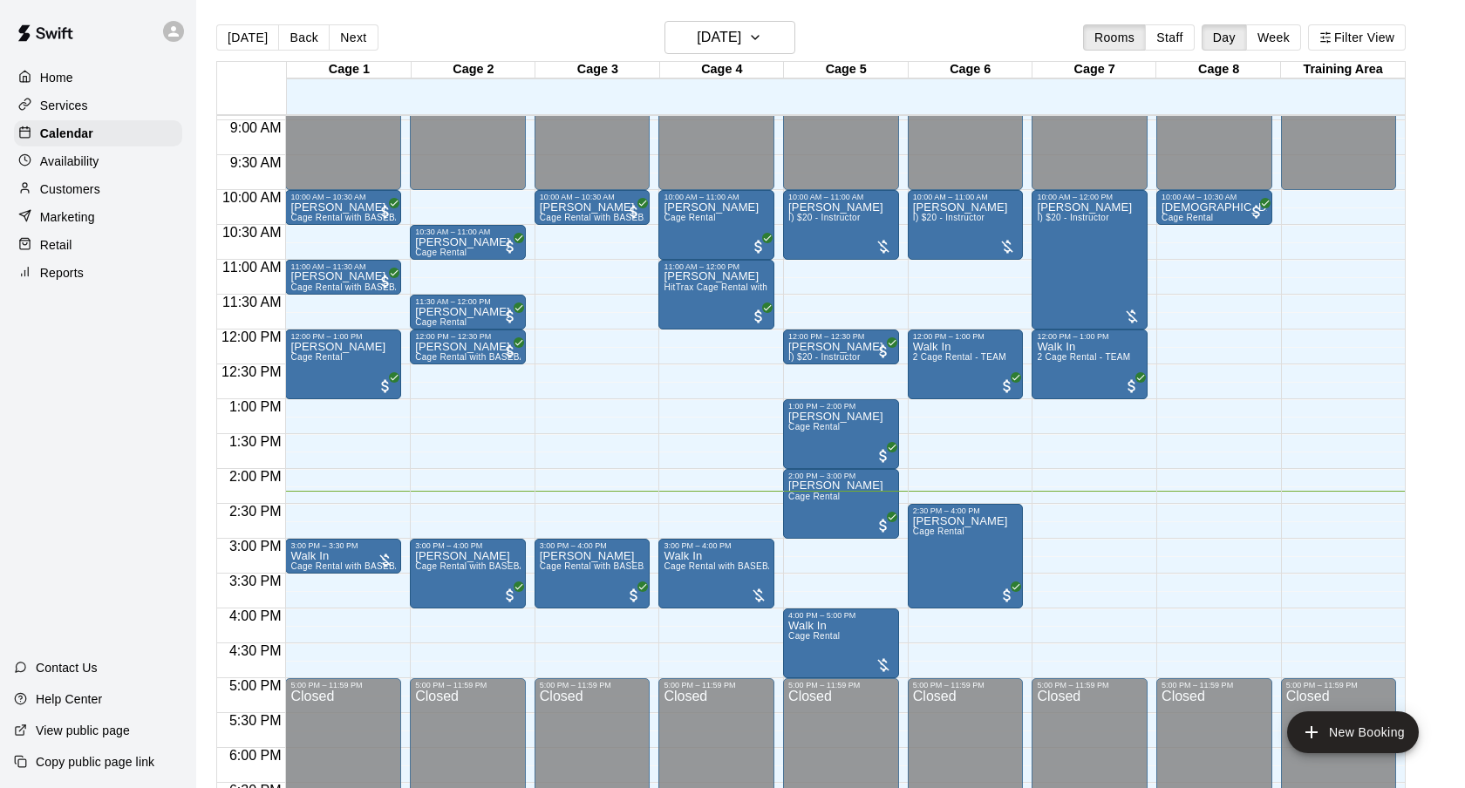
click at [151, 194] on div "Customers" at bounding box center [98, 189] width 168 height 26
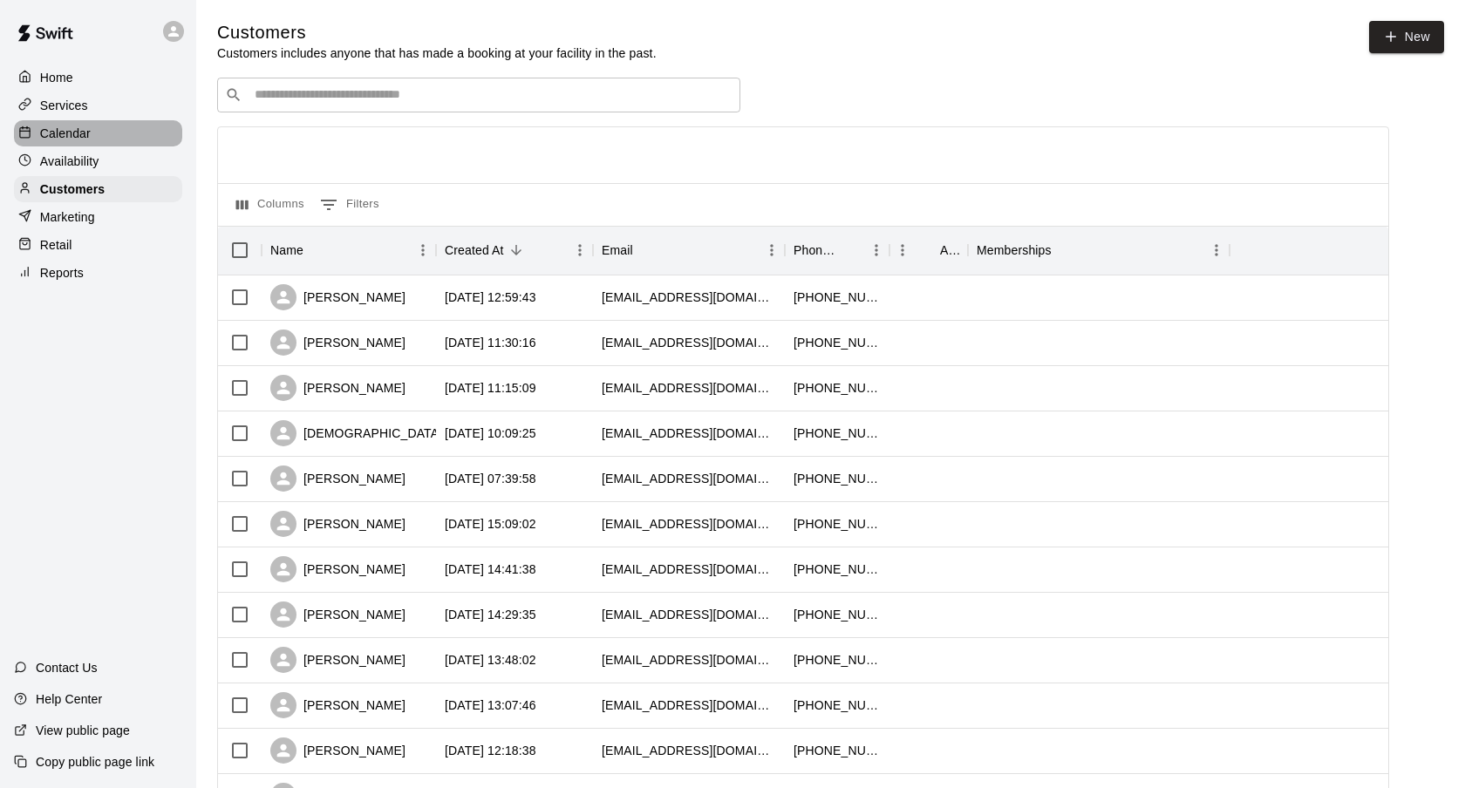
click at [92, 140] on div "Calendar" at bounding box center [98, 133] width 168 height 26
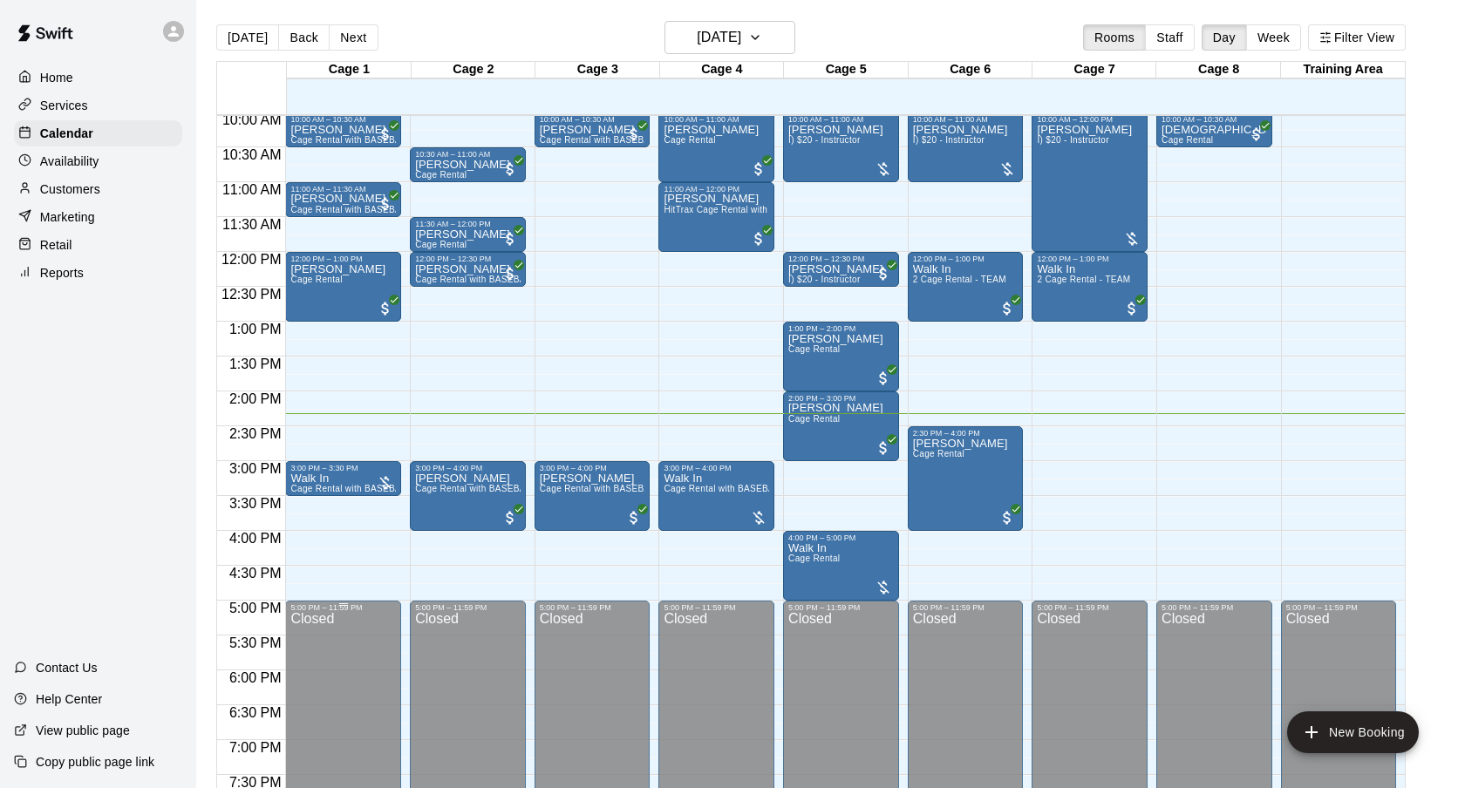
scroll to position [694, 0]
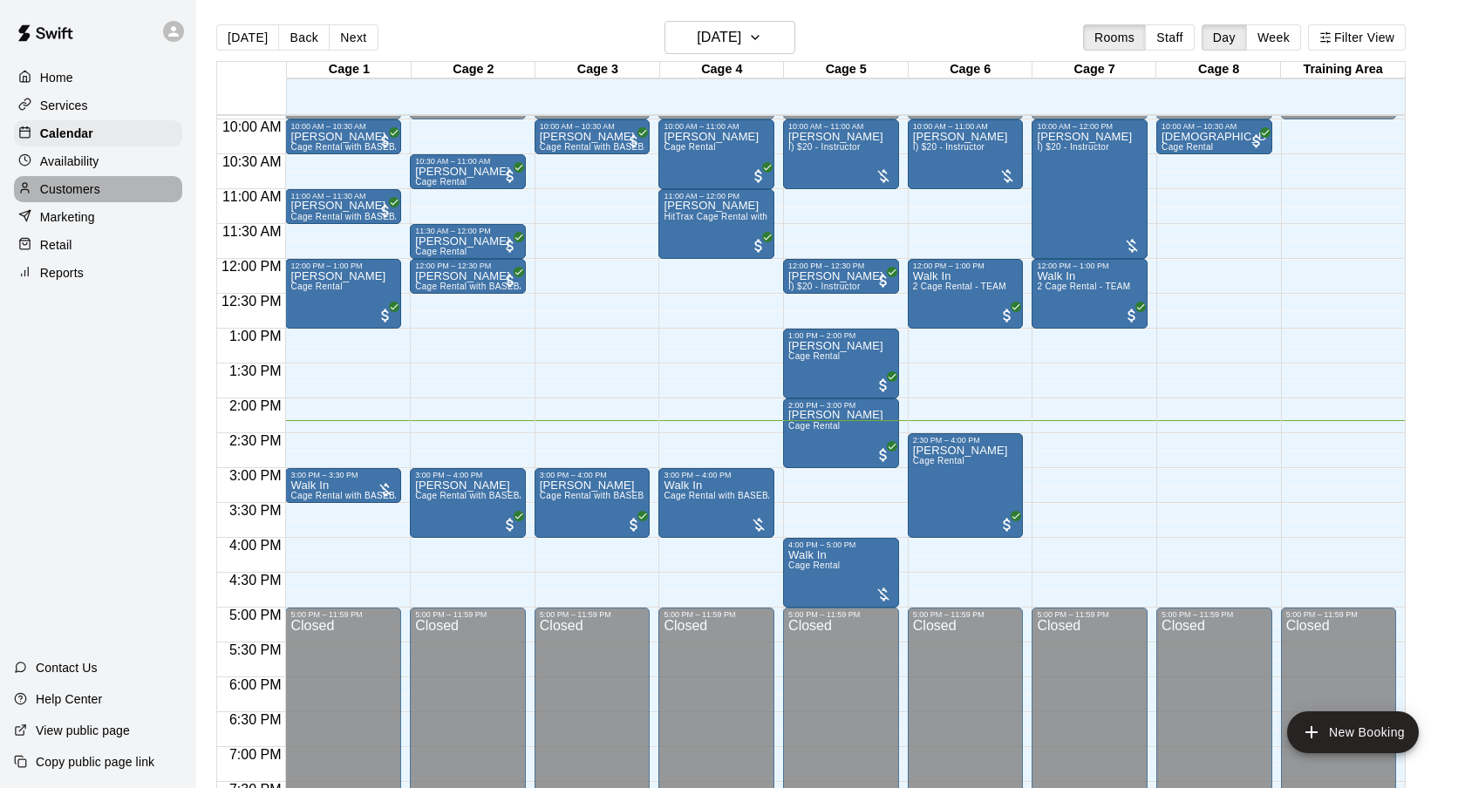
click at [136, 199] on div "Customers" at bounding box center [98, 189] width 168 height 26
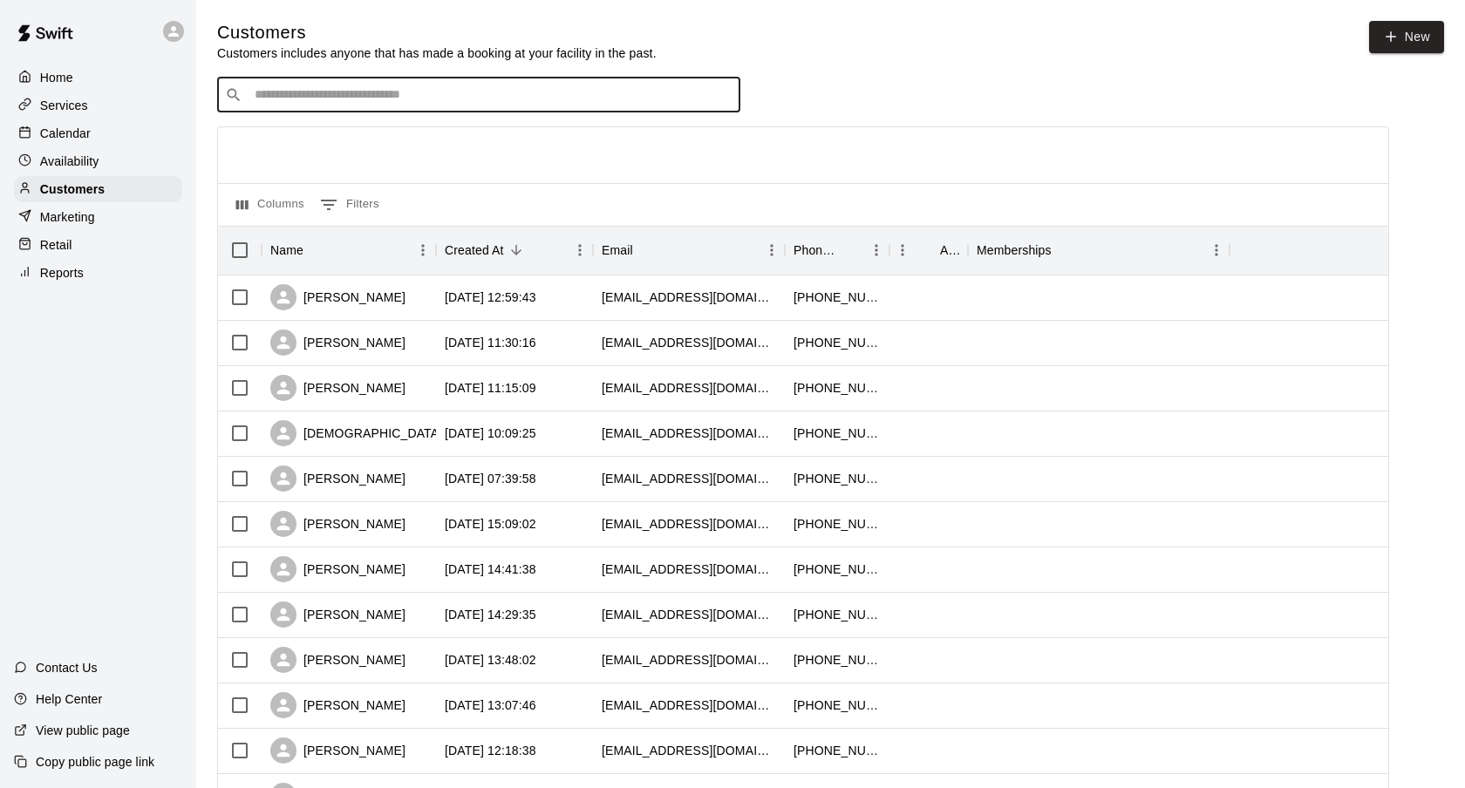
click at [392, 104] on input "Search customers by name or email" at bounding box center [490, 94] width 483 height 17
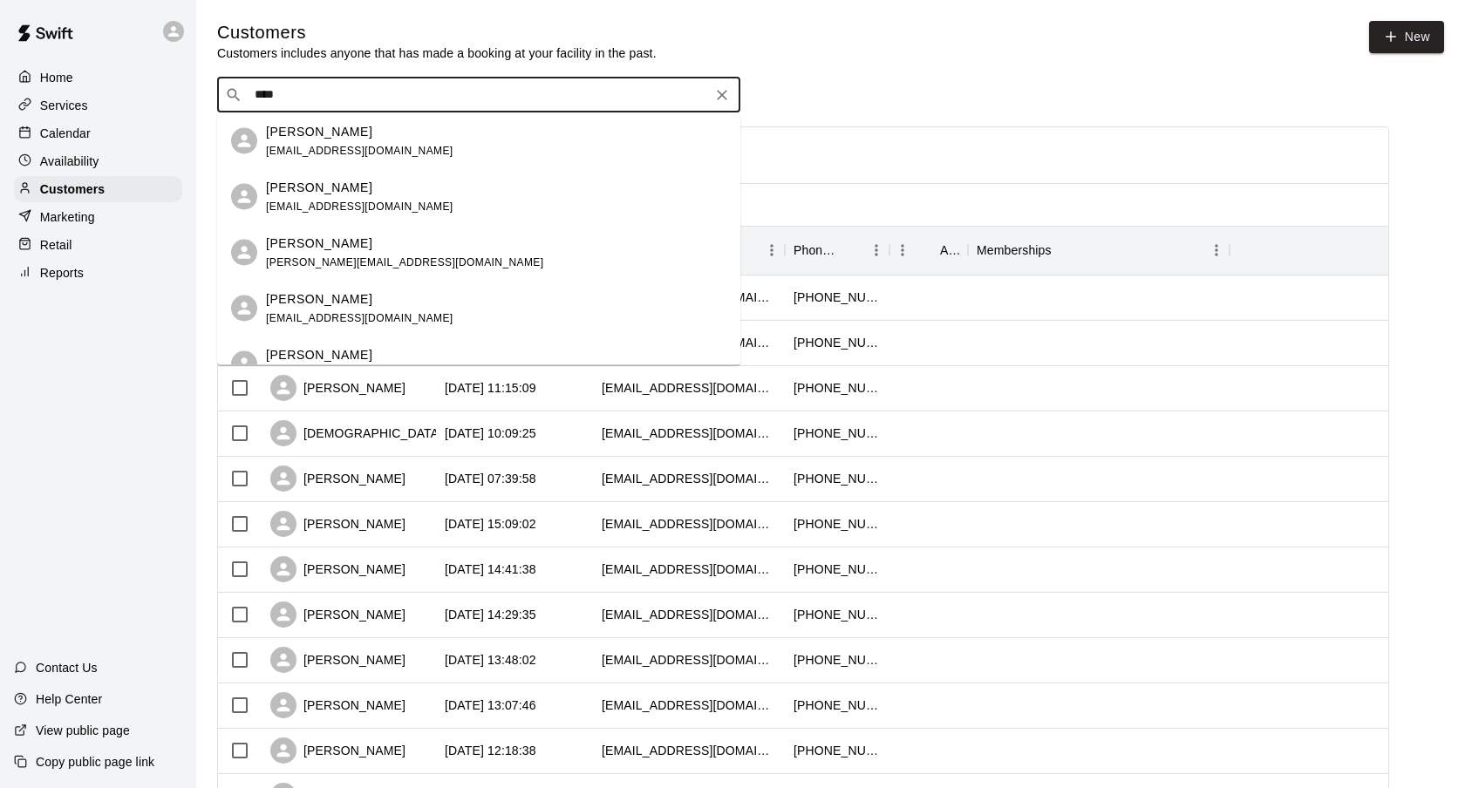
type input "****"
click at [69, 143] on div "Calendar" at bounding box center [98, 133] width 168 height 26
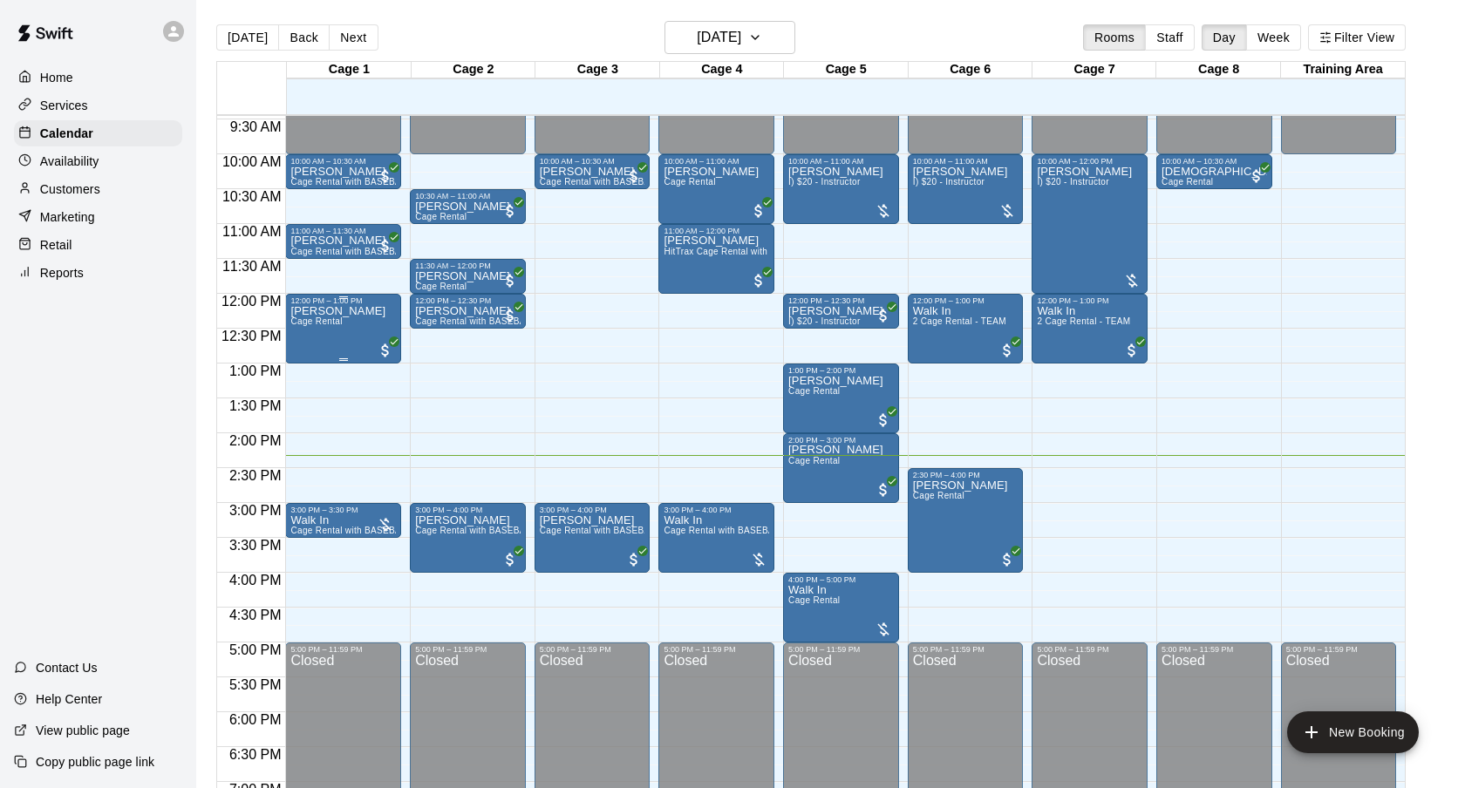
scroll to position [656, 0]
